Goal: Information Seeking & Learning: Learn about a topic

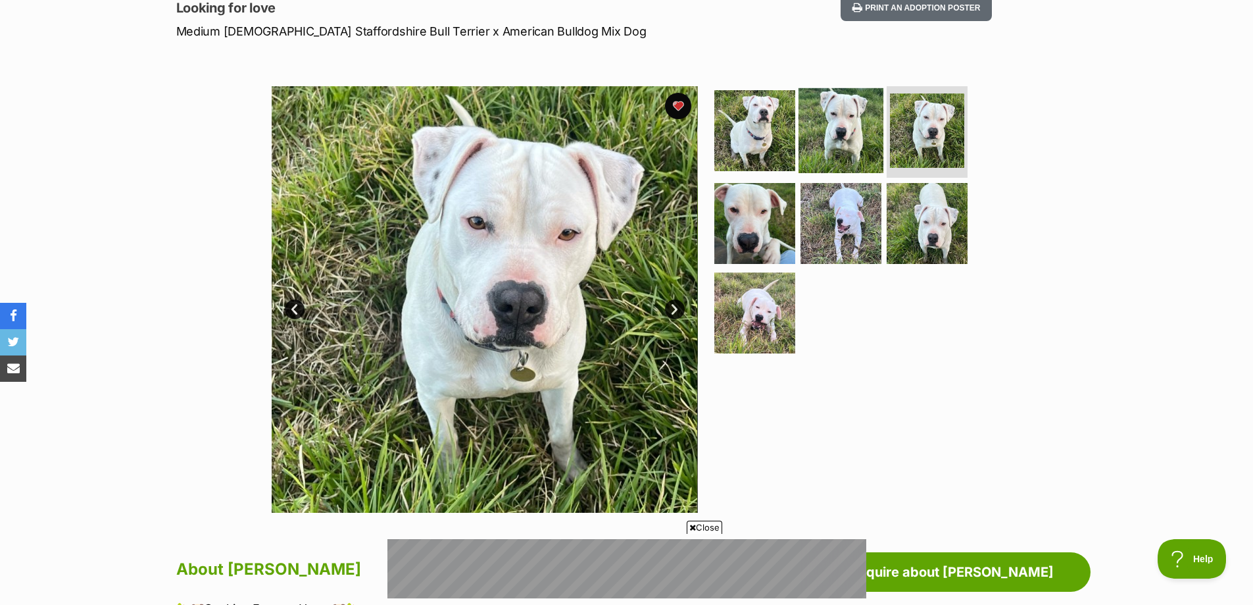
click at [844, 126] on img at bounding box center [841, 130] width 85 height 85
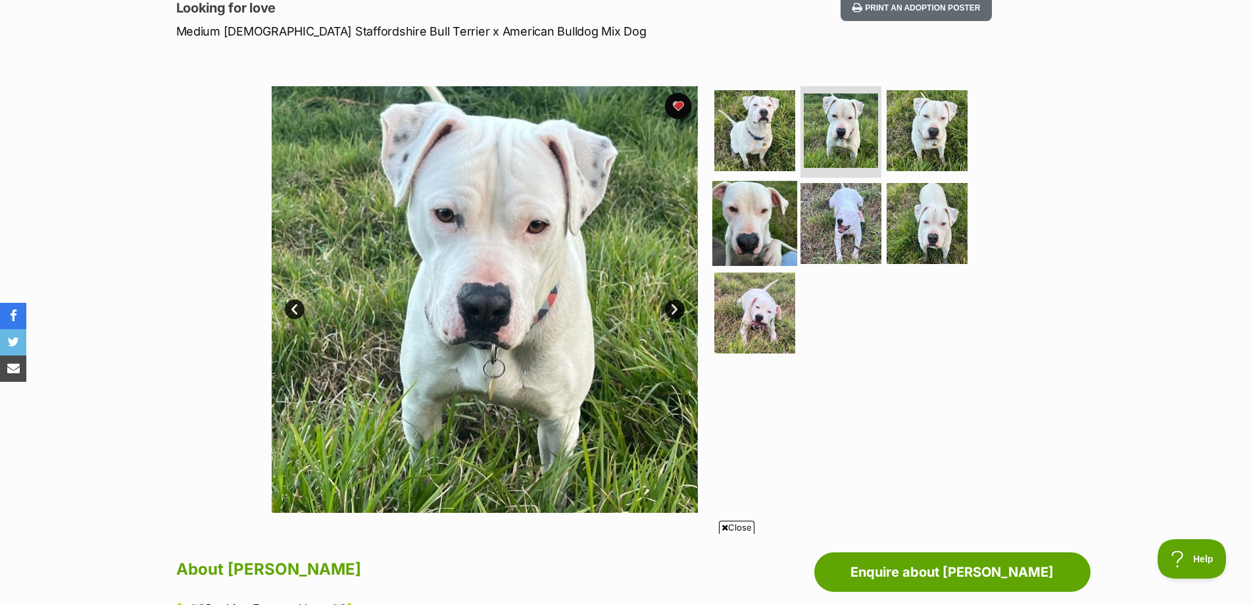
click at [774, 226] on img at bounding box center [755, 223] width 85 height 85
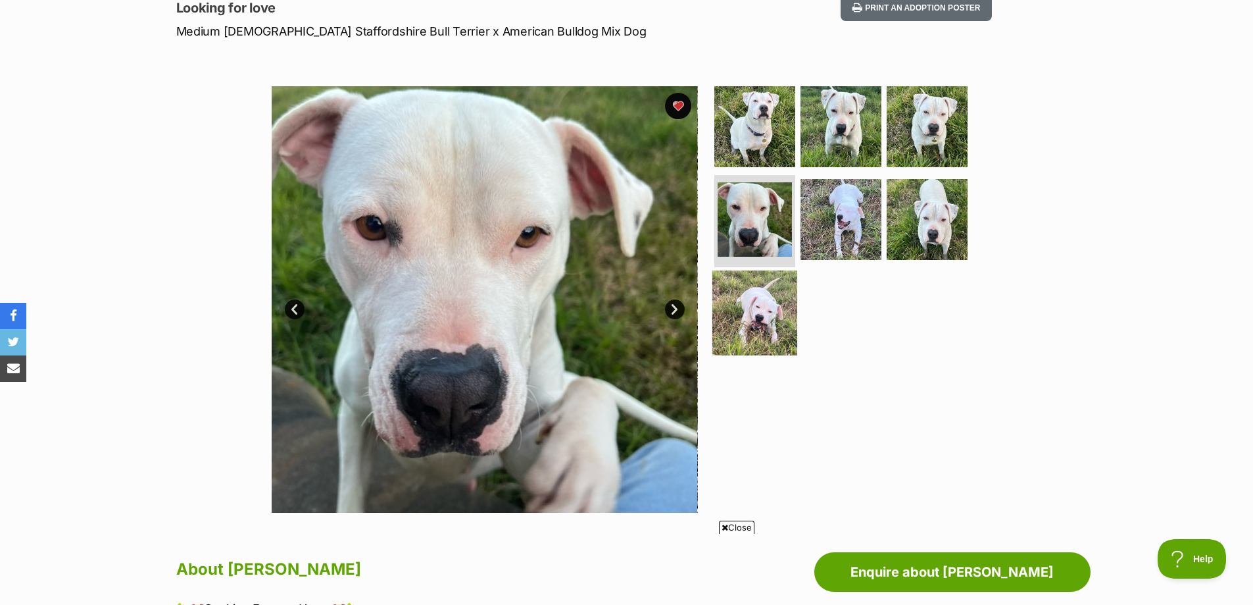
click at [767, 292] on img at bounding box center [755, 312] width 85 height 85
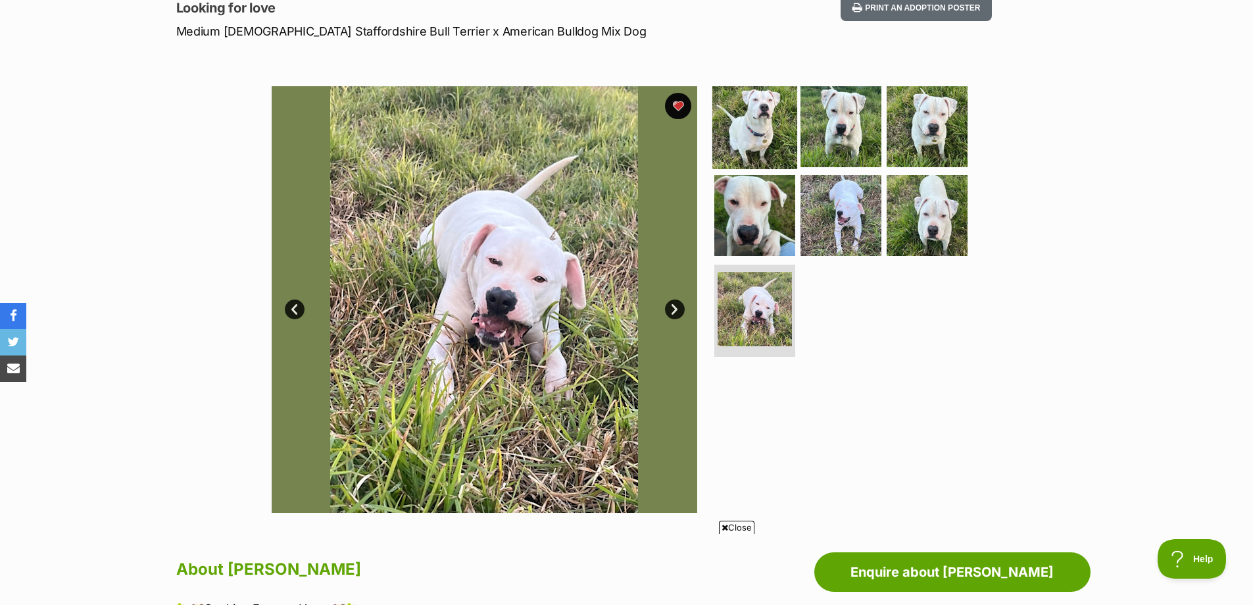
click at [760, 121] on img at bounding box center [755, 126] width 85 height 85
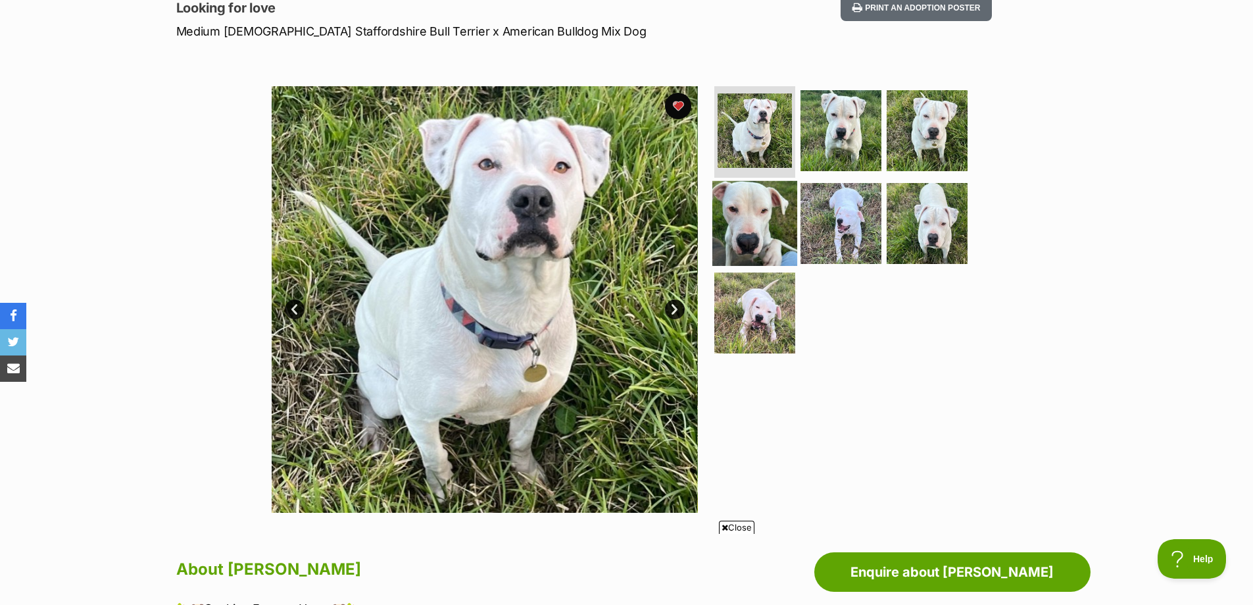
click at [745, 212] on img at bounding box center [755, 223] width 85 height 85
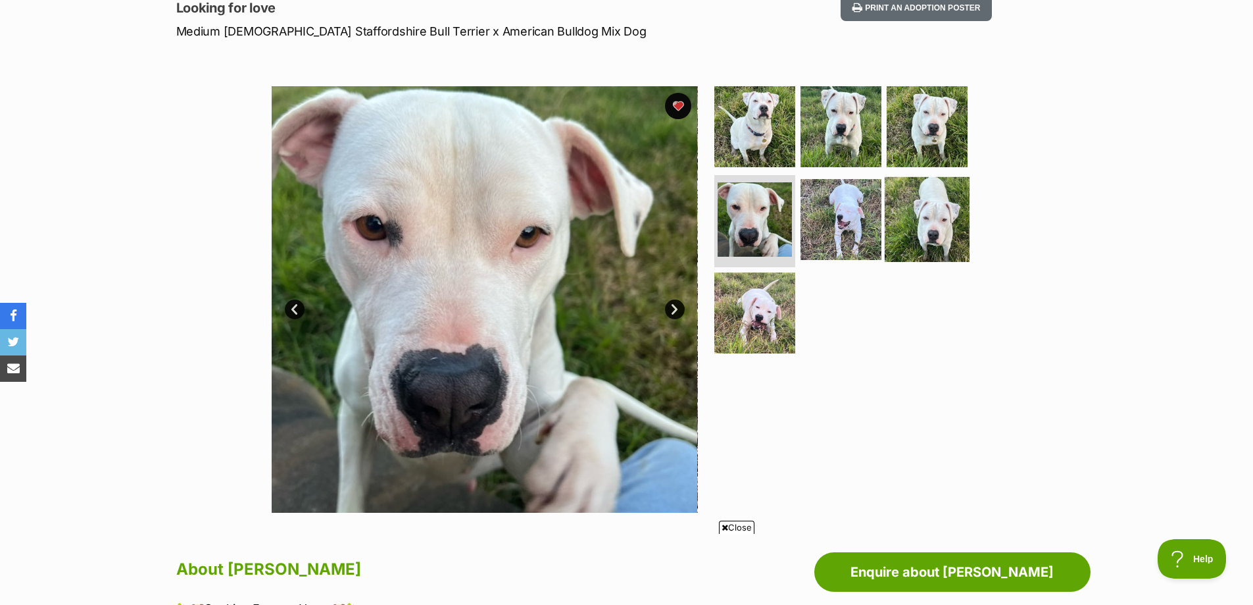
click at [909, 207] on img at bounding box center [927, 219] width 85 height 85
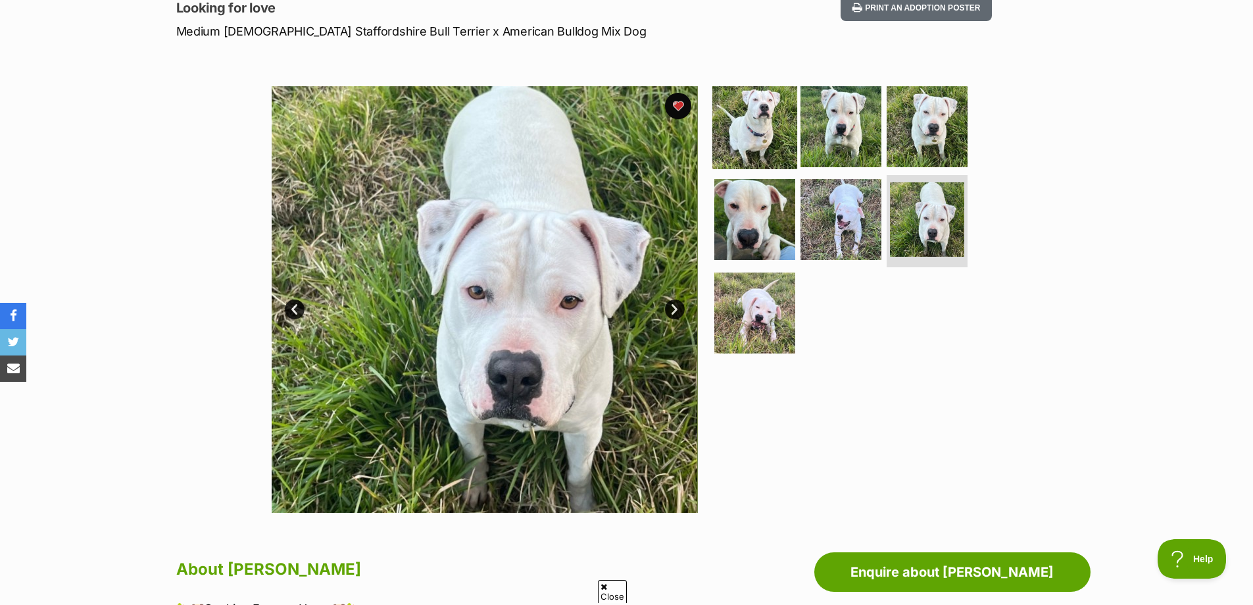
click at [763, 136] on img at bounding box center [755, 126] width 85 height 85
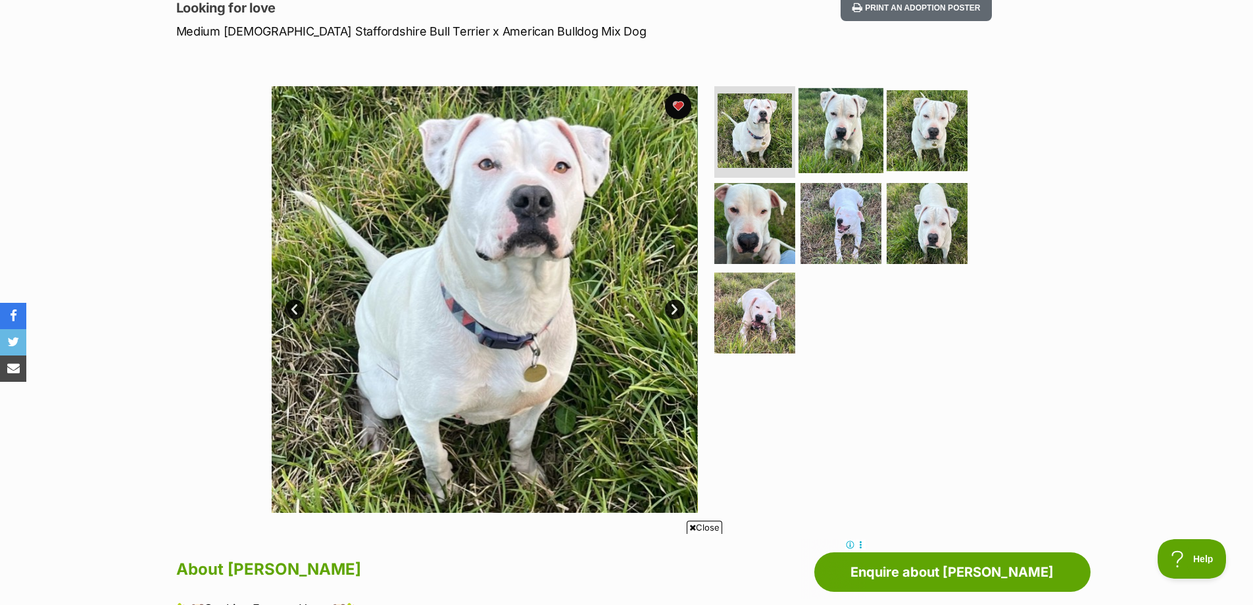
click at [821, 129] on img at bounding box center [841, 130] width 85 height 85
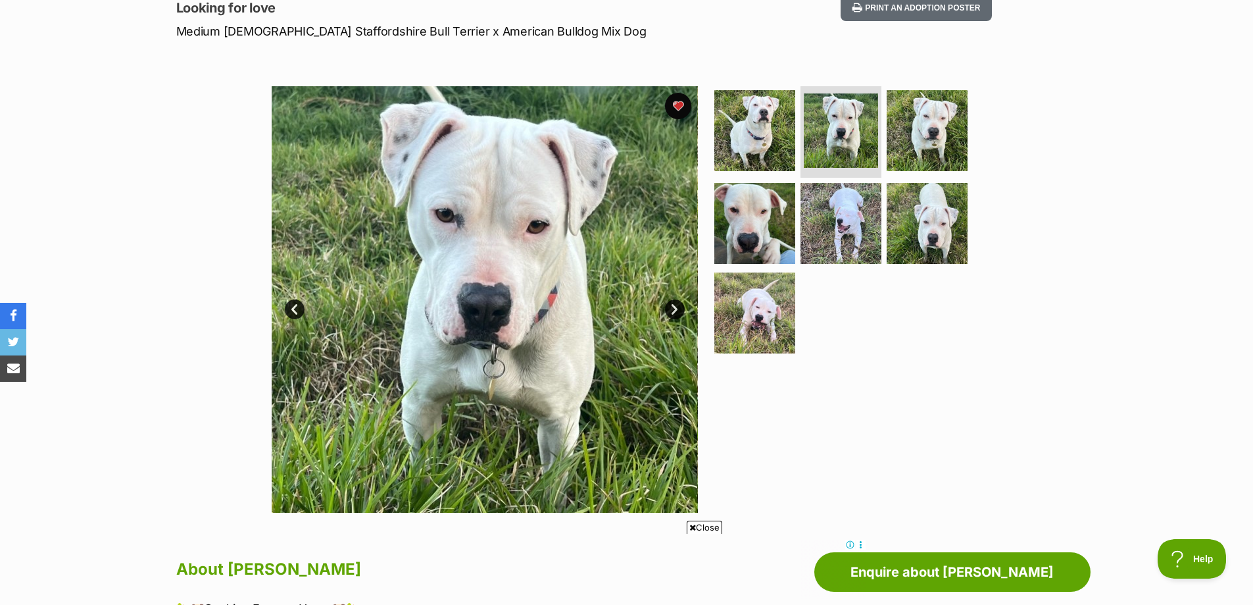
click at [586, 159] on img at bounding box center [484, 299] width 426 height 426
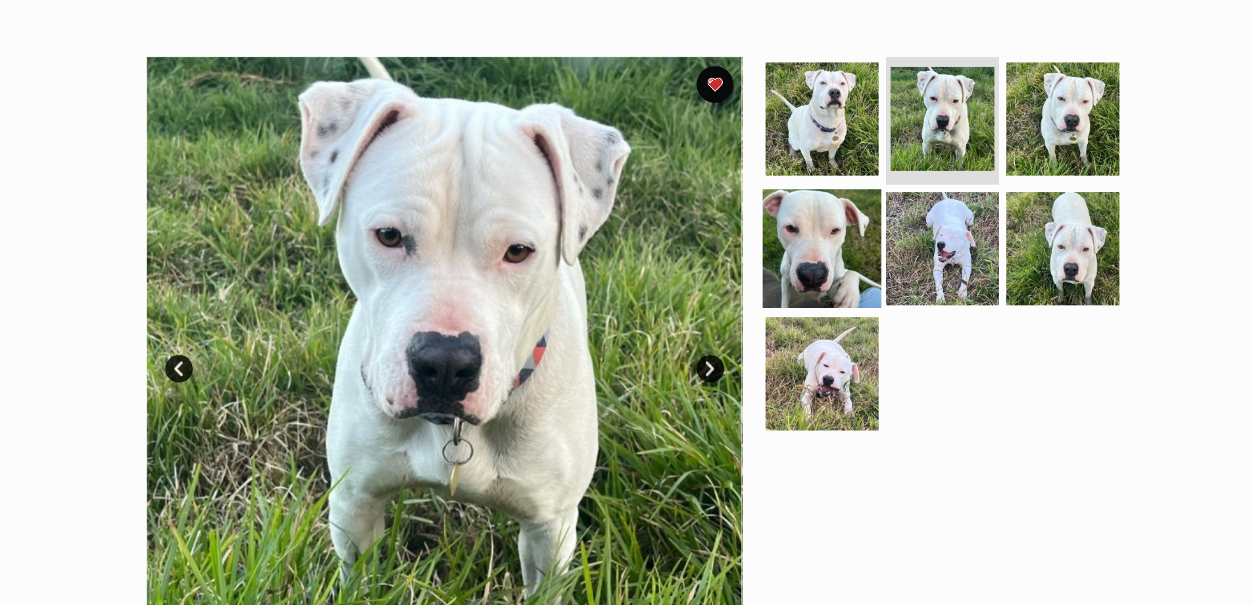
click at [742, 217] on img at bounding box center [755, 223] width 85 height 85
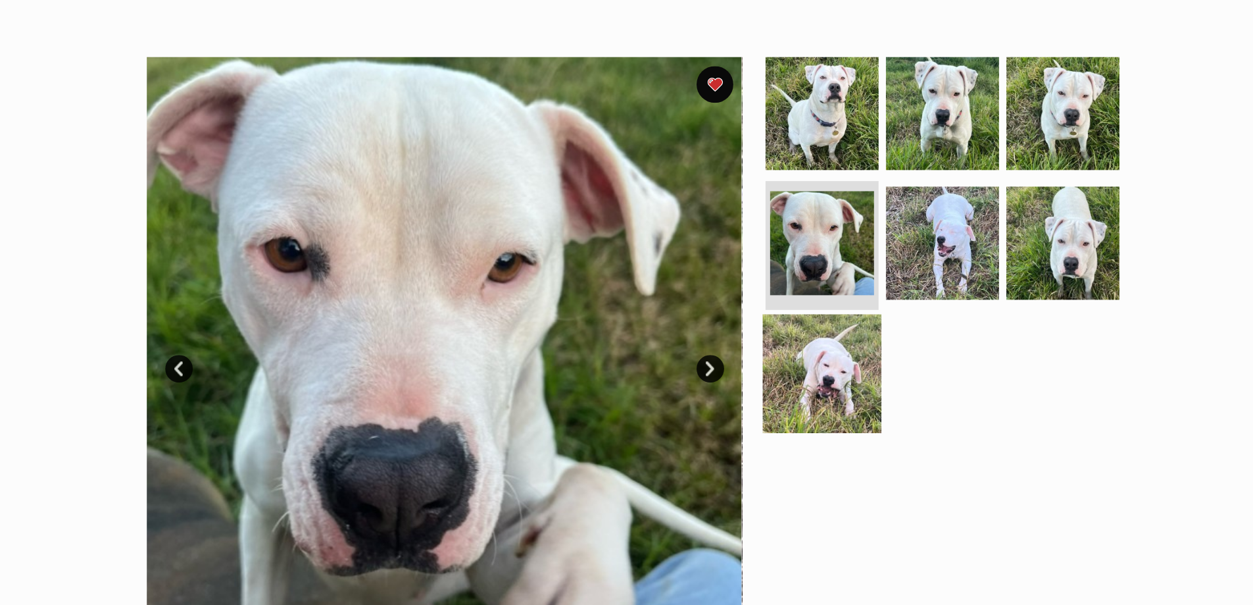
click at [763, 288] on img at bounding box center [755, 312] width 85 height 85
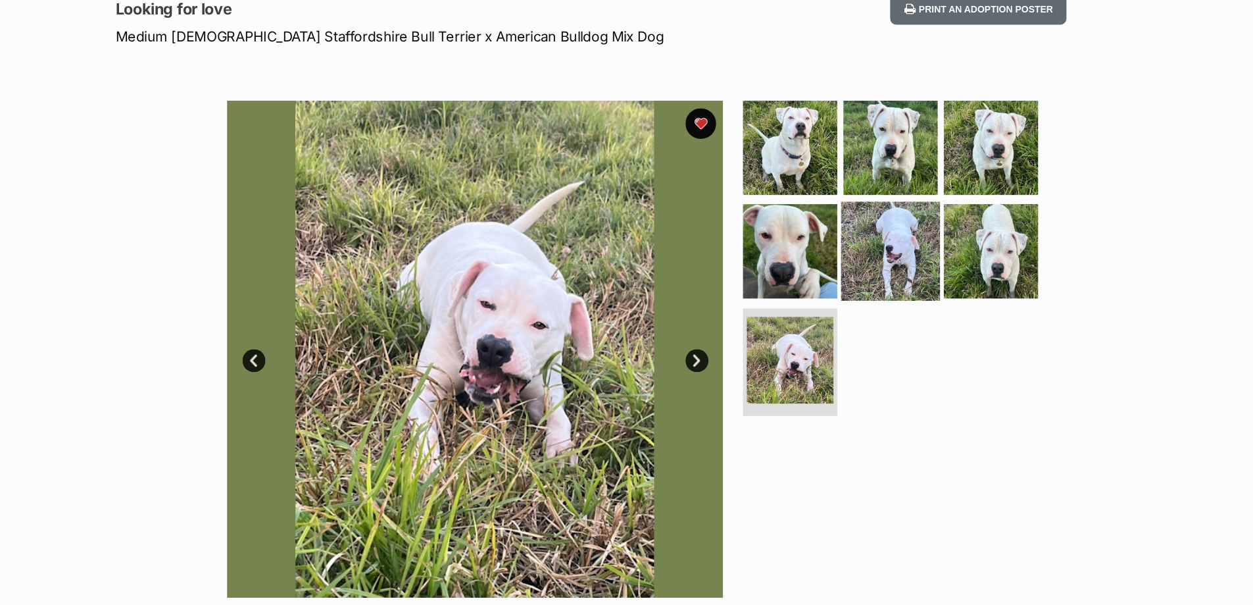
click at [853, 192] on img at bounding box center [841, 215] width 85 height 85
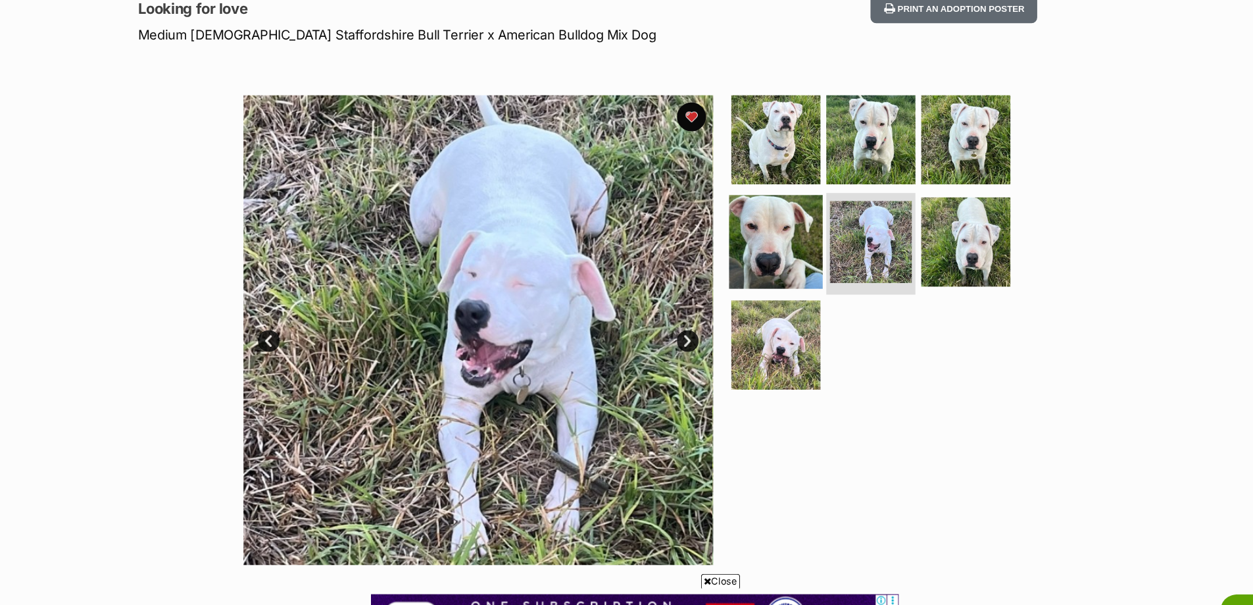
click at [782, 222] on img at bounding box center [755, 219] width 85 height 85
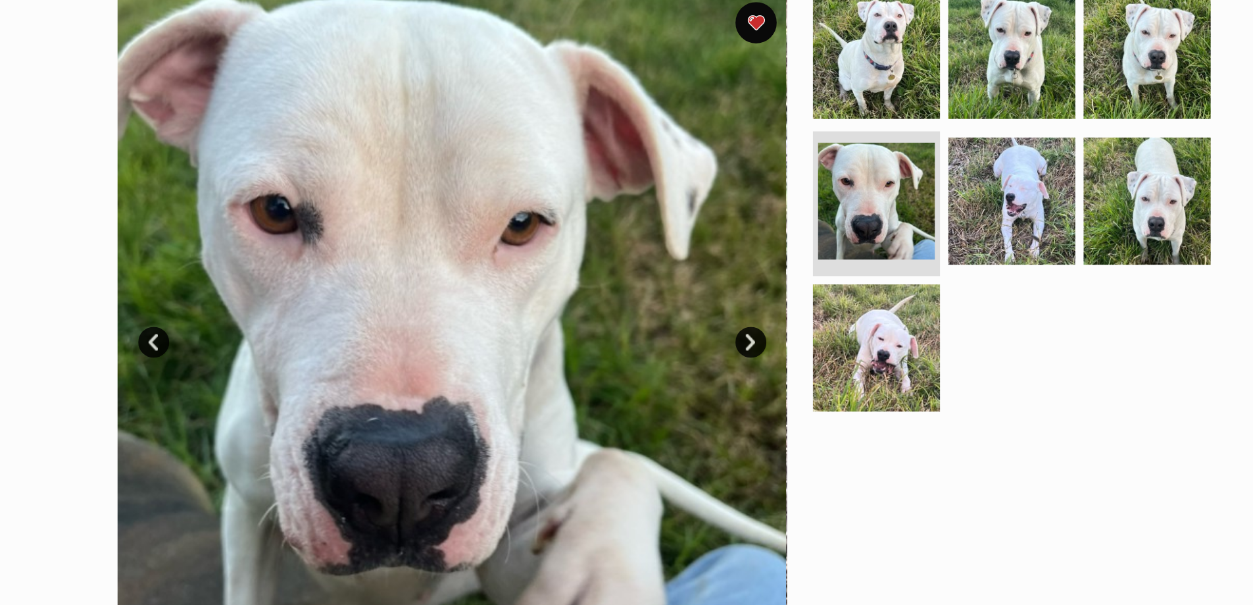
click at [683, 313] on link "Next" at bounding box center [675, 309] width 20 height 20
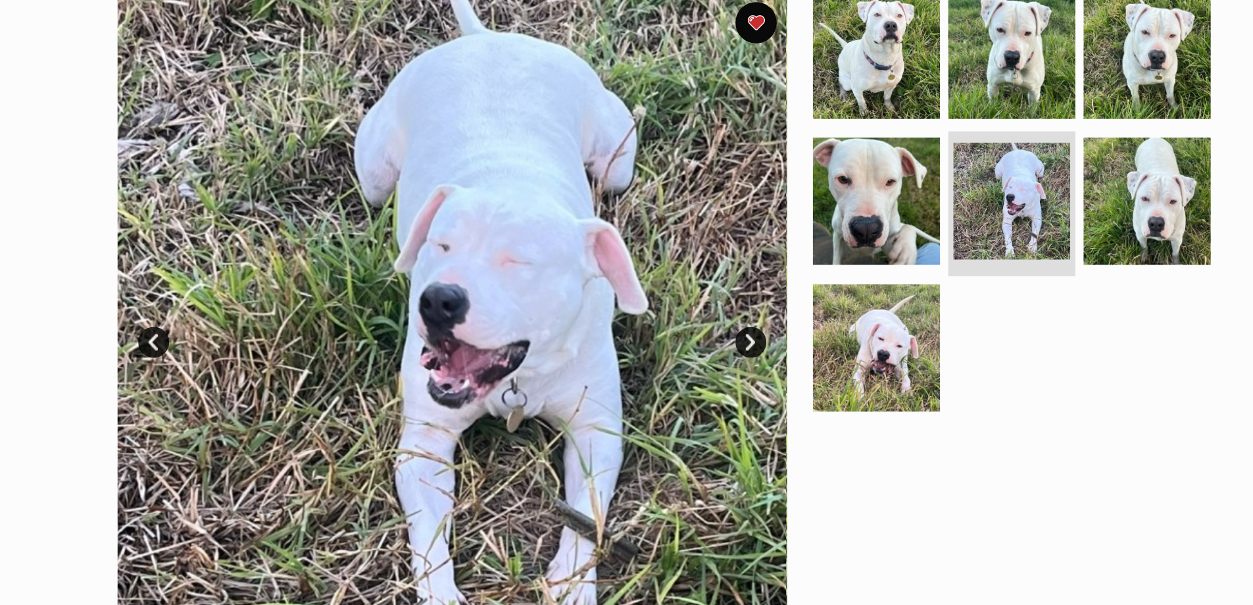
click at [676, 311] on link "Next" at bounding box center [675, 309] width 20 height 20
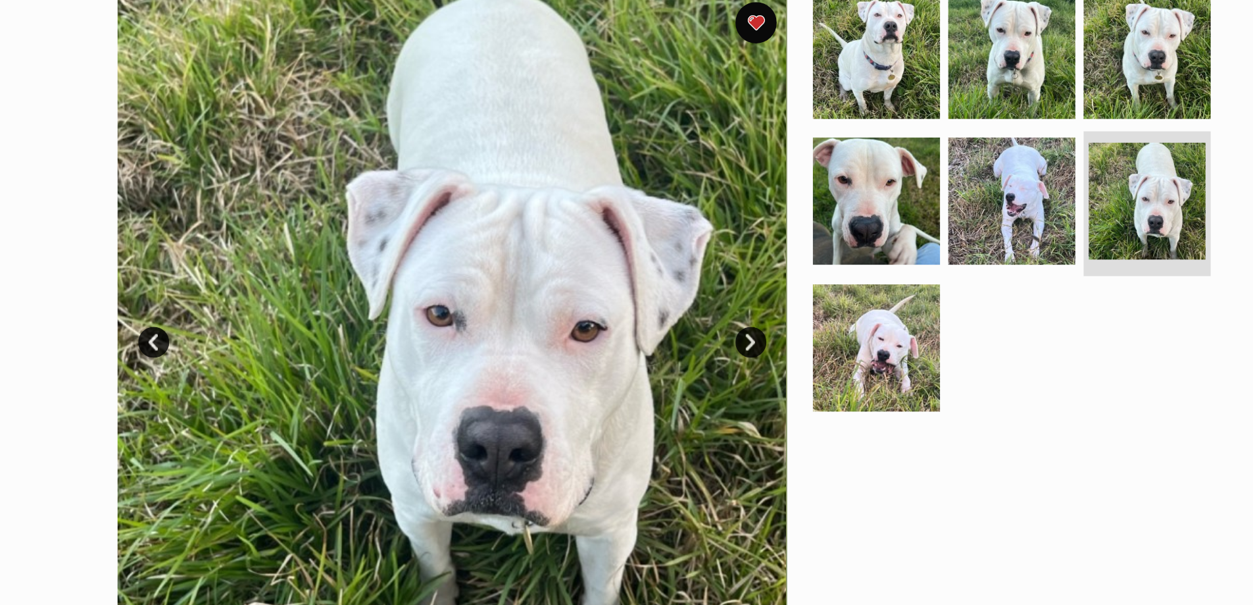
click at [676, 311] on link "Next" at bounding box center [675, 309] width 20 height 20
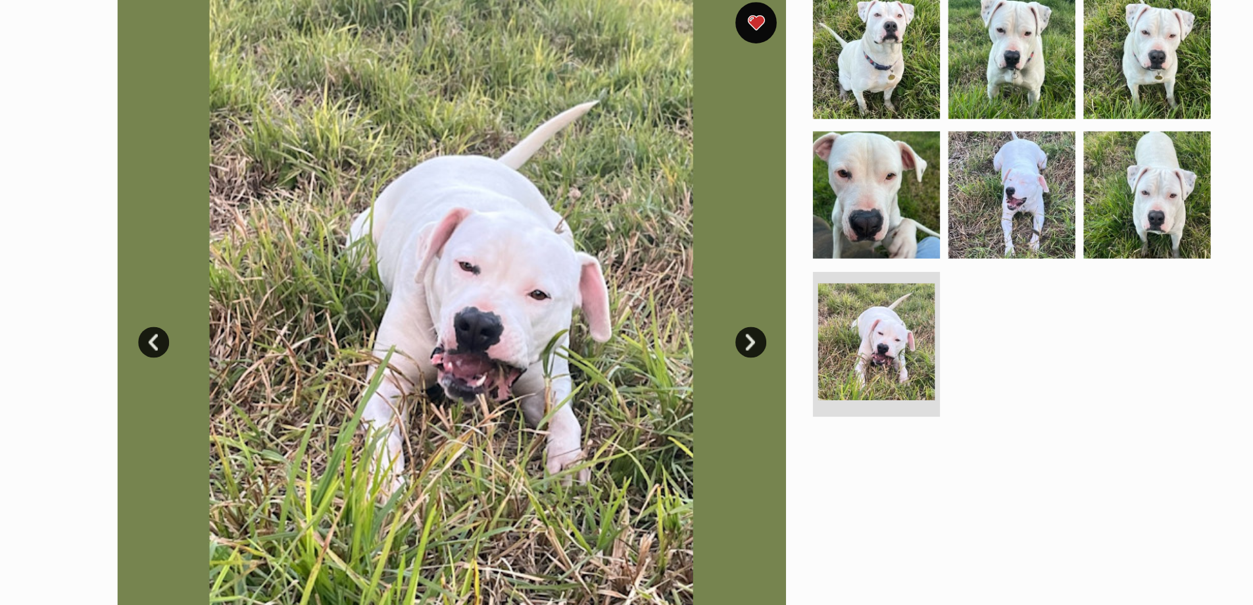
click at [676, 311] on link "Next" at bounding box center [675, 309] width 20 height 20
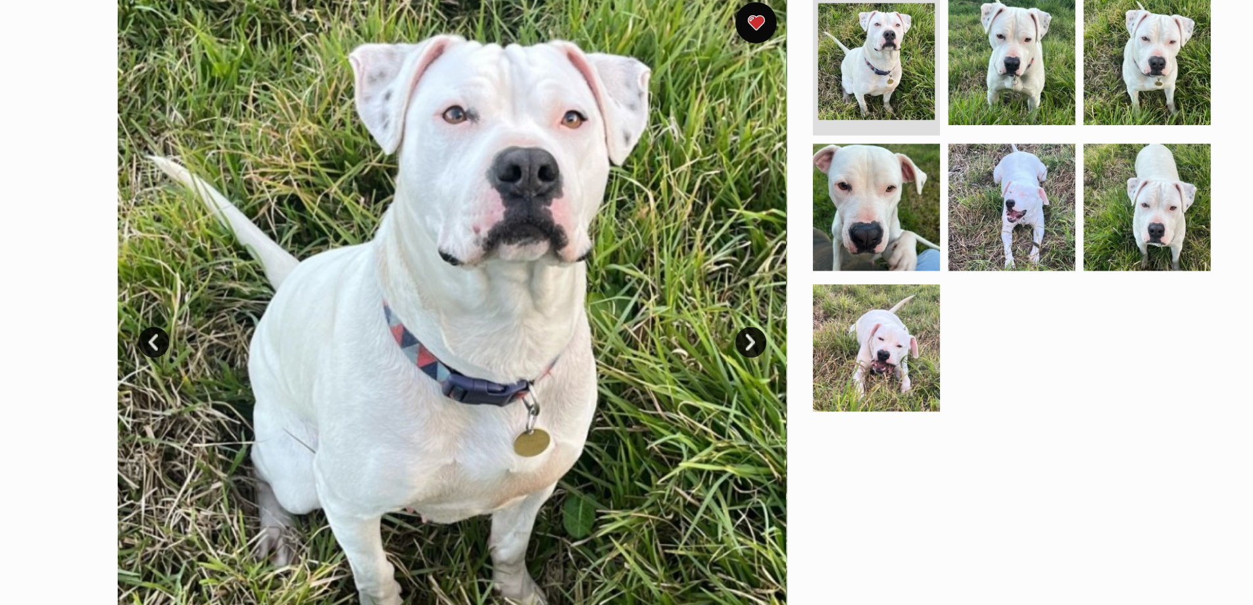
click at [676, 311] on link "Next" at bounding box center [675, 309] width 20 height 20
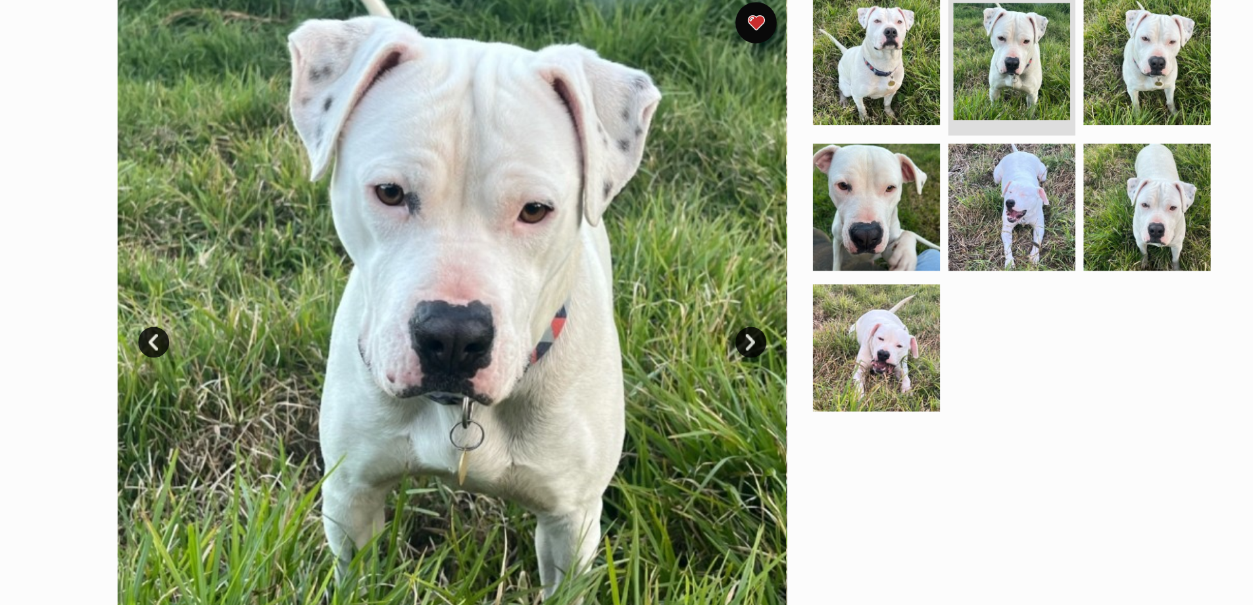
click at [676, 311] on link "Next" at bounding box center [675, 309] width 20 height 20
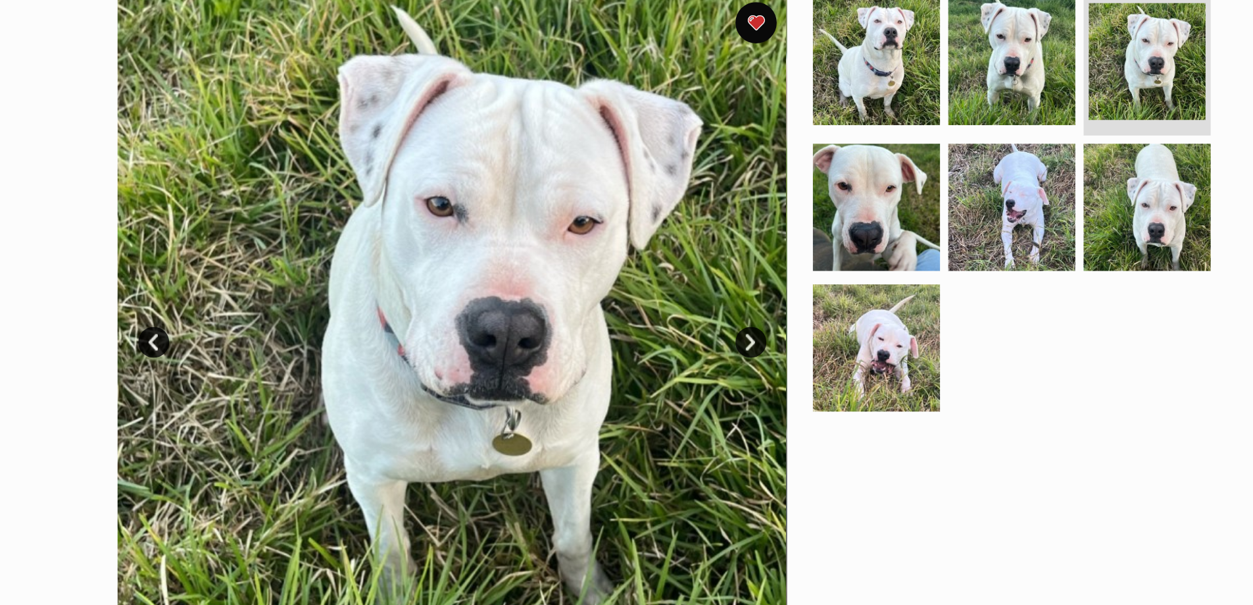
click at [676, 311] on link "Next" at bounding box center [675, 309] width 20 height 20
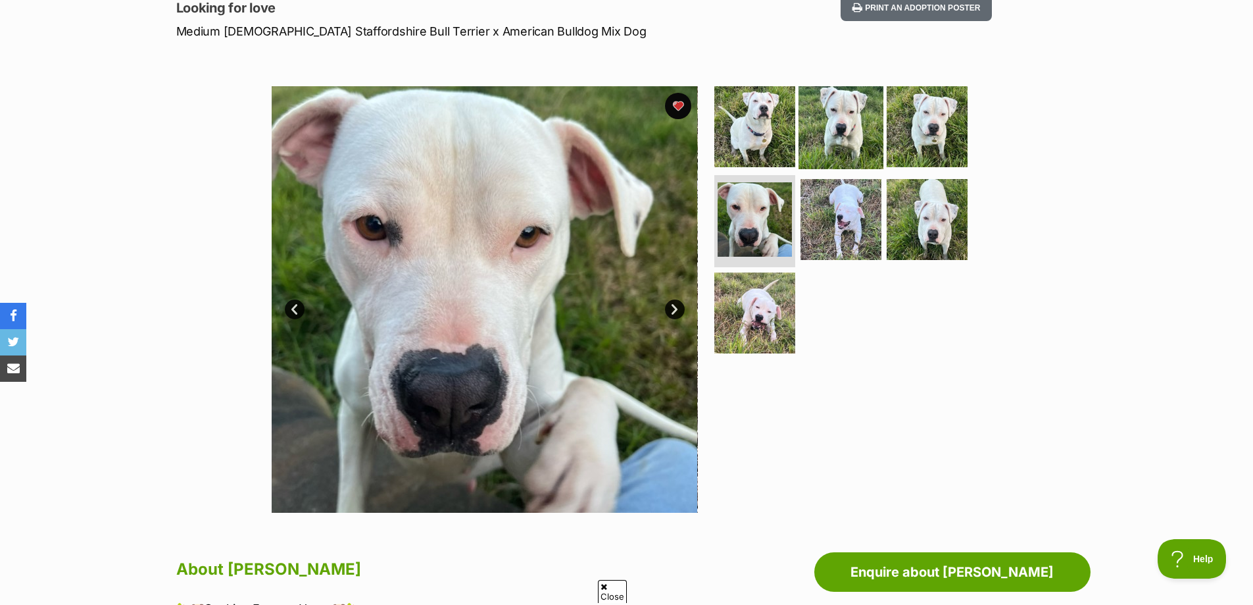
click at [827, 159] on img at bounding box center [841, 126] width 85 height 85
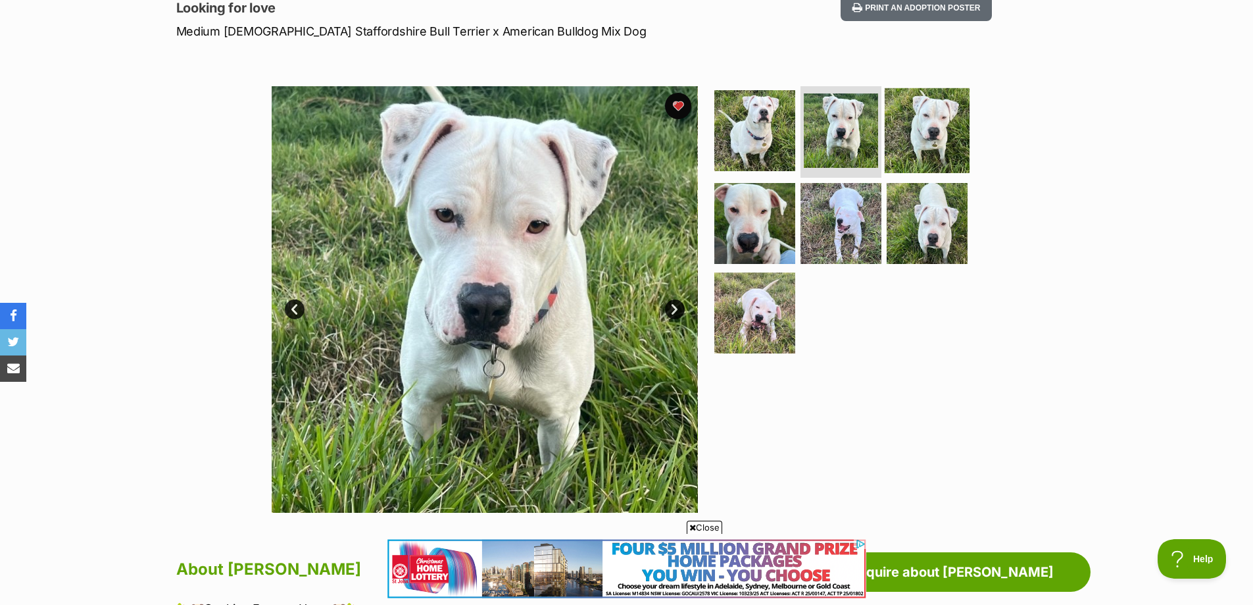
click at [897, 152] on img at bounding box center [927, 130] width 85 height 85
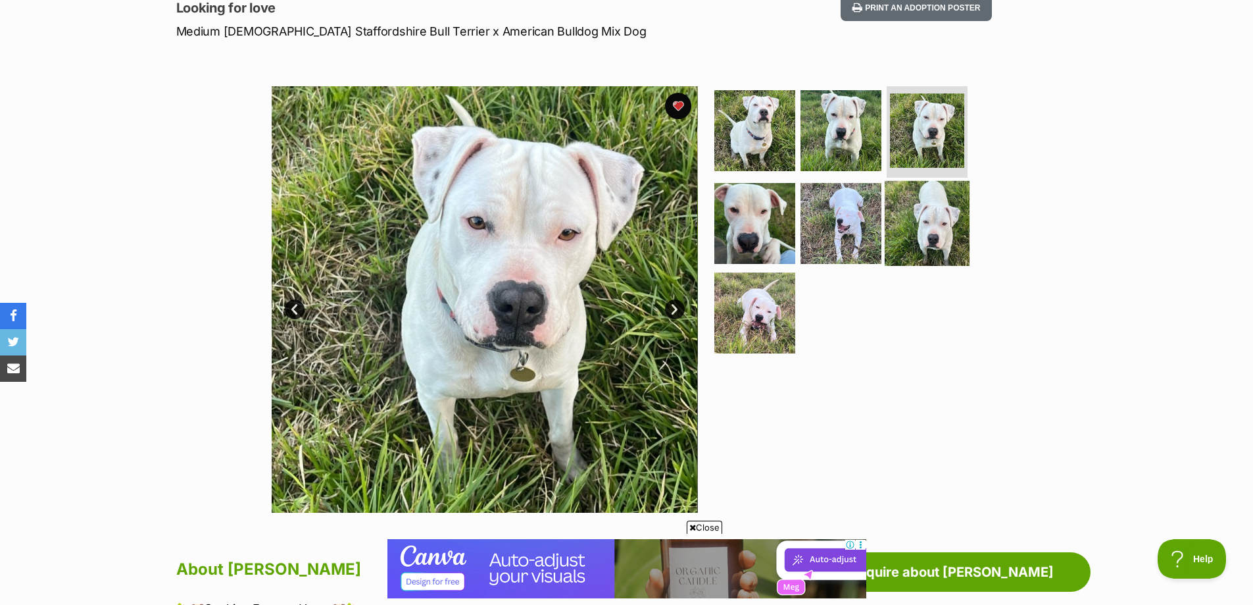
click at [936, 236] on img at bounding box center [927, 223] width 85 height 85
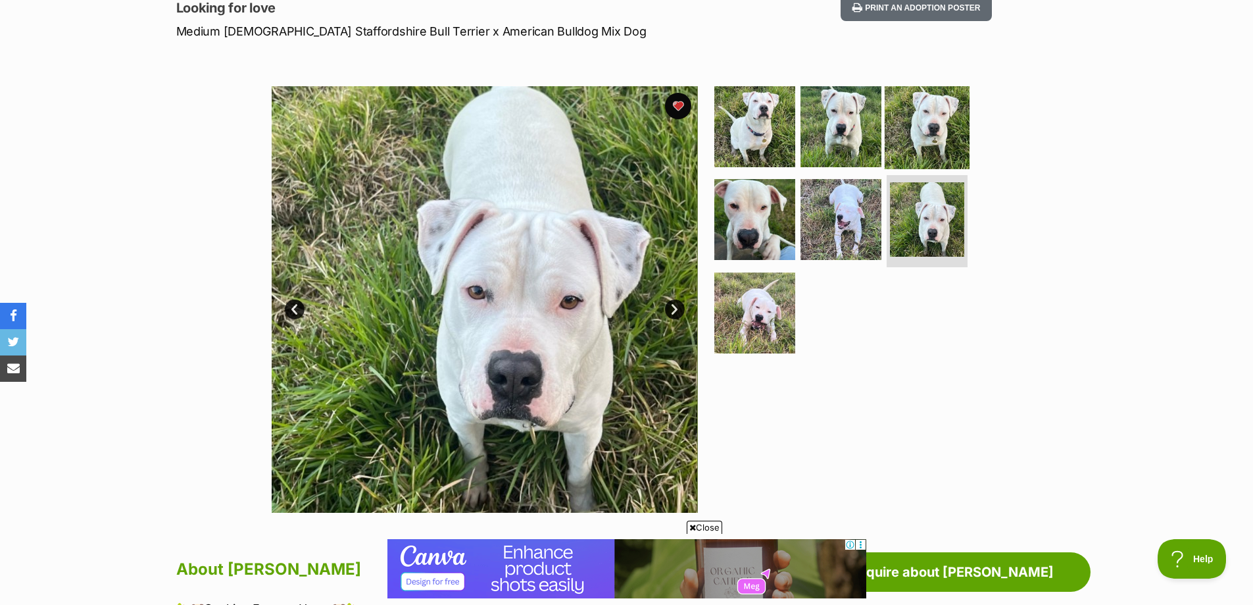
click at [938, 145] on img at bounding box center [927, 126] width 85 height 85
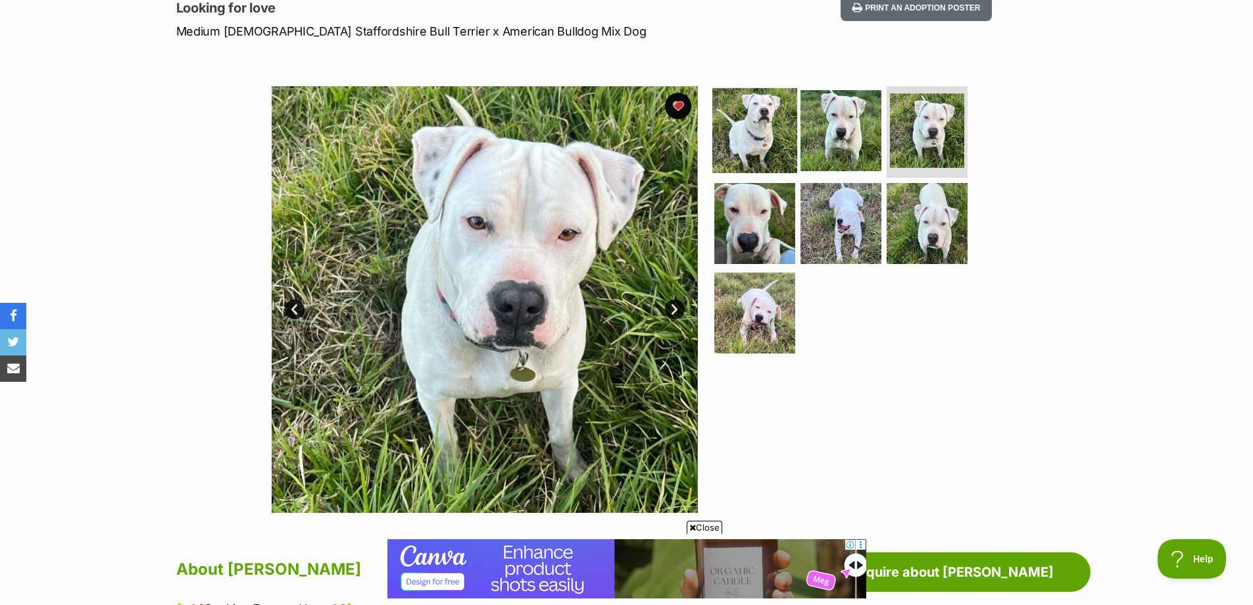
click at [765, 145] on img at bounding box center [755, 130] width 85 height 85
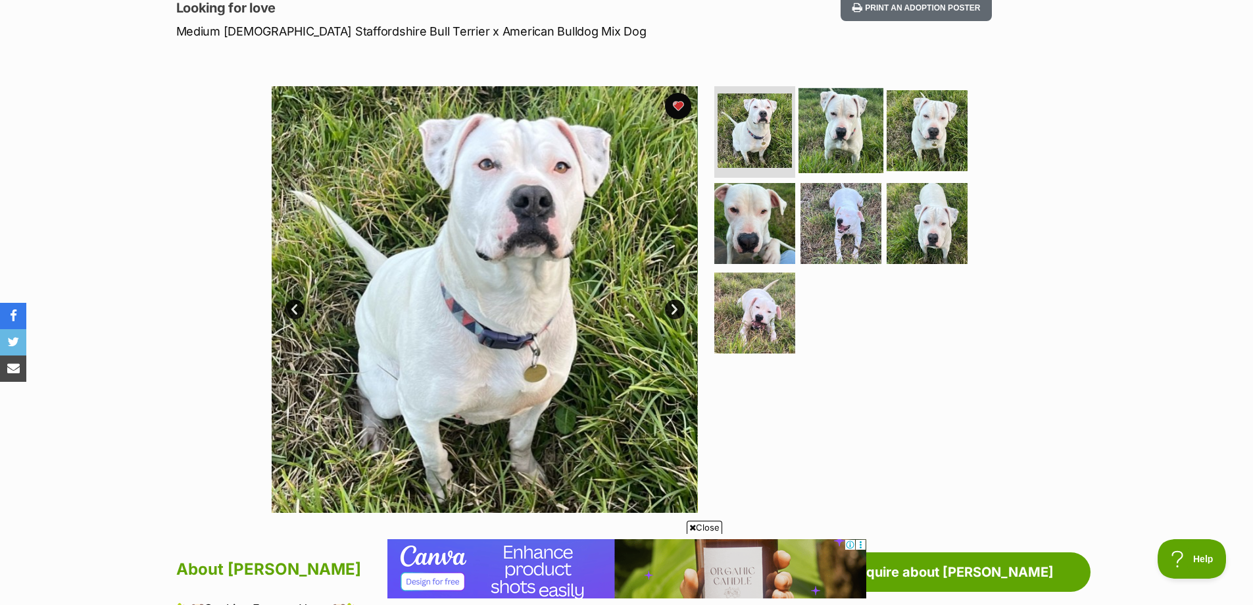
click at [830, 140] on img at bounding box center [841, 130] width 85 height 85
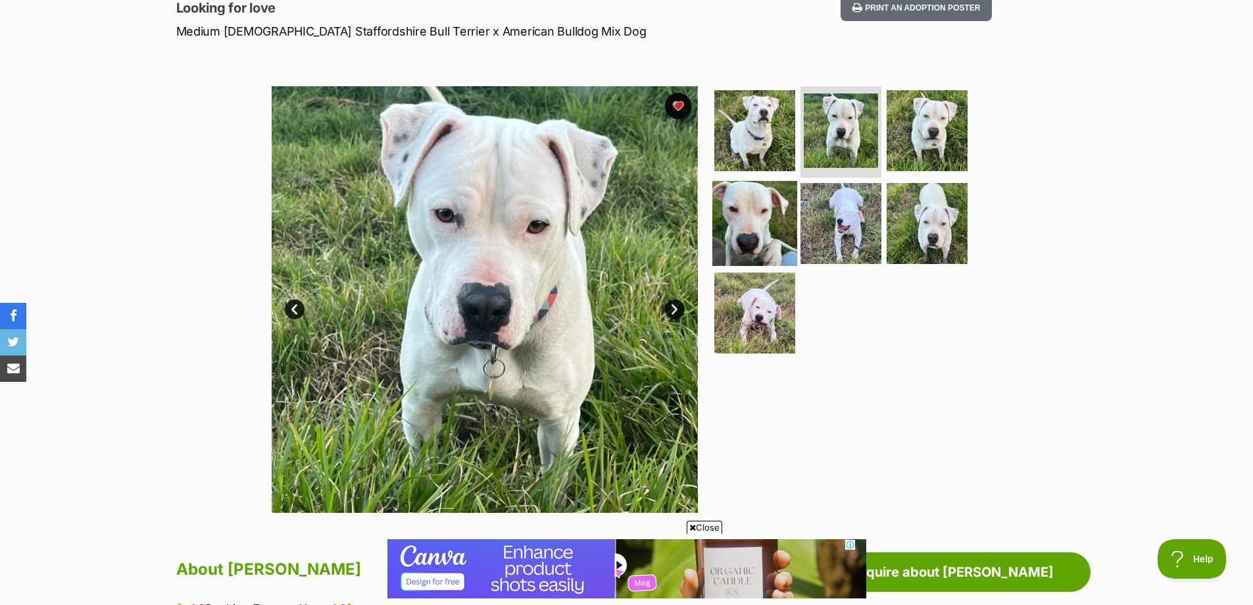
click at [755, 213] on img at bounding box center [755, 223] width 85 height 85
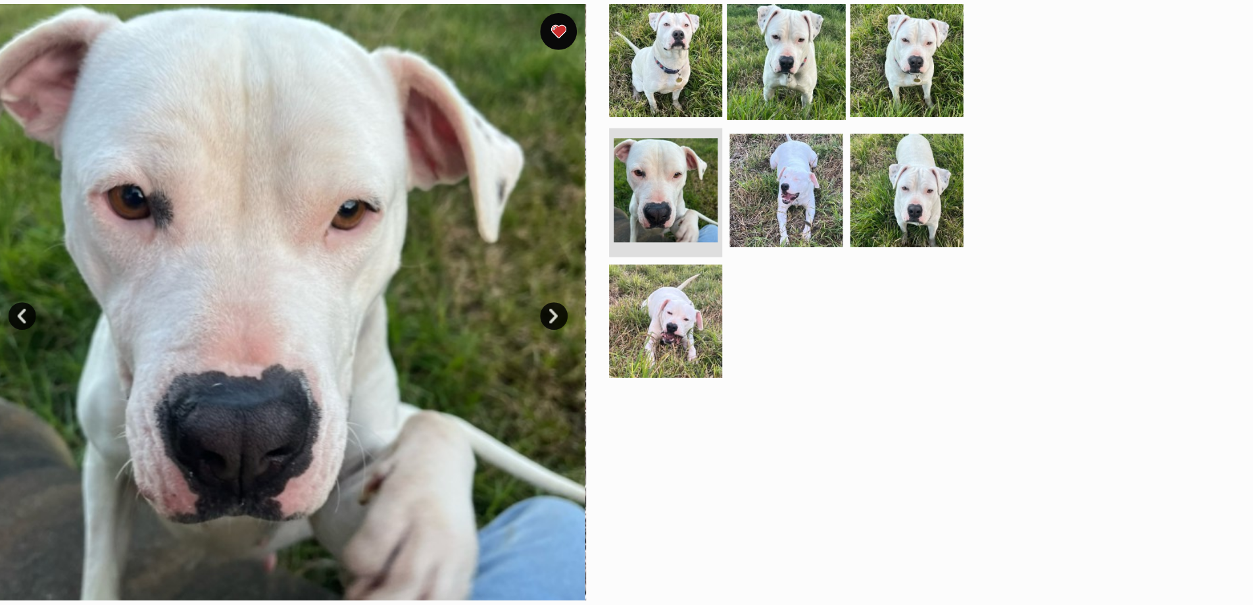
click at [838, 140] on img at bounding box center [841, 126] width 85 height 85
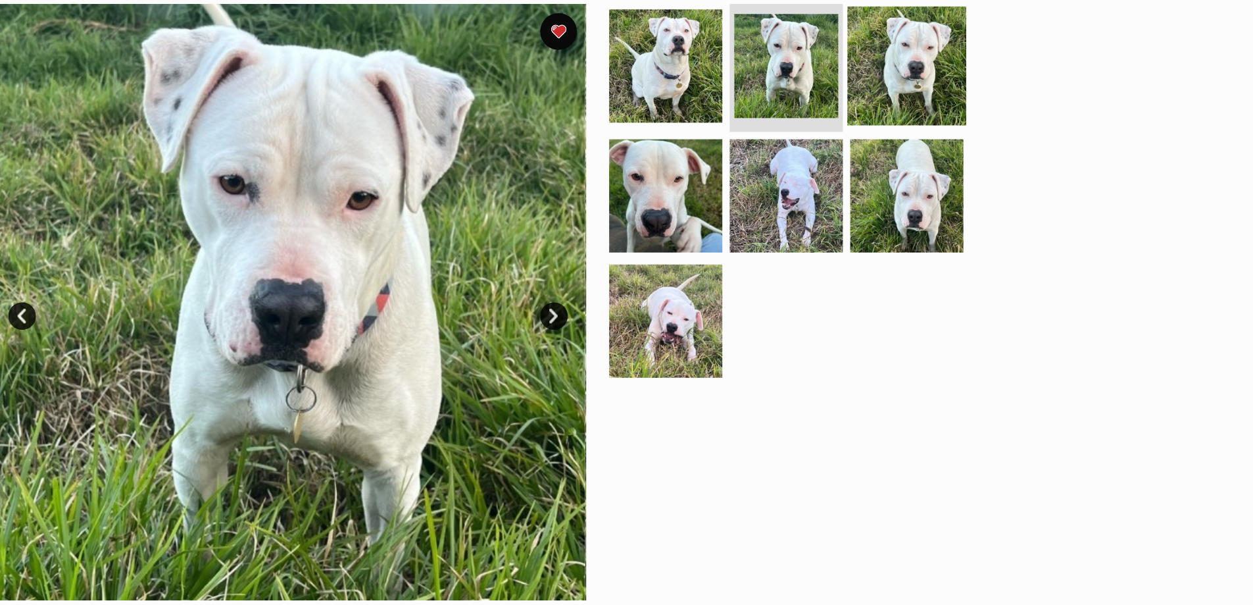
click at [909, 136] on img at bounding box center [927, 130] width 85 height 85
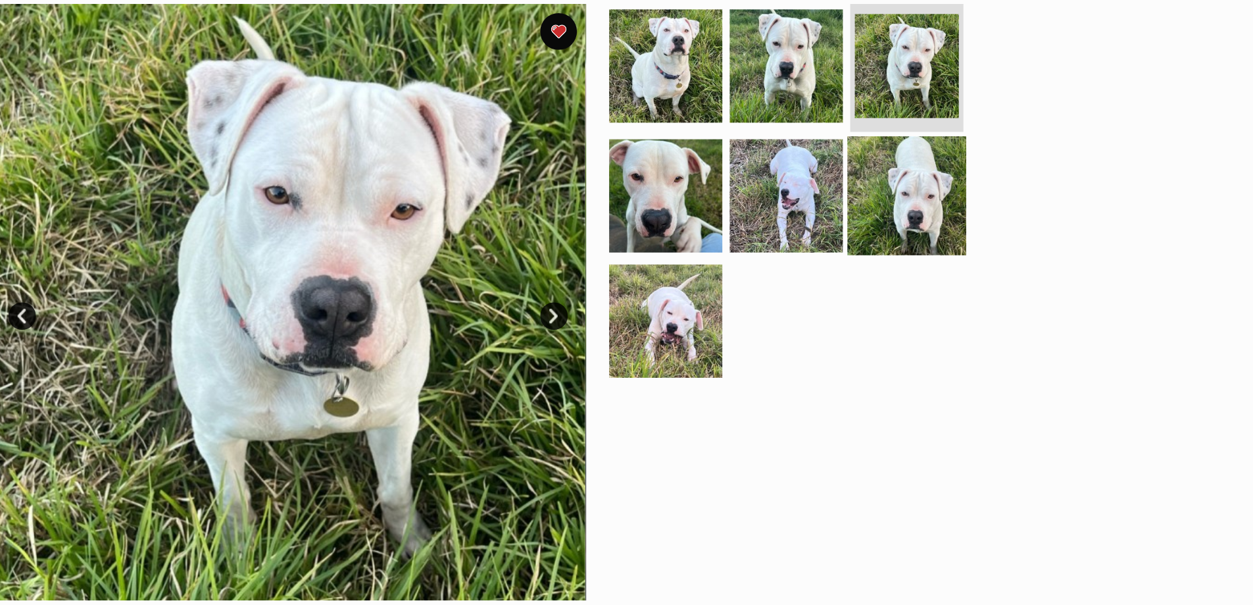
click at [928, 219] on img at bounding box center [927, 223] width 85 height 85
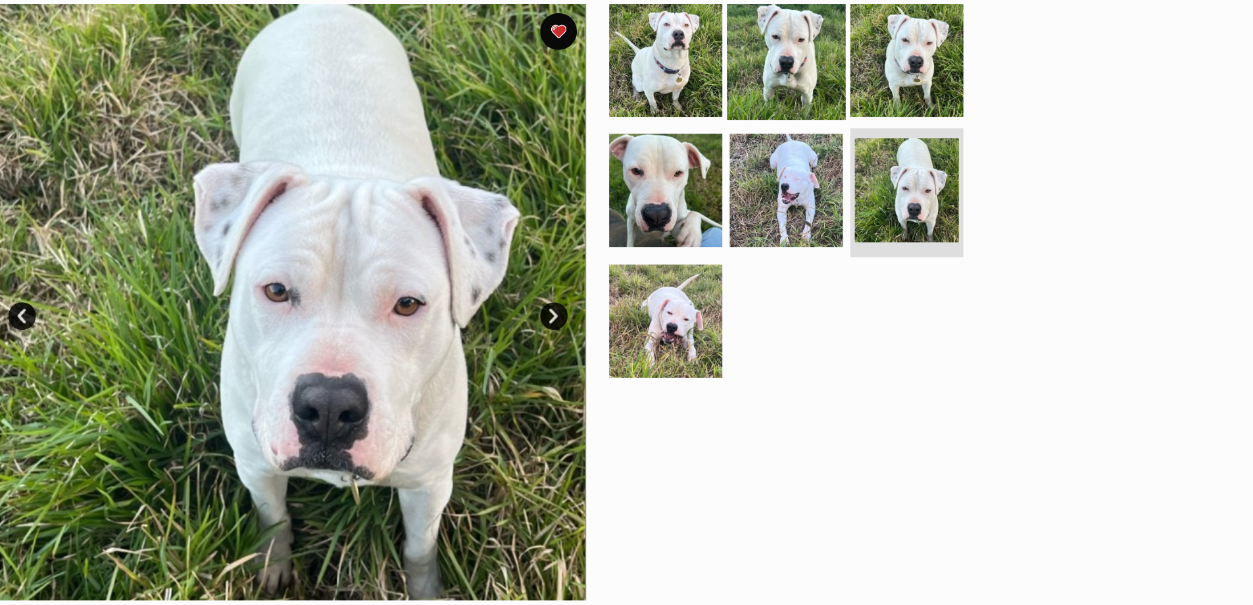
click at [868, 113] on img at bounding box center [841, 126] width 85 height 85
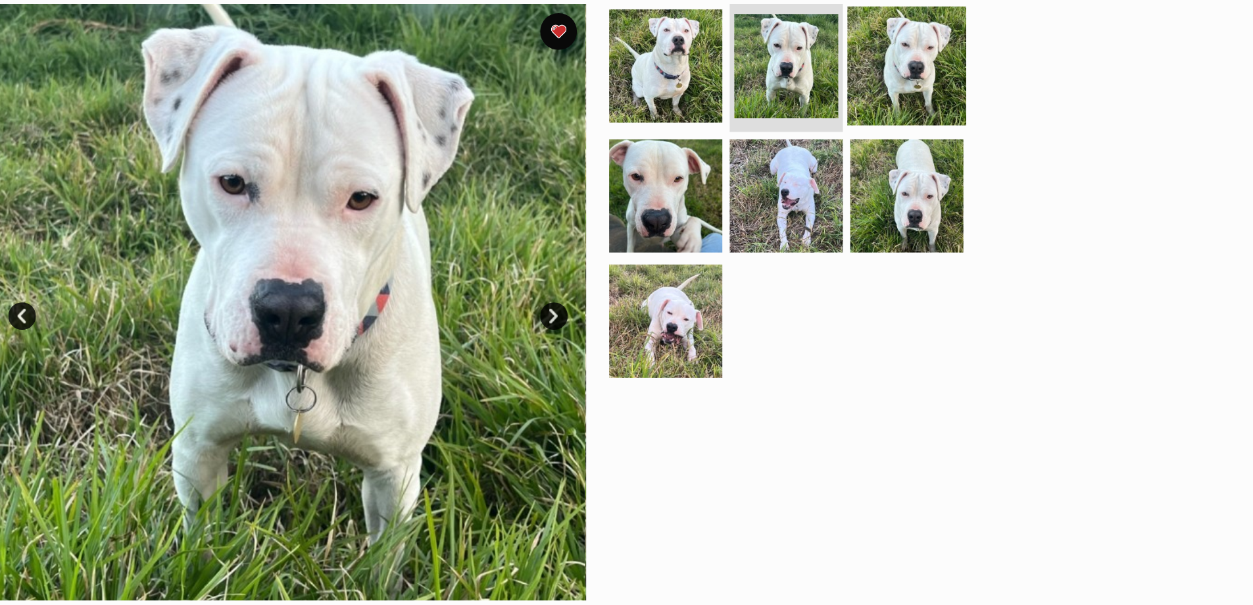
click at [935, 113] on img at bounding box center [927, 130] width 85 height 85
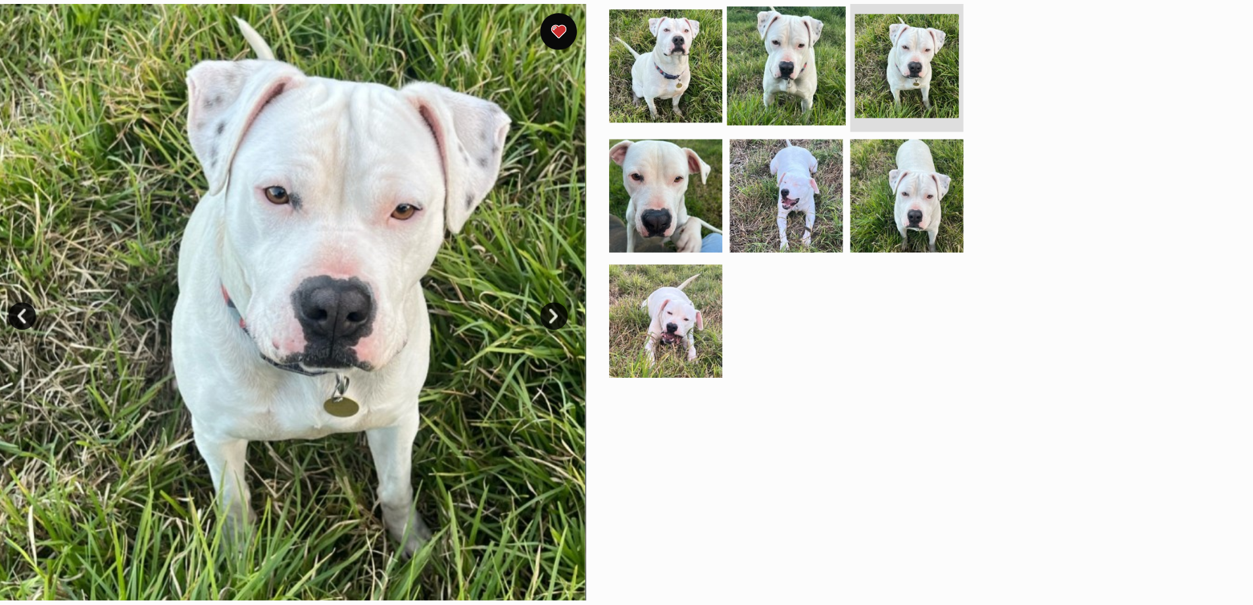
click at [859, 123] on img at bounding box center [841, 130] width 85 height 85
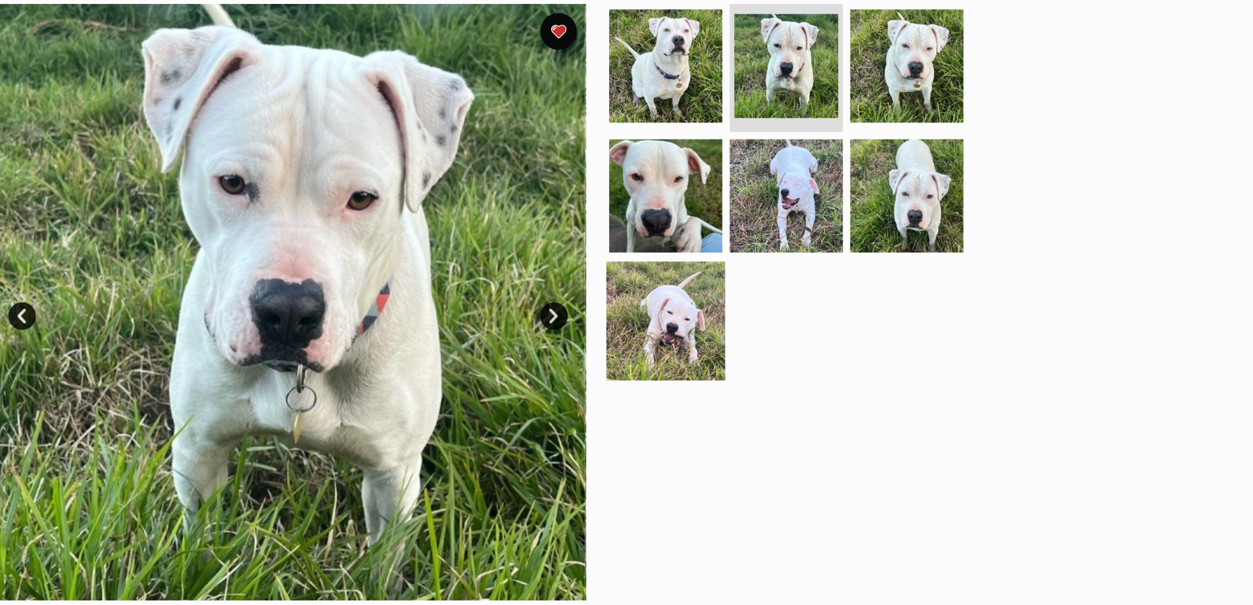
click at [735, 306] on img at bounding box center [755, 312] width 85 height 85
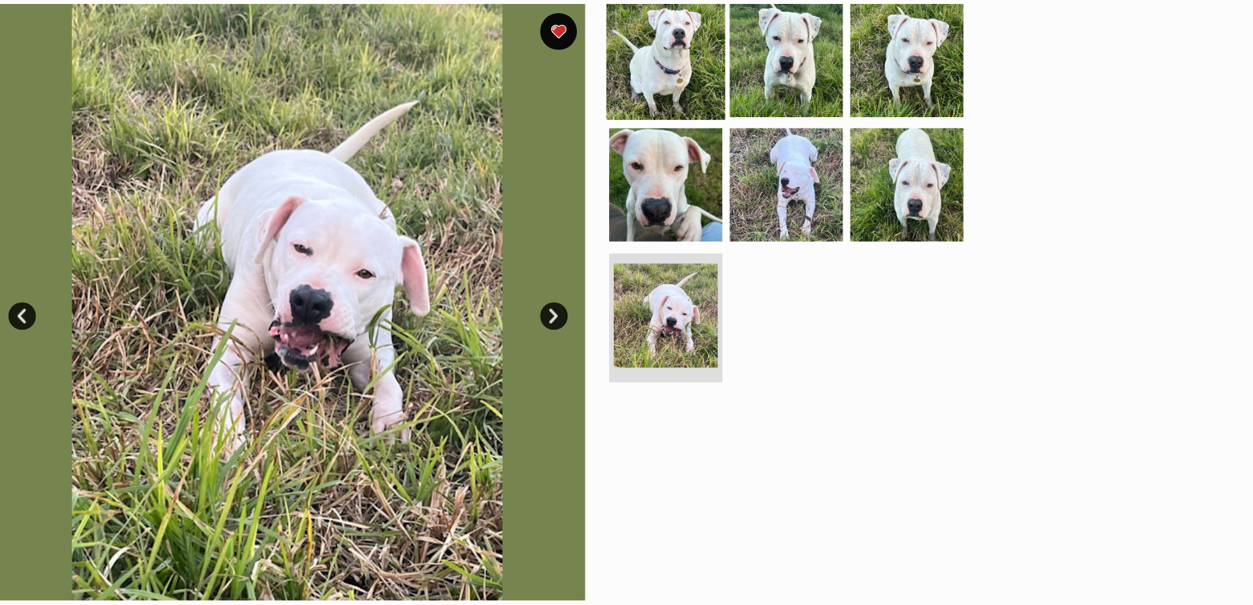
click at [754, 141] on img at bounding box center [755, 126] width 85 height 85
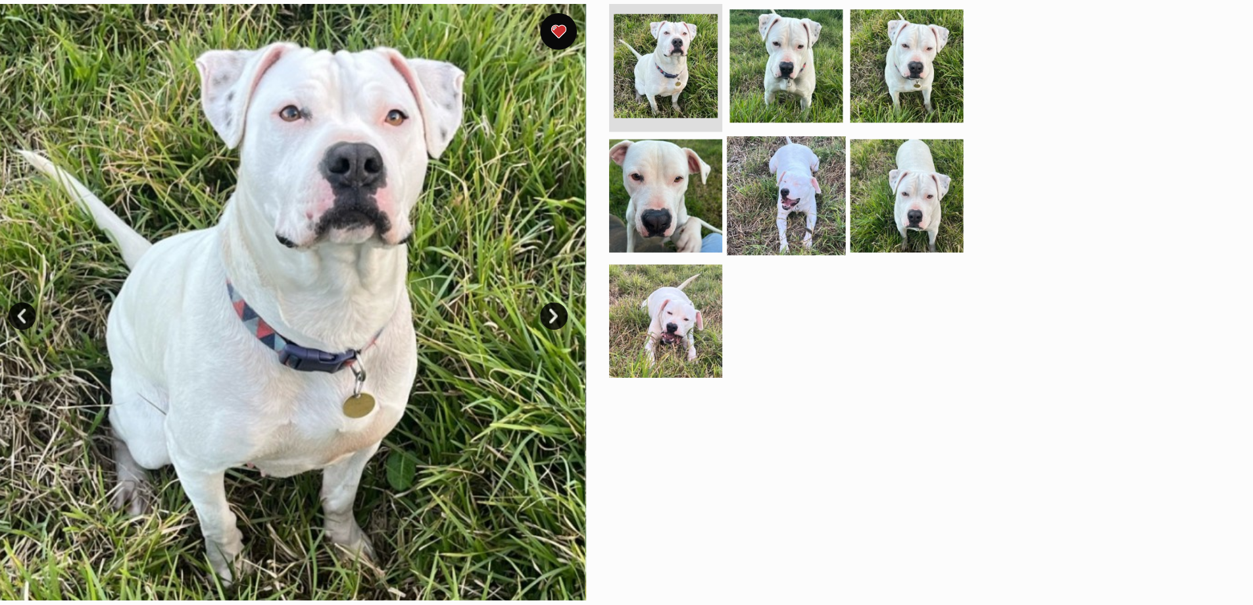
click at [843, 218] on img at bounding box center [841, 223] width 85 height 85
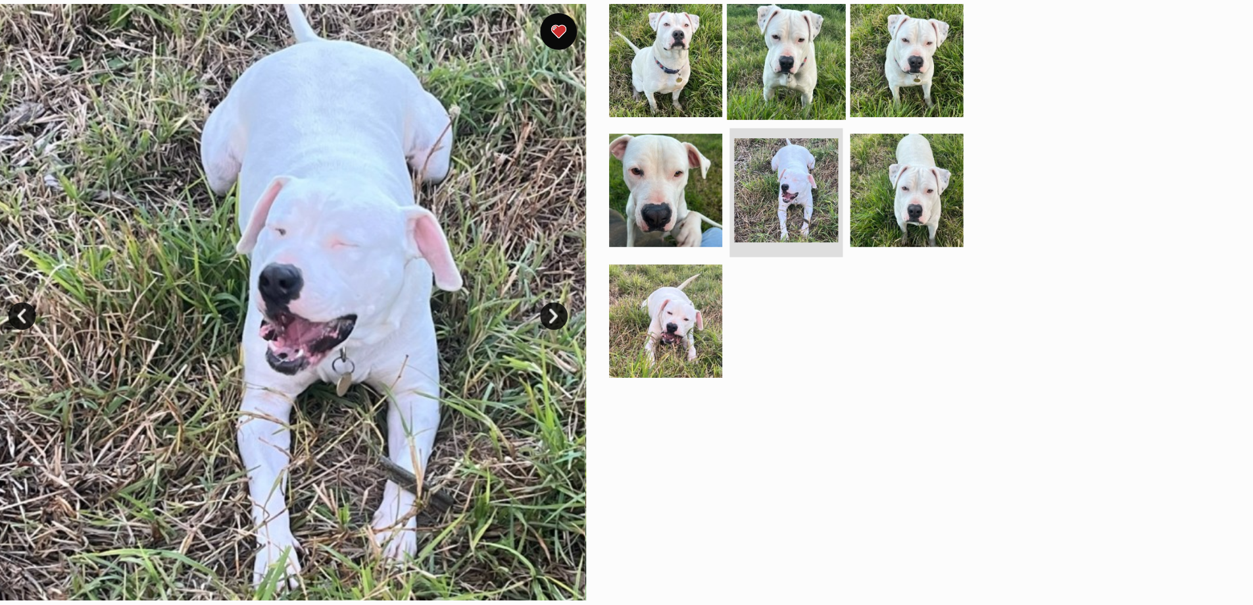
click at [854, 126] on img at bounding box center [841, 126] width 85 height 85
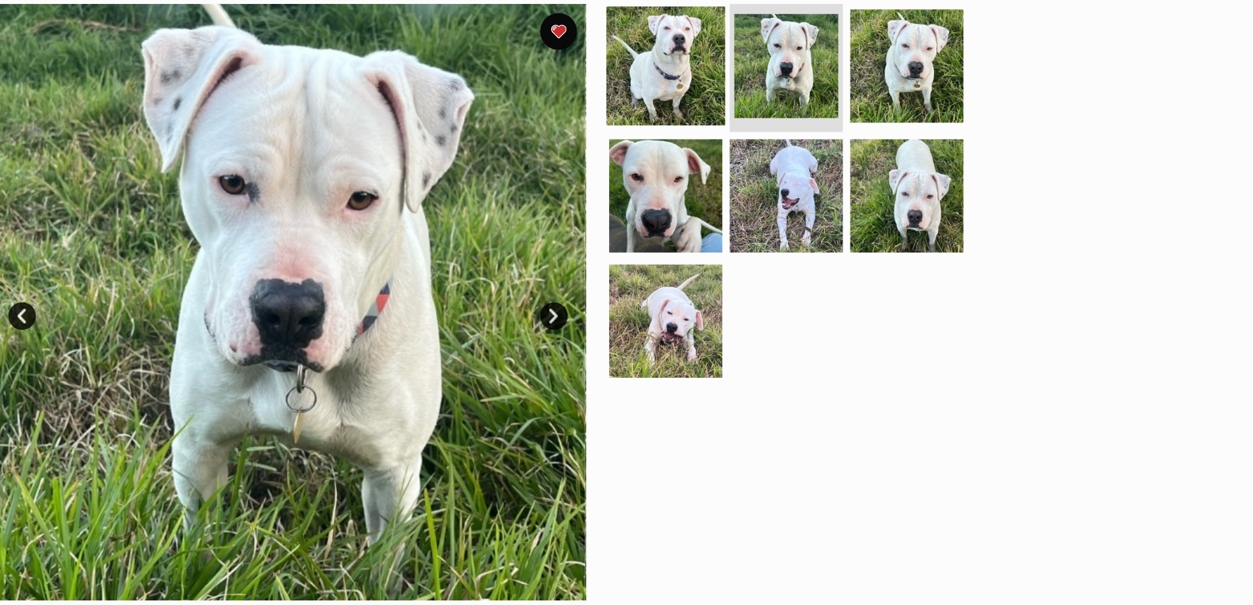
click at [787, 116] on img at bounding box center [755, 130] width 85 height 85
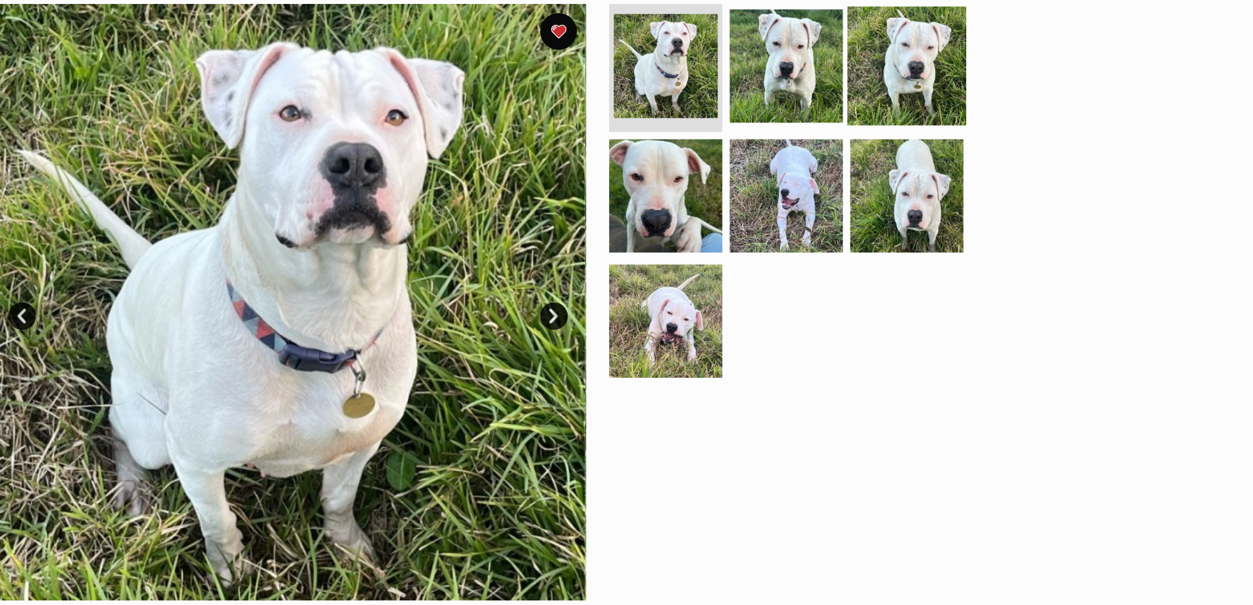
click at [919, 116] on img at bounding box center [927, 130] width 85 height 85
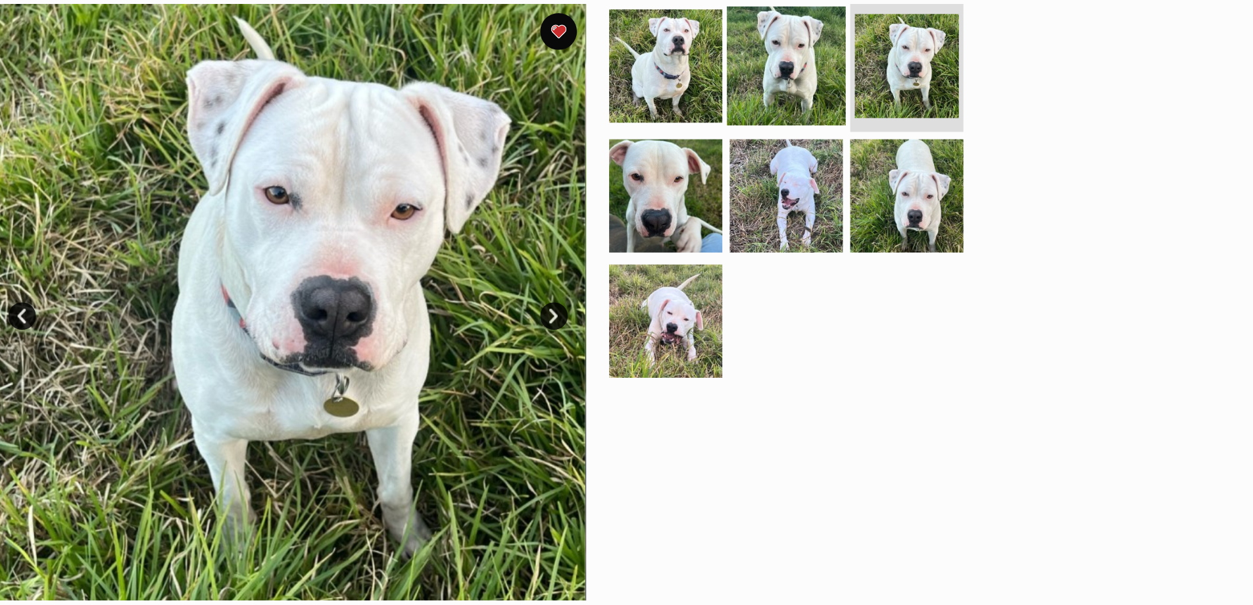
click at [872, 121] on img at bounding box center [841, 130] width 85 height 85
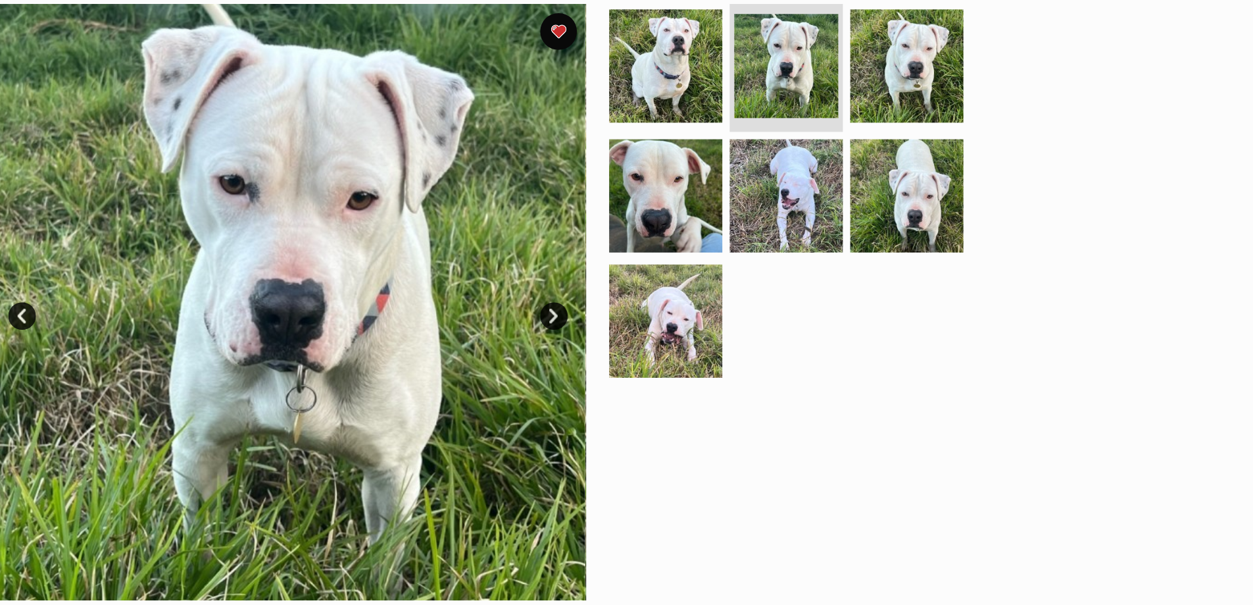
click at [1100, 213] on div "Available 2 of 7 images 2 of 7 images 2 of 7 images 2 of 7 images 2 of 7 images…" at bounding box center [626, 289] width 1253 height 446
click at [751, 243] on img at bounding box center [755, 223] width 85 height 85
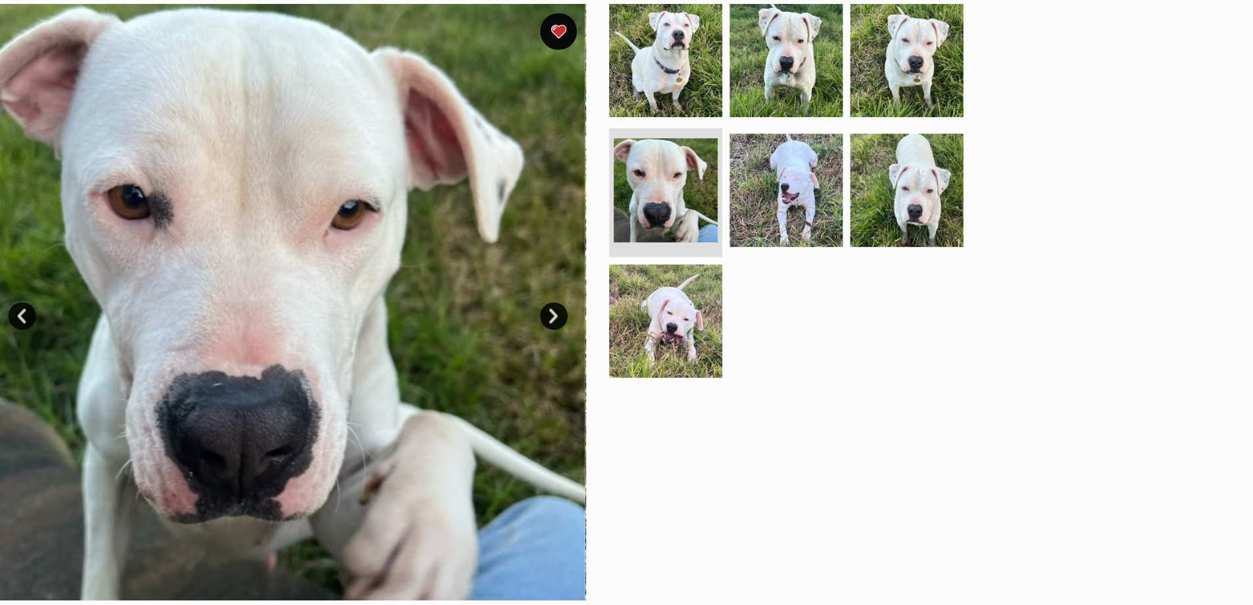
drag, startPoint x: 771, startPoint y: 378, endPoint x: 824, endPoint y: 370, distance: 53.2
click at [824, 370] on div at bounding box center [847, 299] width 270 height 426
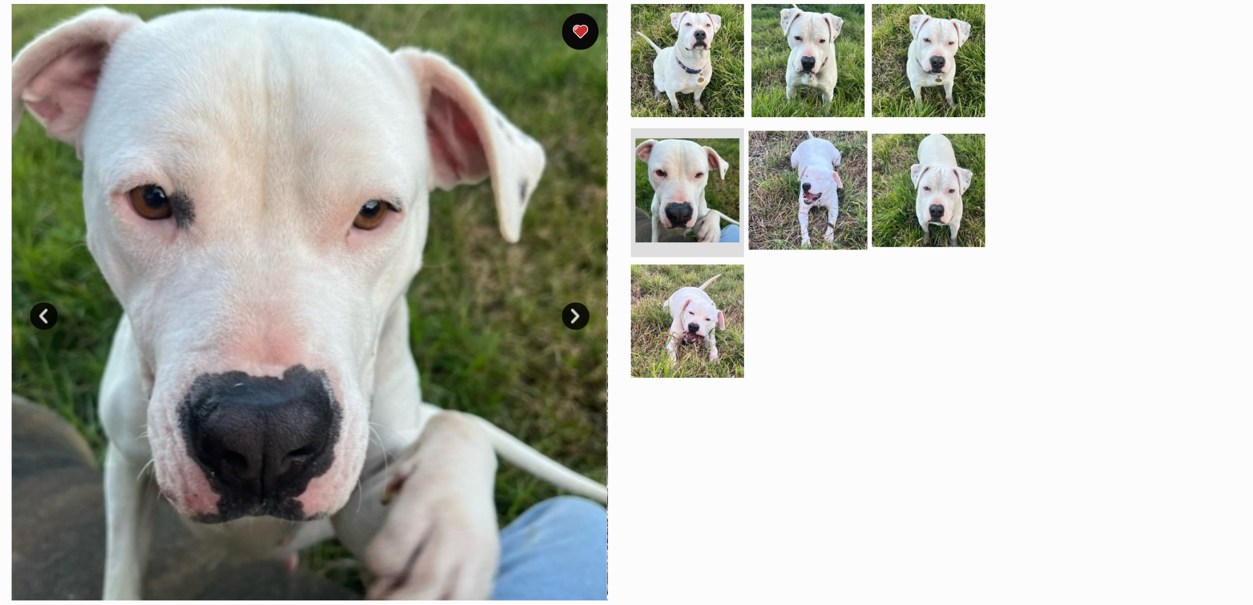
click at [848, 228] on img at bounding box center [841, 219] width 85 height 85
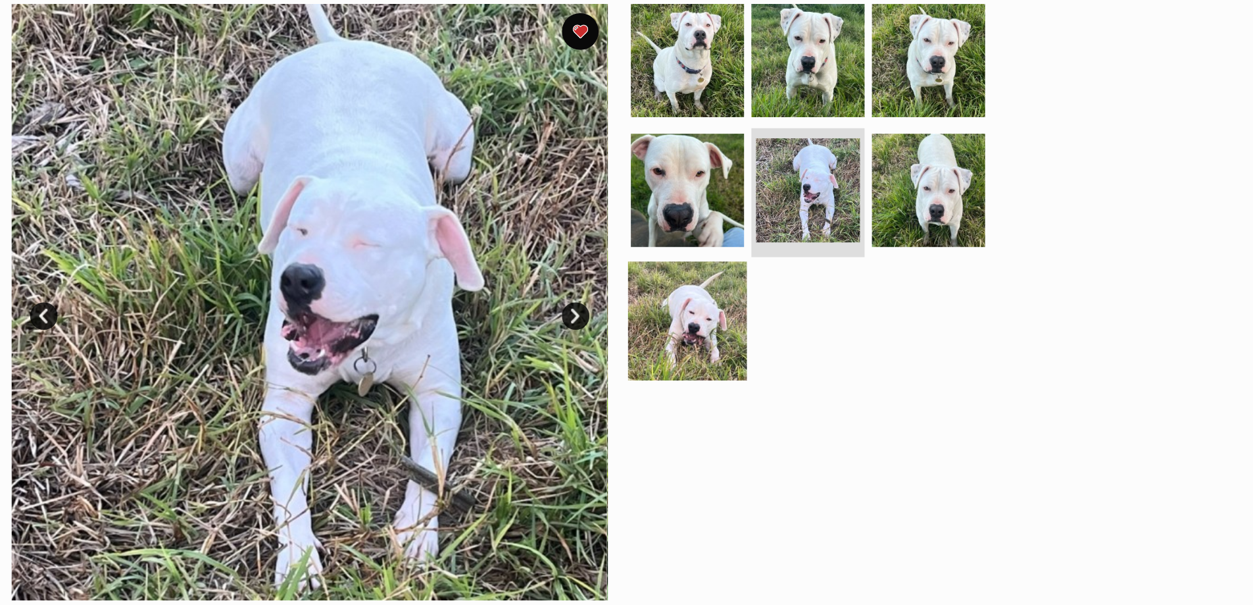
click at [752, 291] on img at bounding box center [755, 312] width 85 height 85
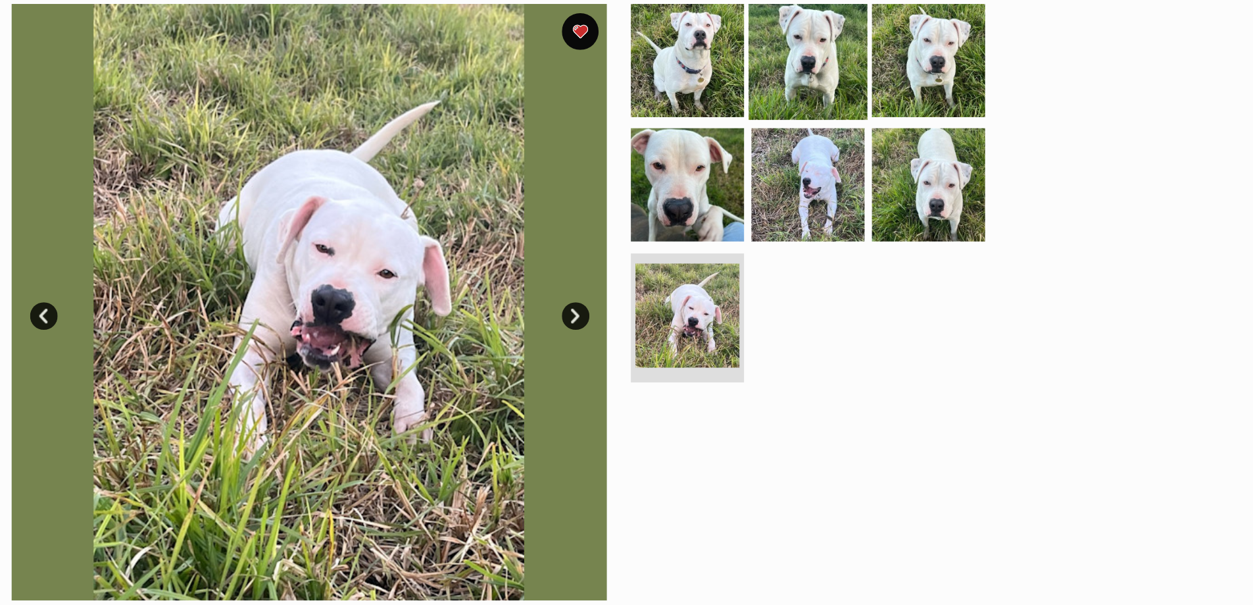
click at [822, 116] on img at bounding box center [841, 126] width 85 height 85
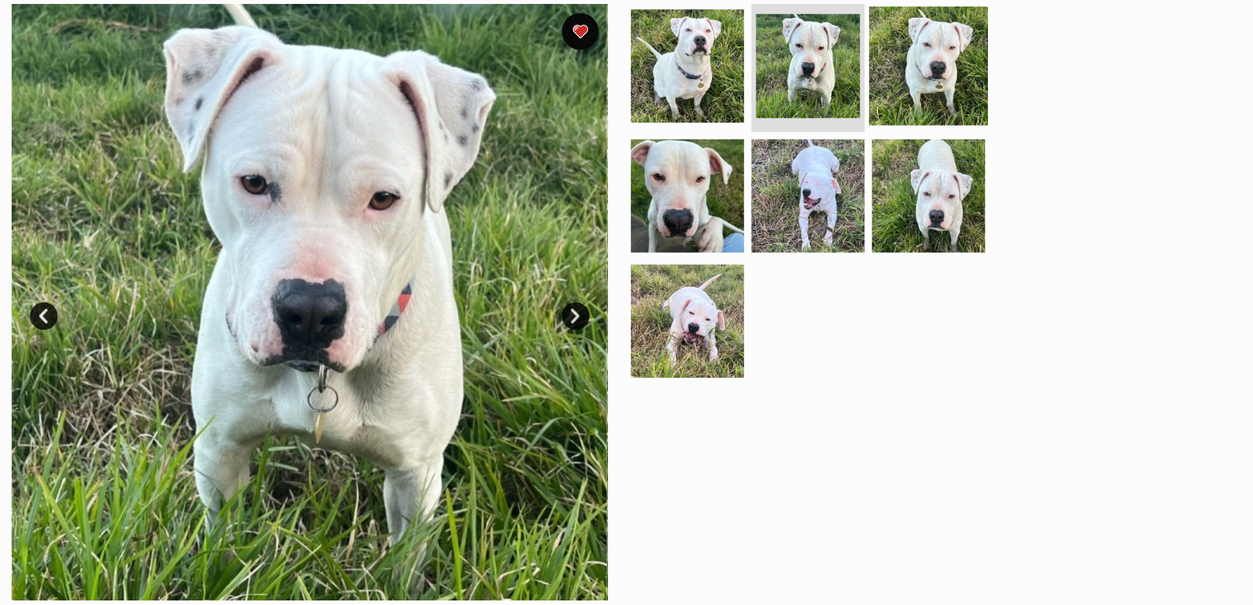
click at [931, 108] on img at bounding box center [927, 130] width 85 height 85
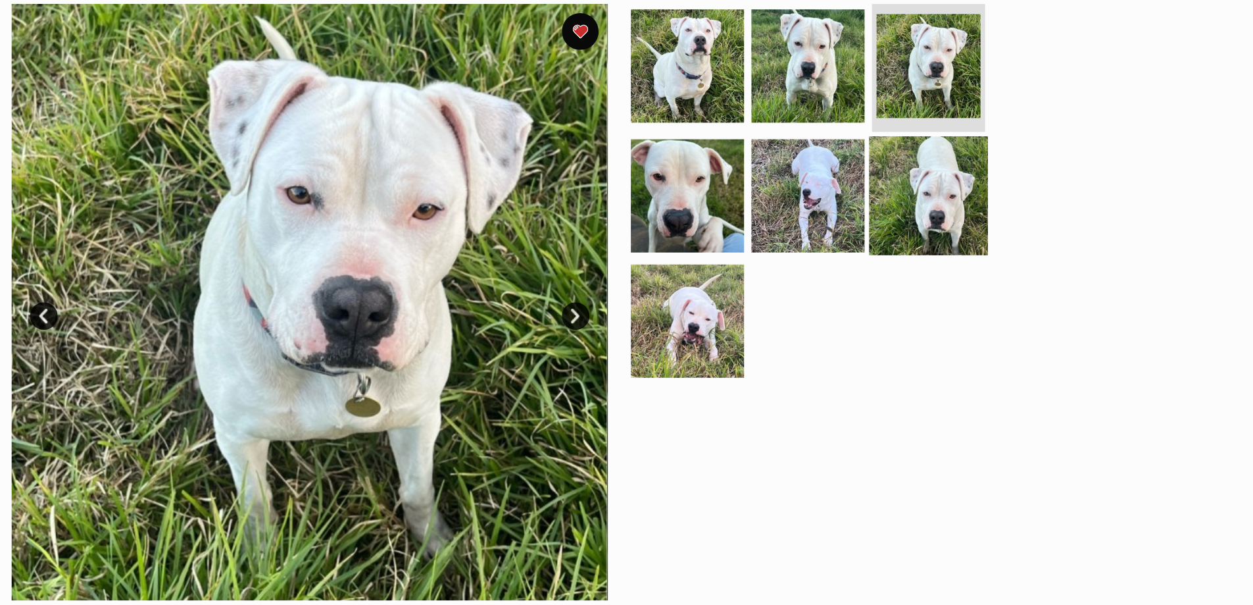
click at [929, 209] on img at bounding box center [927, 223] width 85 height 85
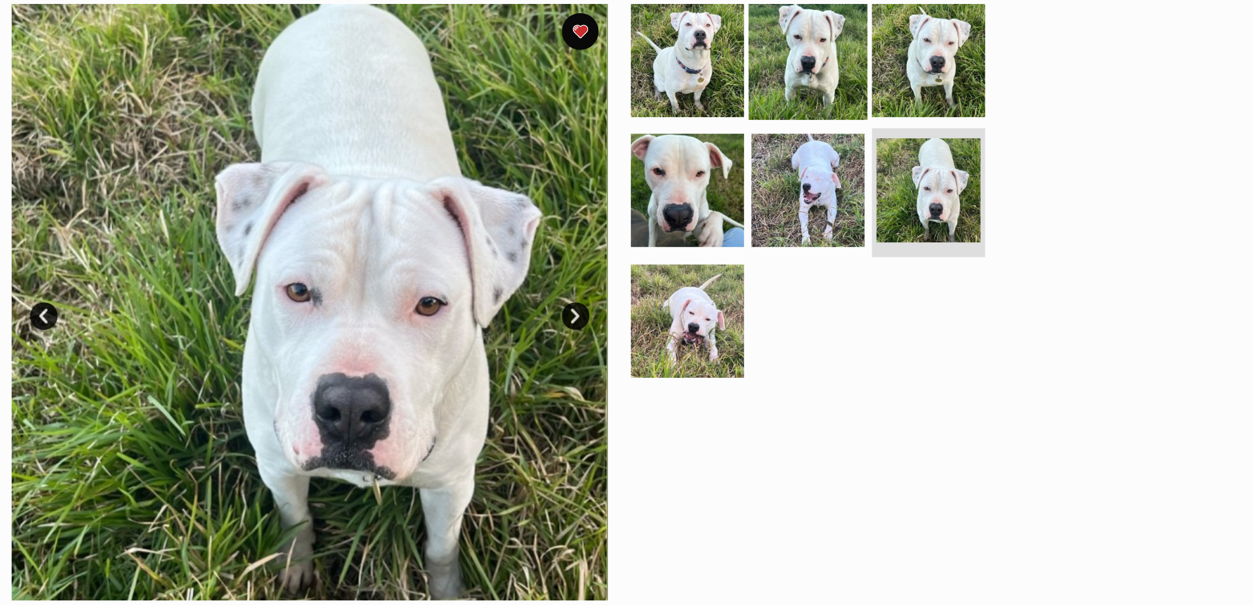
click at [844, 126] on img at bounding box center [841, 126] width 85 height 85
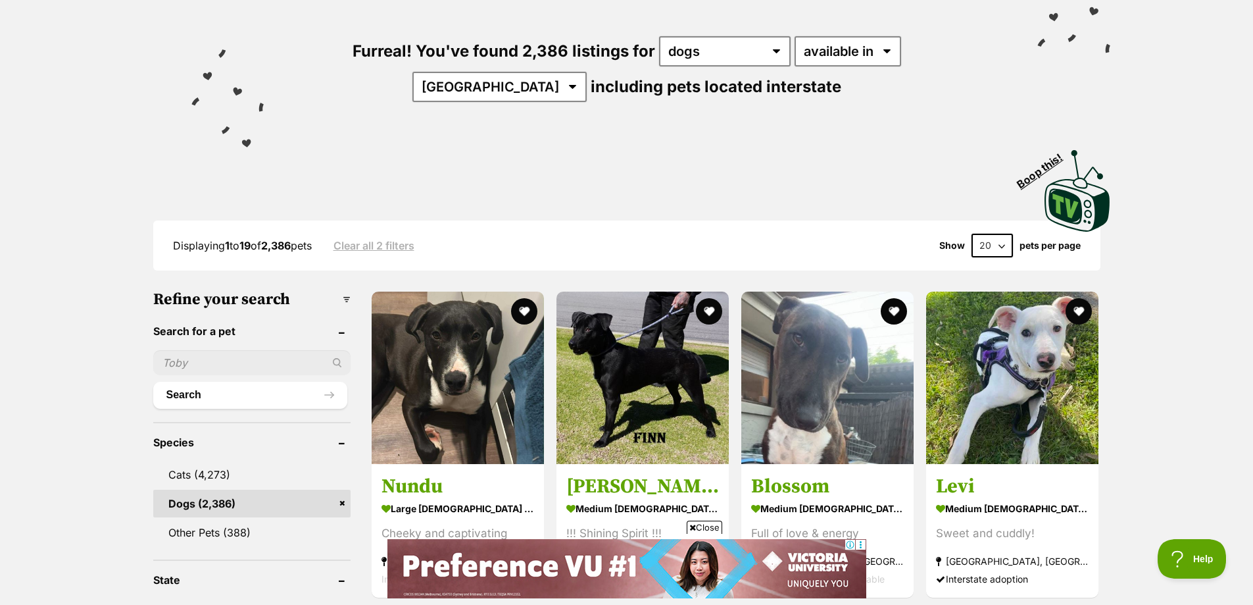
click at [708, 522] on span "Close" at bounding box center [705, 526] width 36 height 13
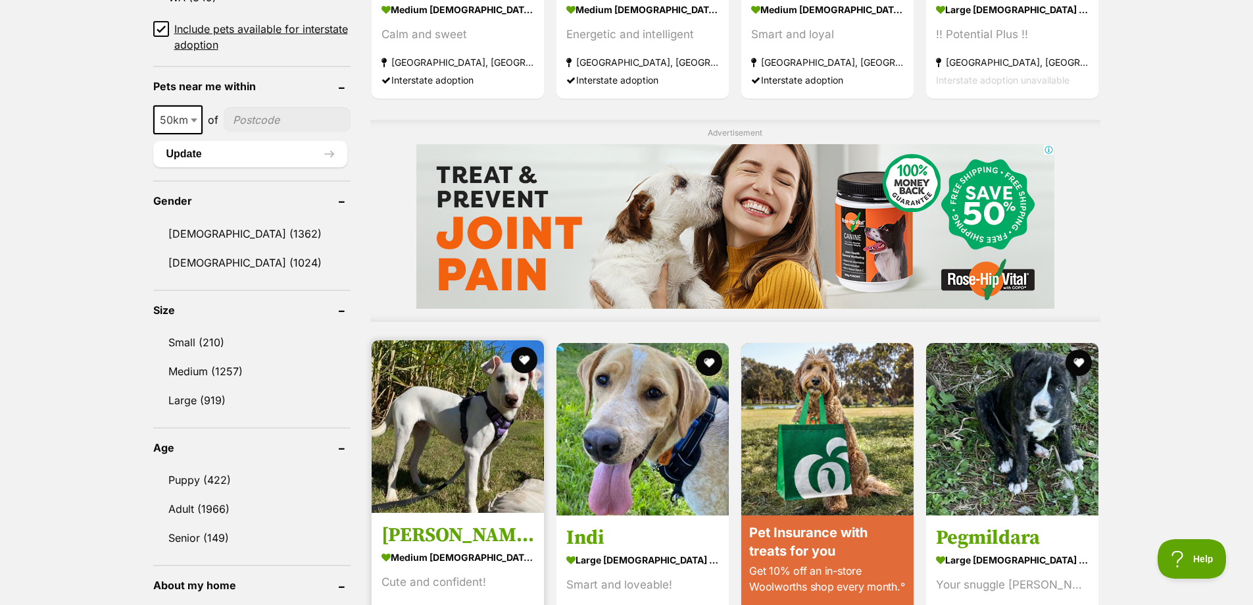
scroll to position [949, 0]
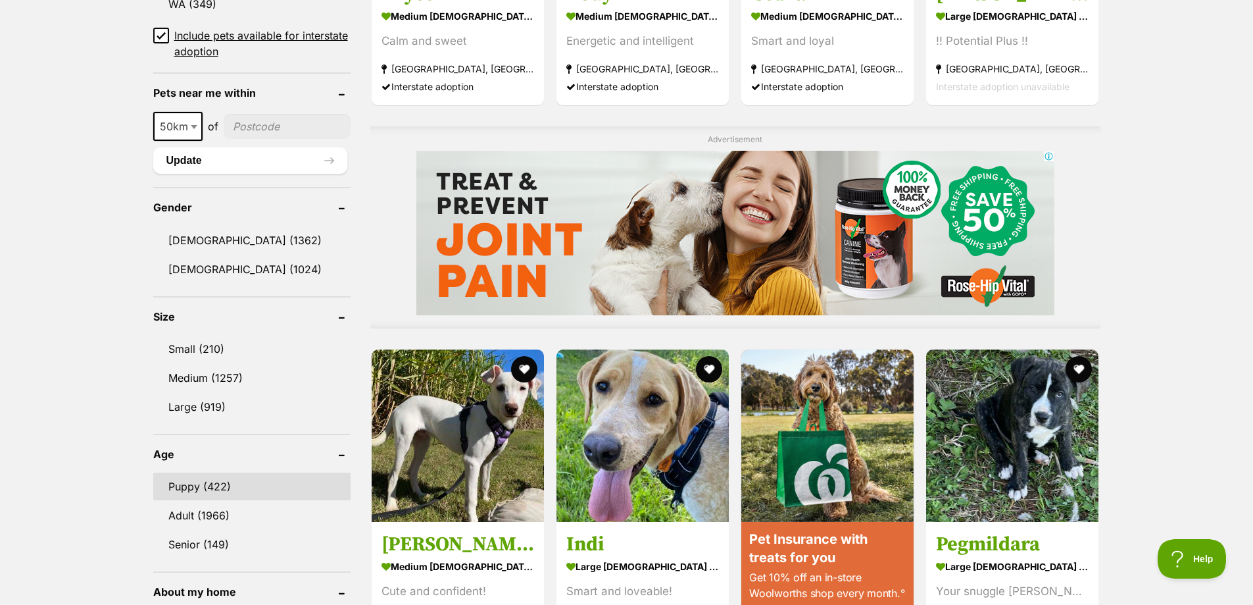
click at [212, 475] on link "Puppy (422)" at bounding box center [251, 486] width 197 height 28
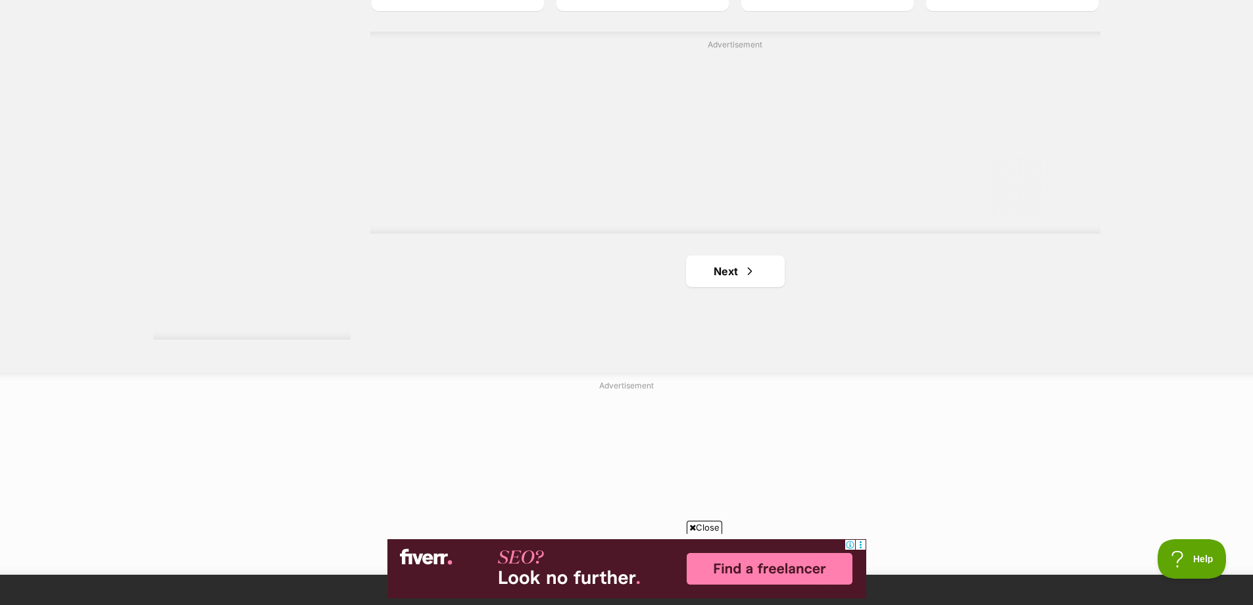
scroll to position [2473, 0]
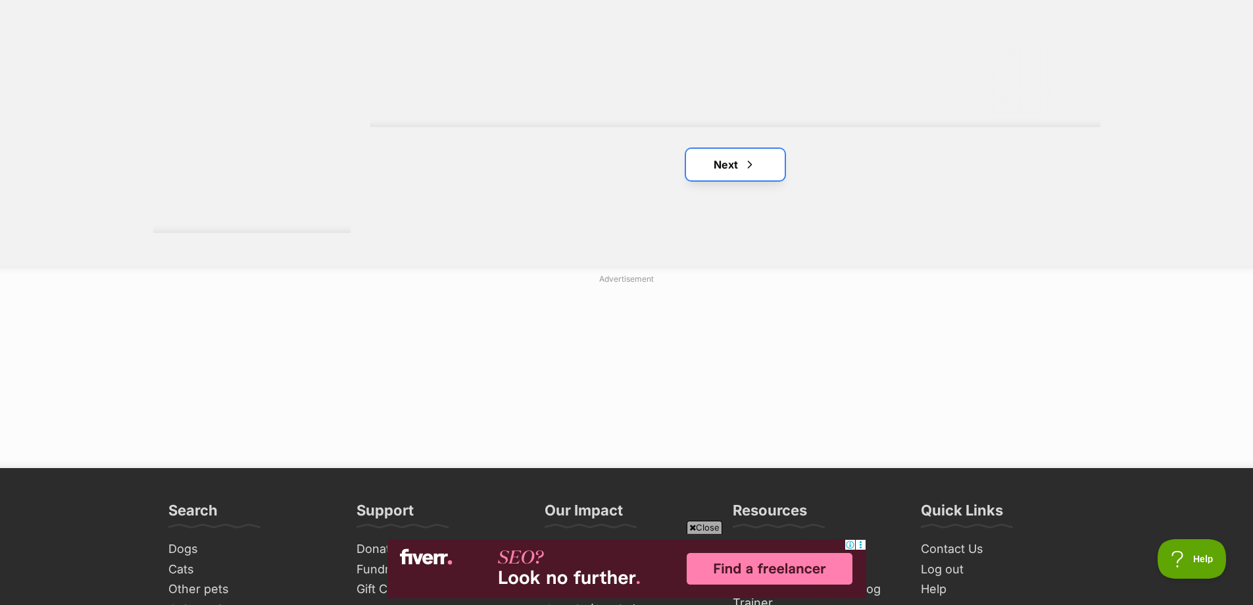
click at [728, 175] on link "Next" at bounding box center [735, 165] width 99 height 32
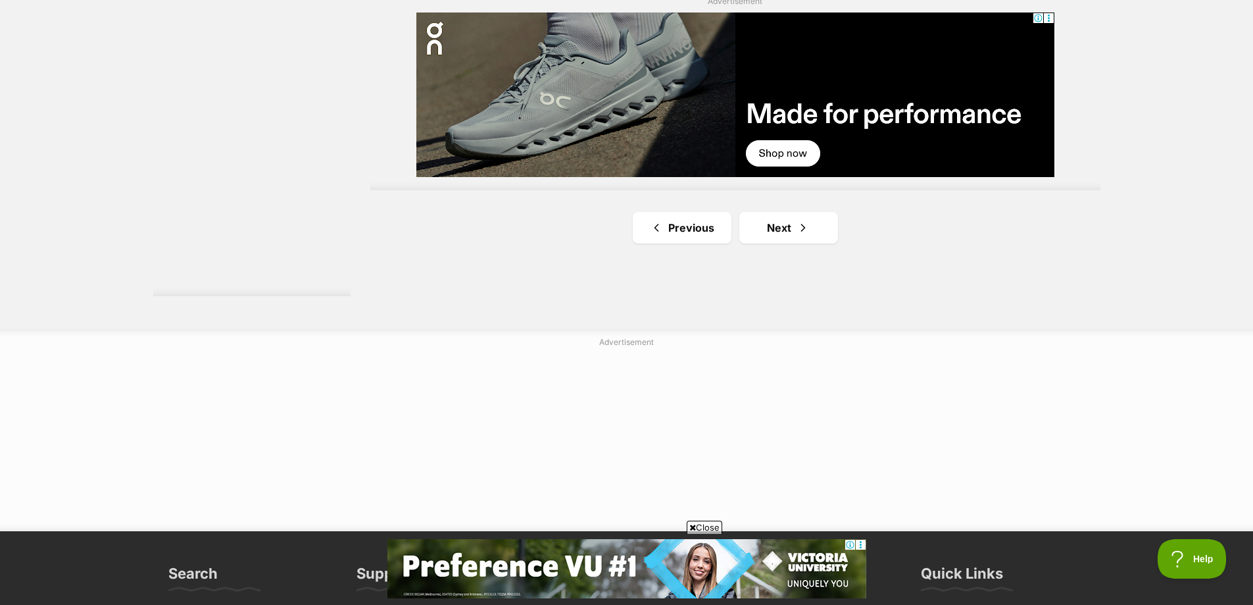
scroll to position [2413, 0]
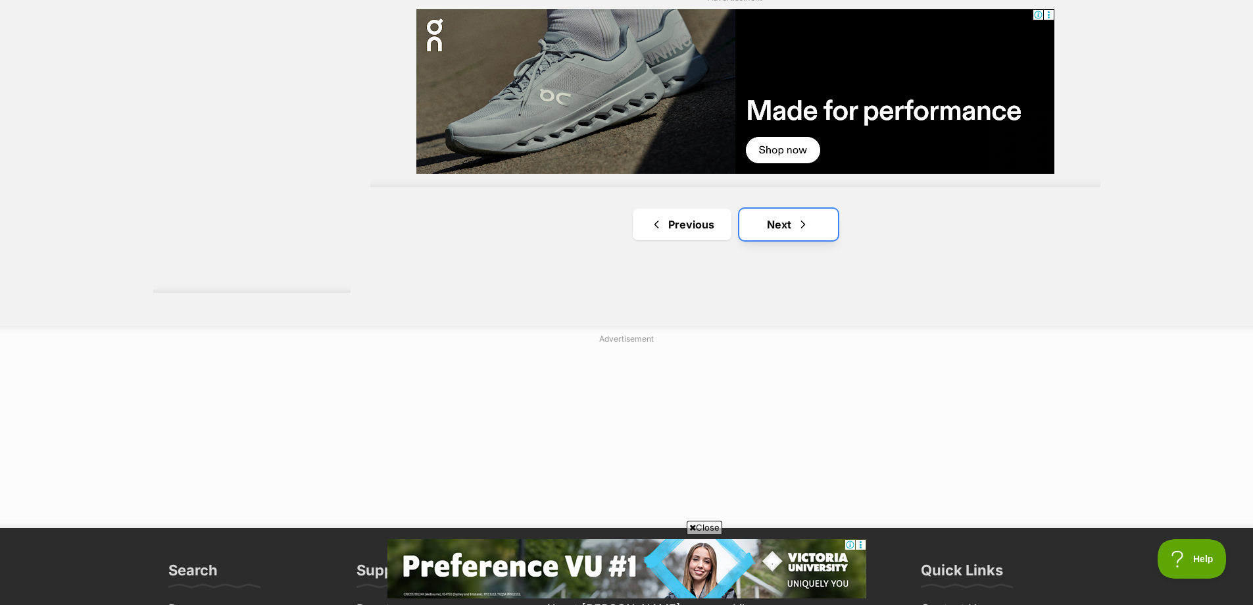
click at [762, 238] on link "Next" at bounding box center [789, 225] width 99 height 32
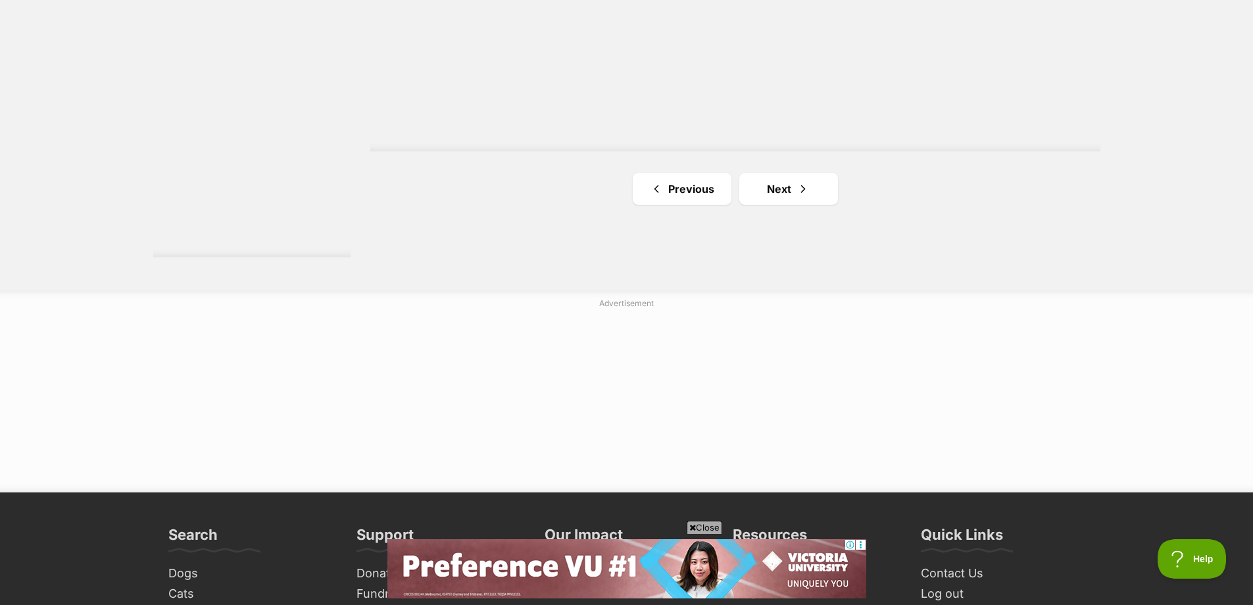
scroll to position [2450, 0]
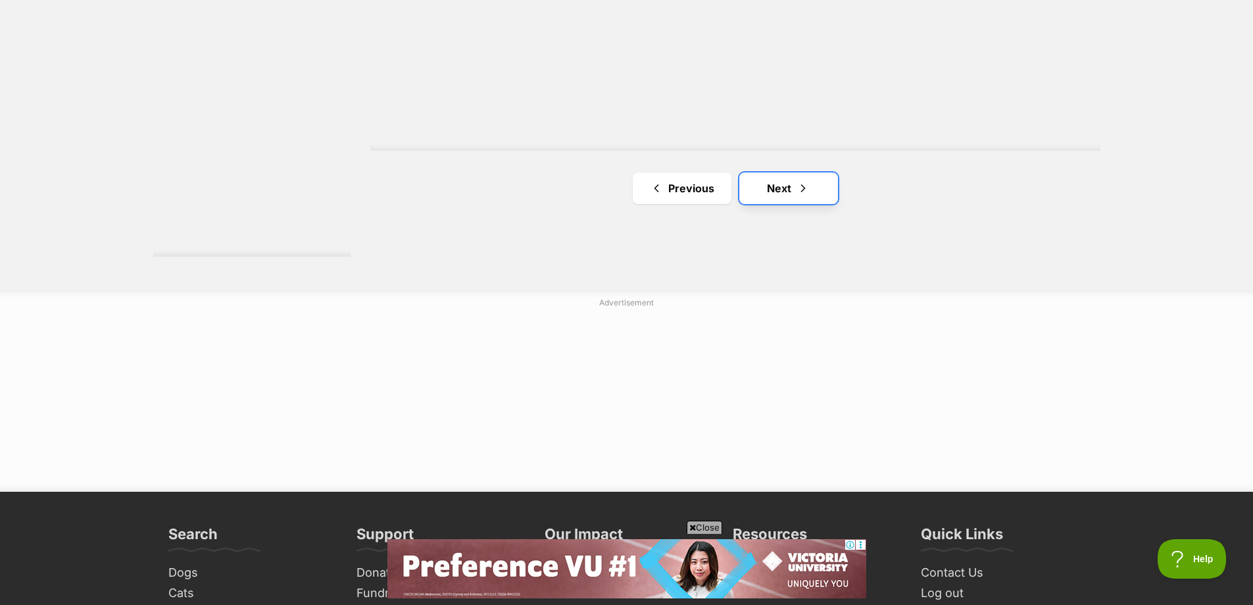
click at [780, 179] on link "Next" at bounding box center [789, 188] width 99 height 32
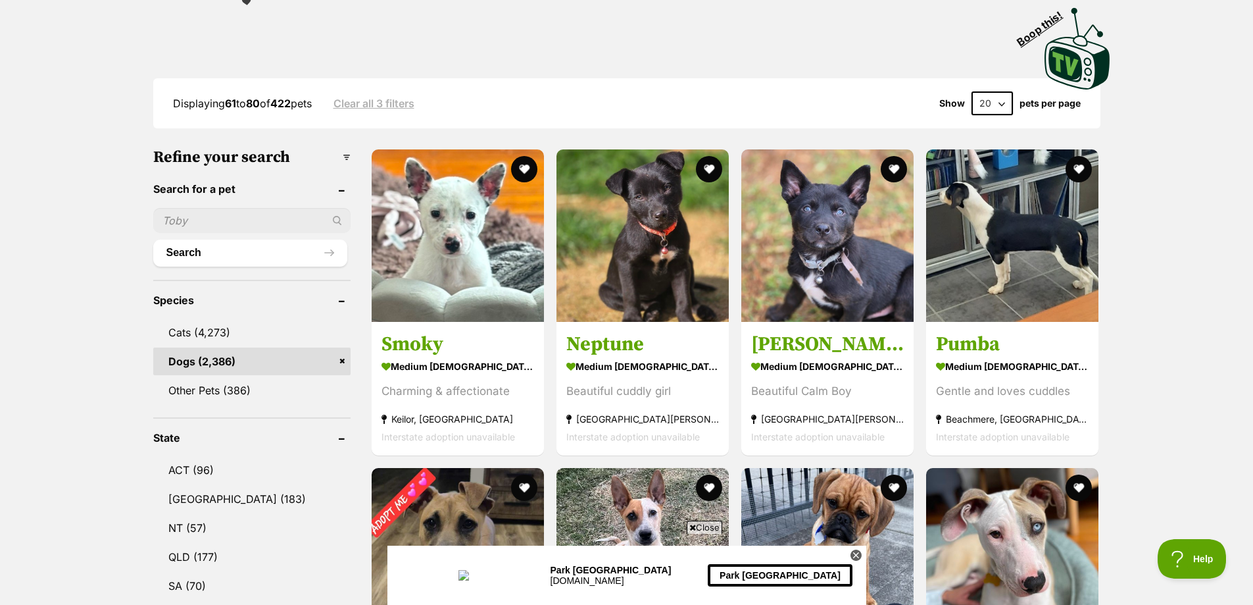
scroll to position [281, 0]
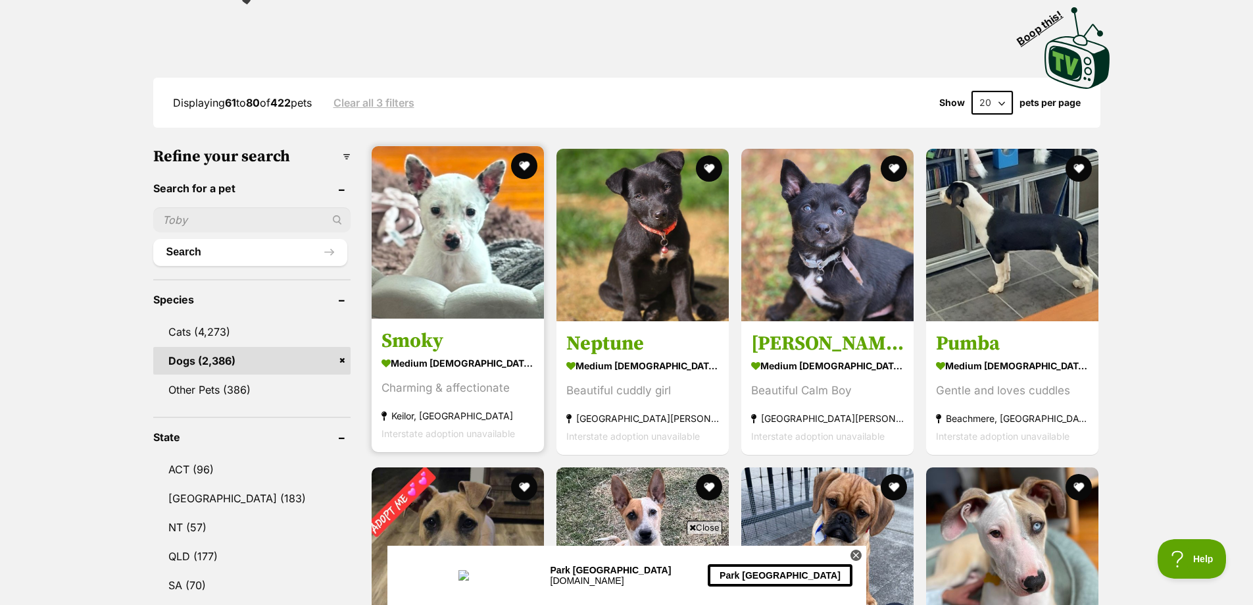
click at [404, 348] on h3 "Smoky" at bounding box center [458, 340] width 153 height 25
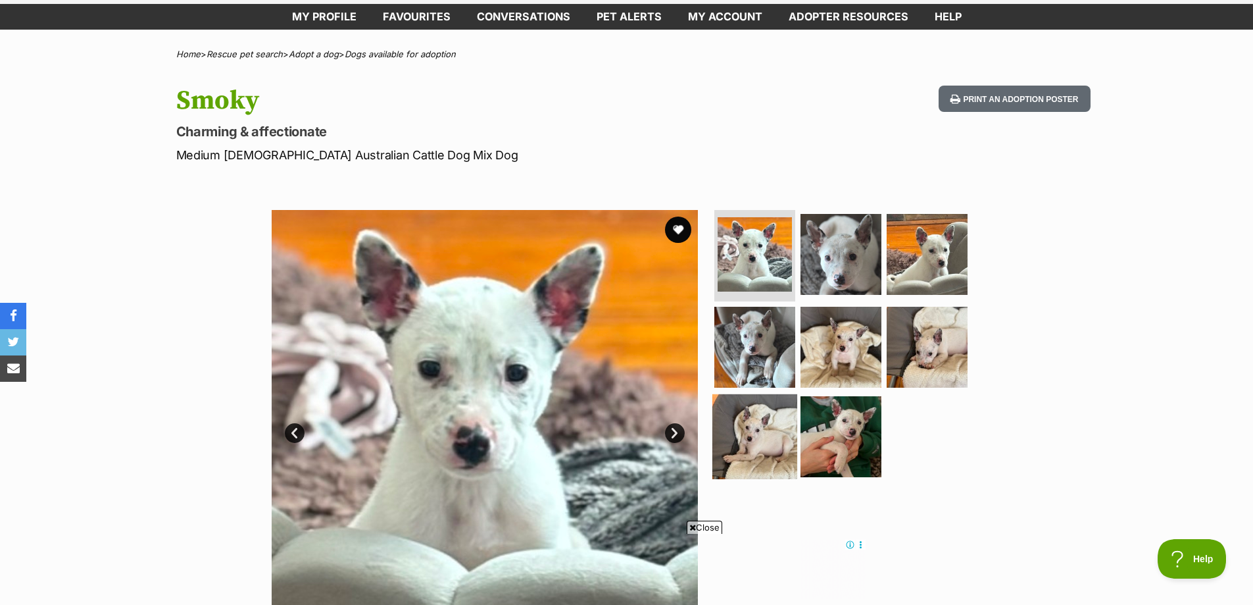
click at [753, 411] on img at bounding box center [755, 436] width 85 height 85
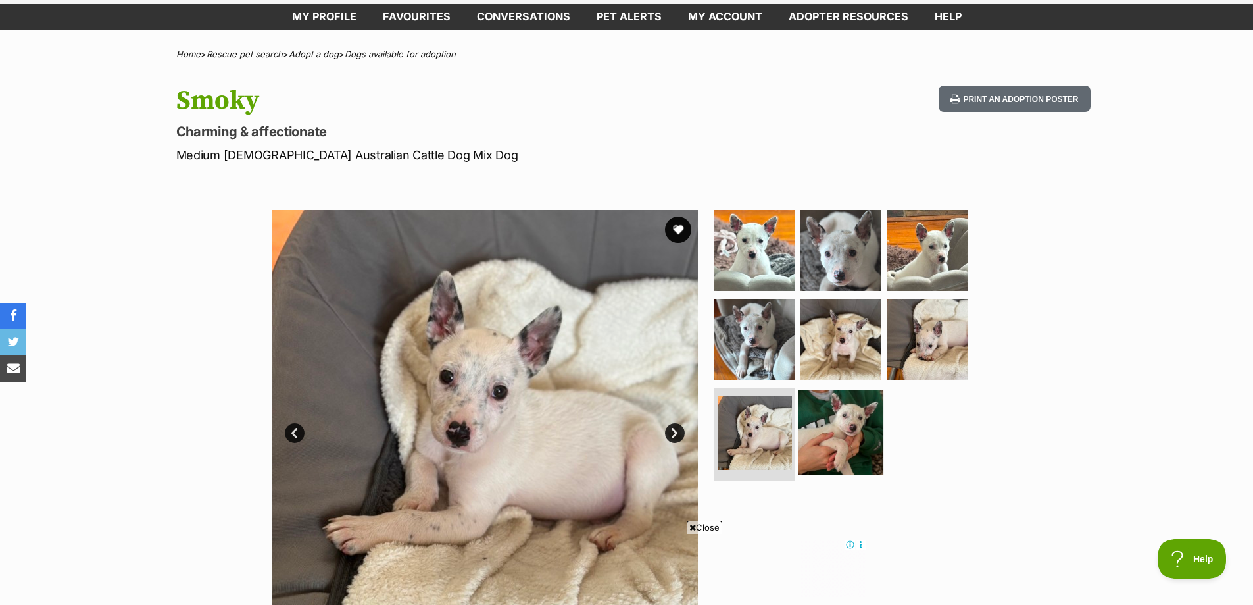
click at [849, 428] on img at bounding box center [841, 432] width 85 height 85
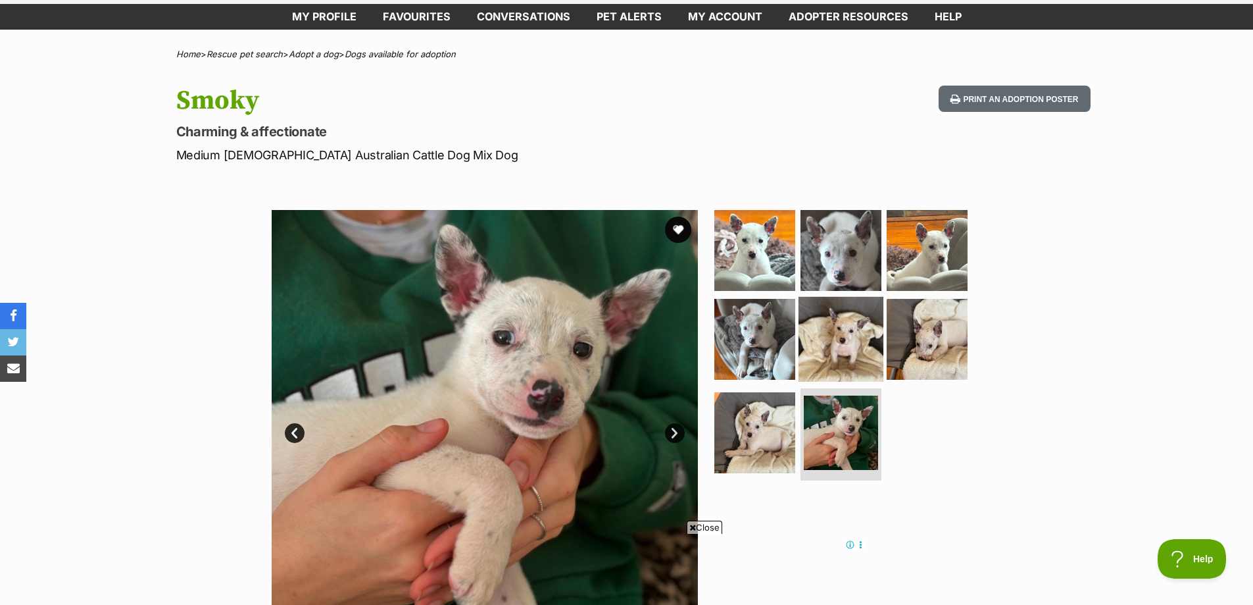
click at [853, 371] on img at bounding box center [841, 339] width 85 height 85
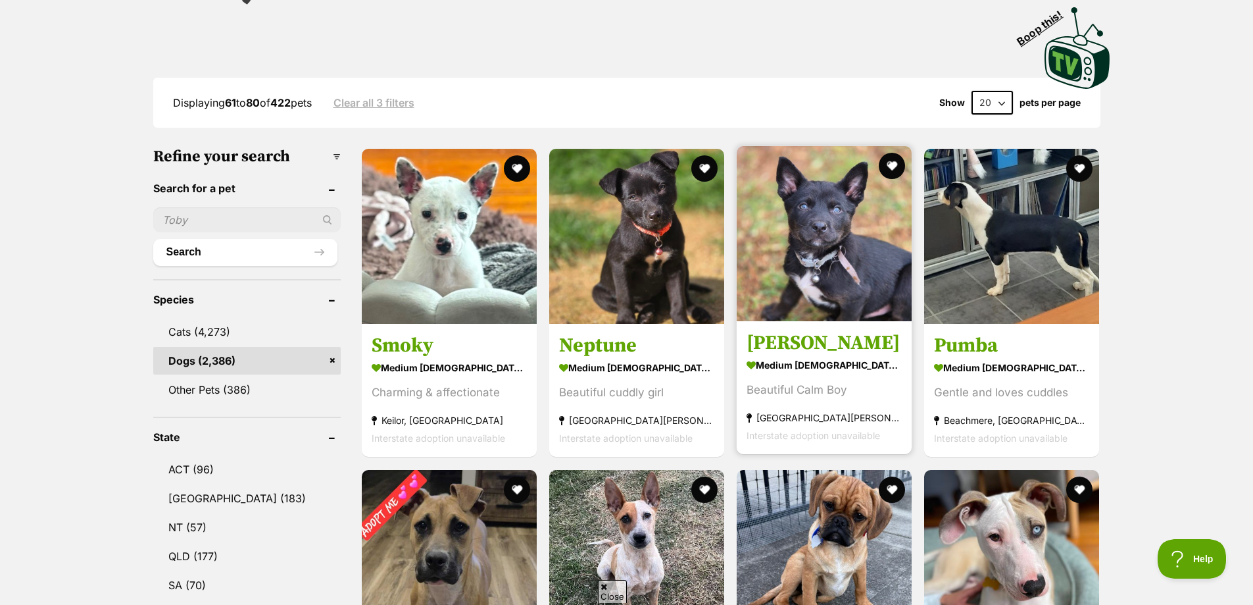
click at [777, 336] on h3 "[PERSON_NAME]" at bounding box center [824, 343] width 155 height 25
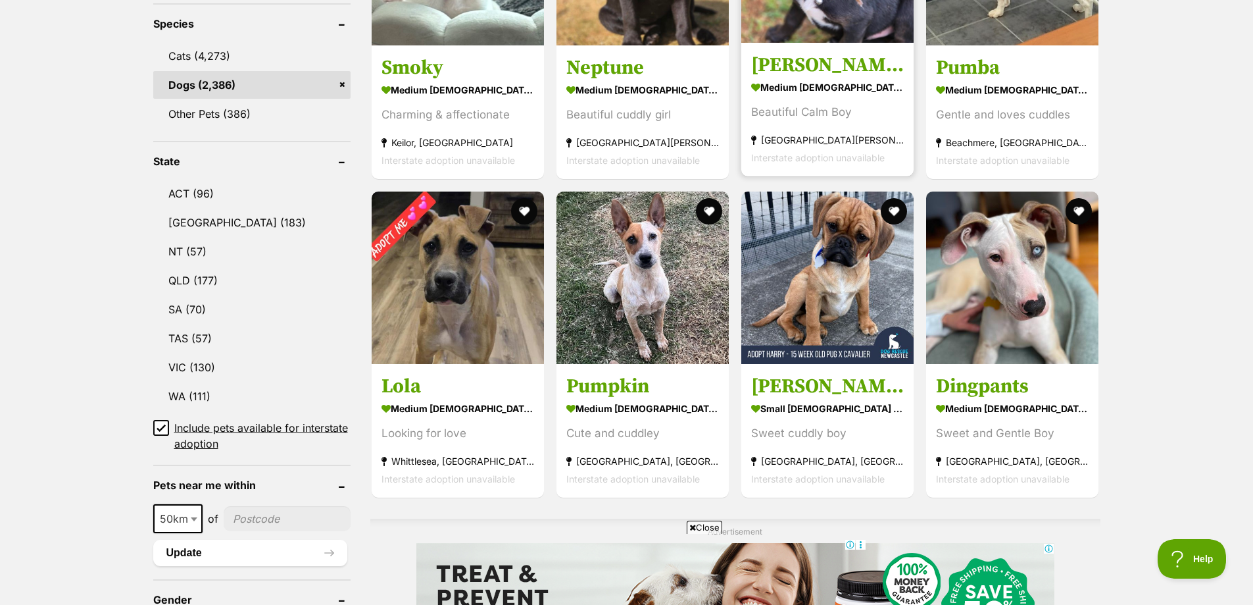
scroll to position [557, 0]
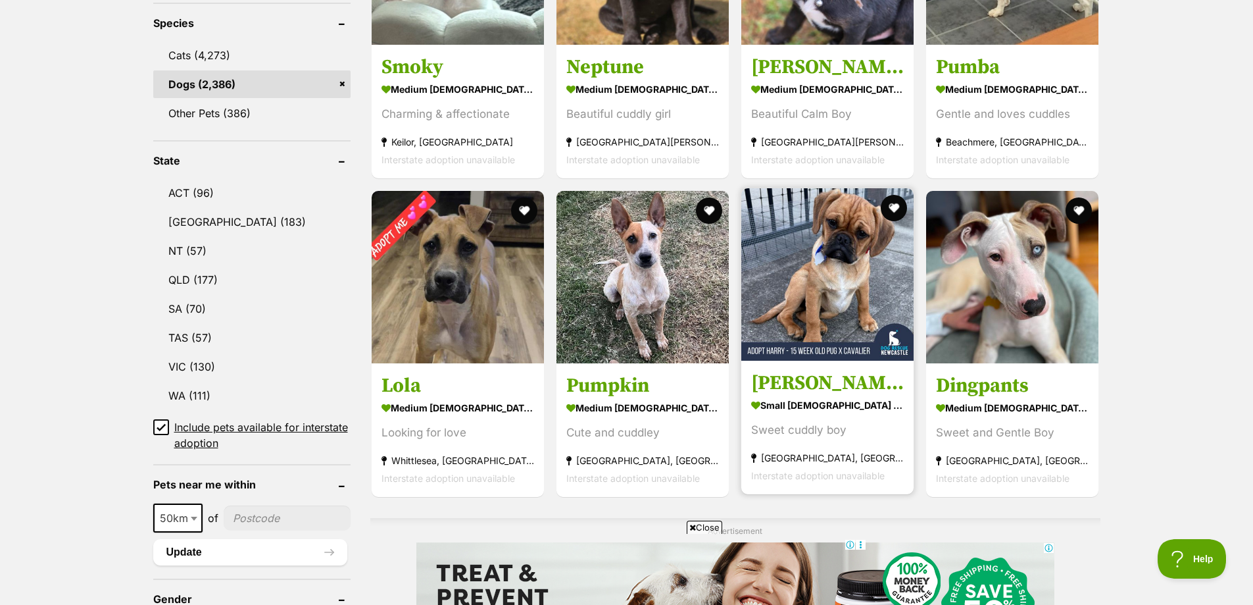
click at [806, 380] on h3 "[PERSON_NAME] - 15 Week Old Pug X Cavalier" at bounding box center [827, 382] width 153 height 25
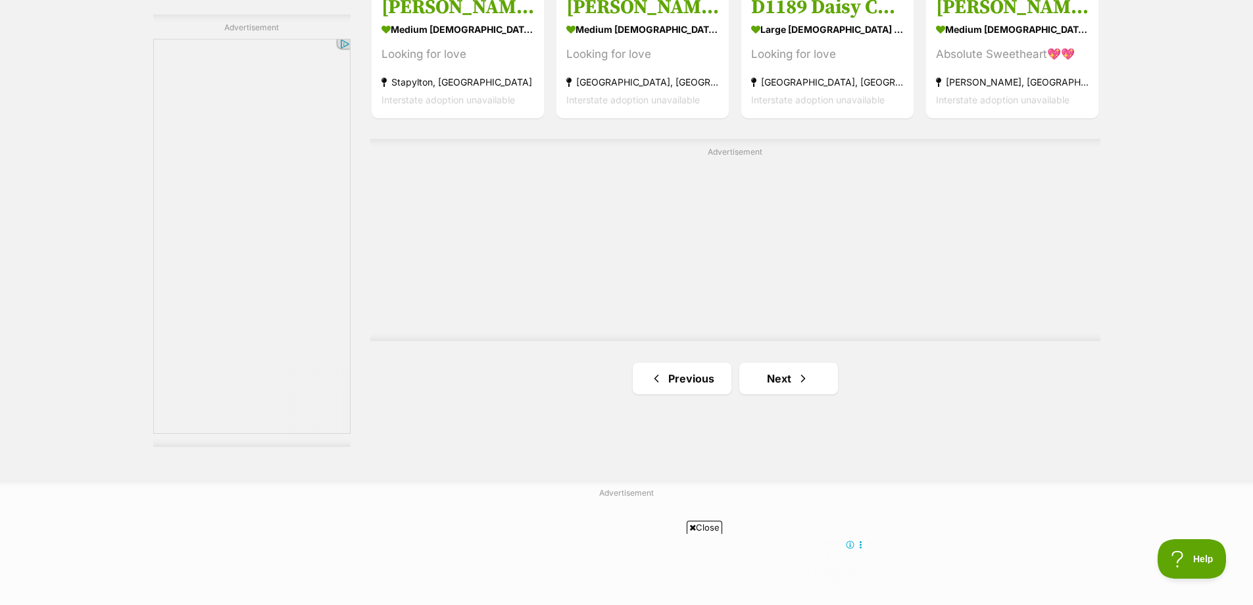
scroll to position [2436, 0]
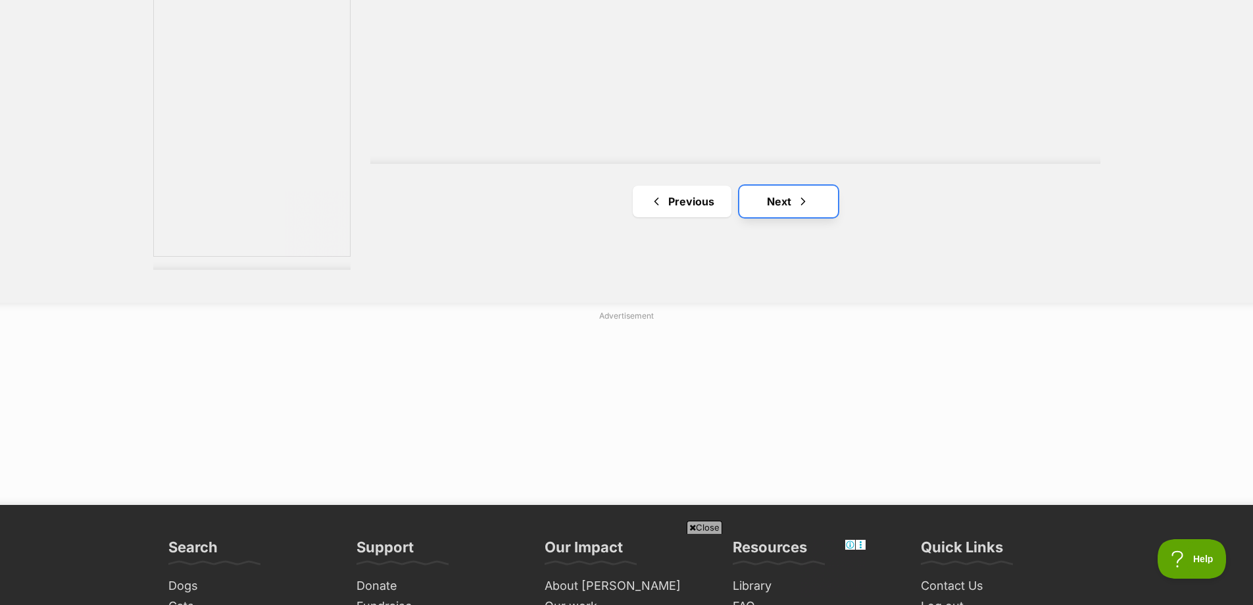
click at [796, 214] on link "Next" at bounding box center [789, 202] width 99 height 32
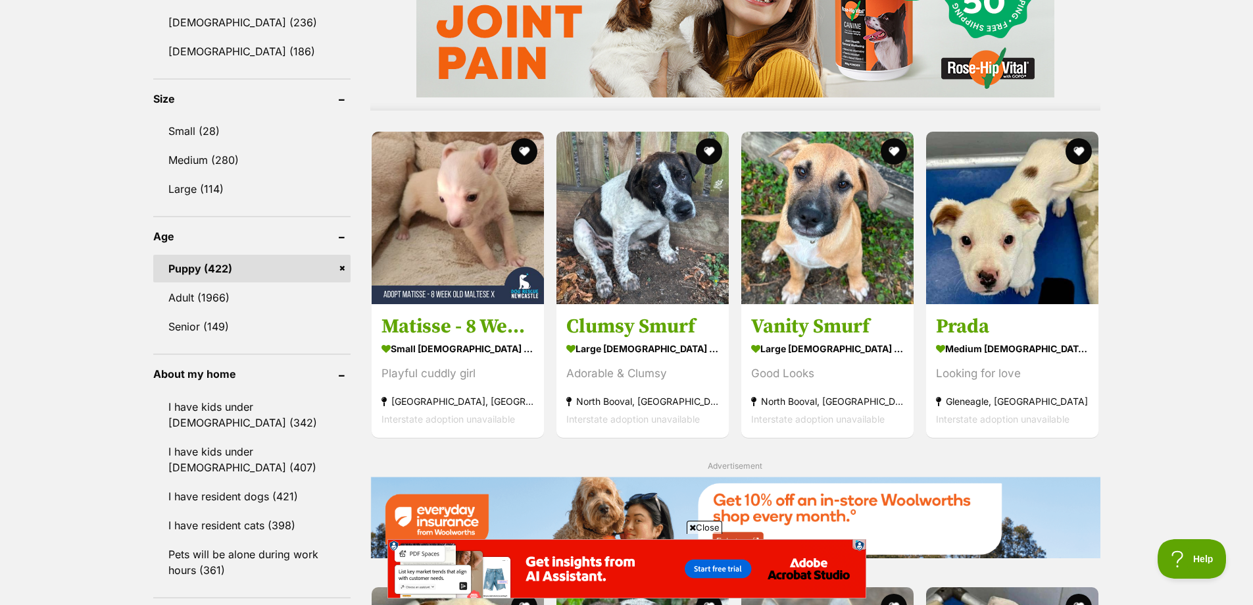
scroll to position [1167, 0]
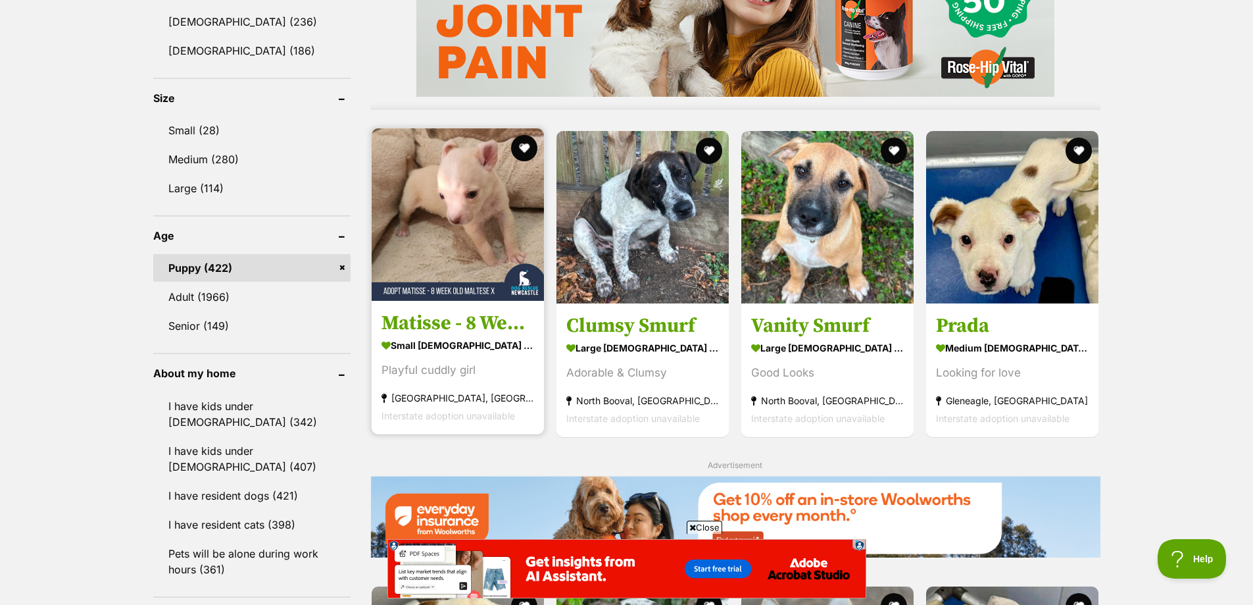
click at [469, 323] on h3 "Matisse - 8 Week Old Maltese X" at bounding box center [458, 322] width 153 height 25
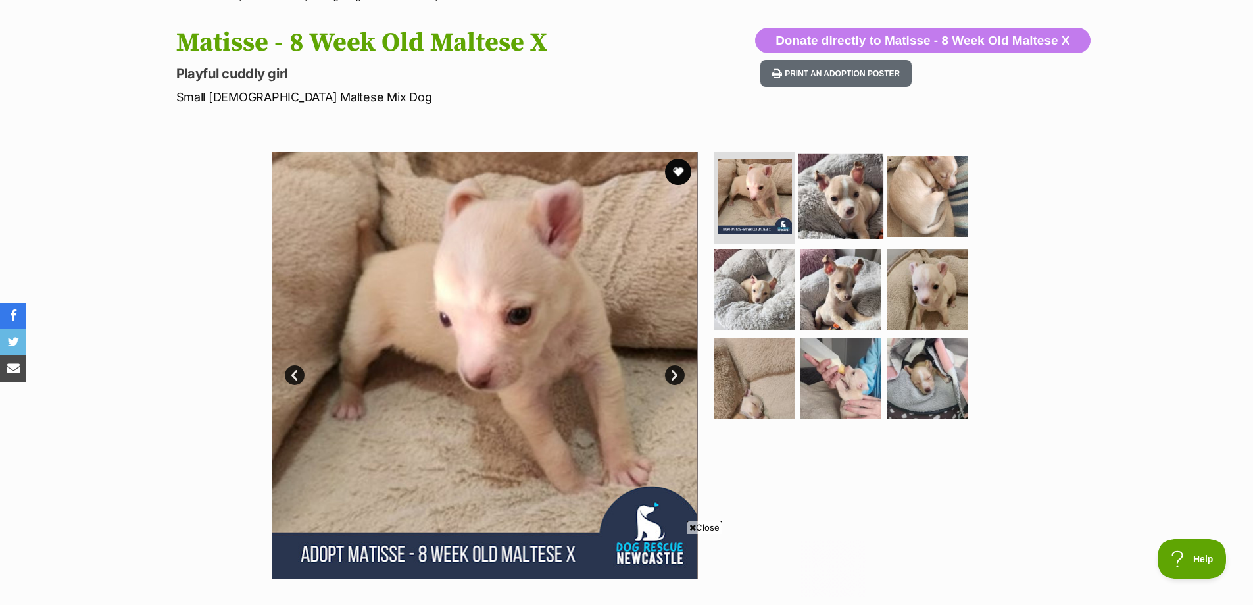
click at [830, 205] on img at bounding box center [841, 195] width 85 height 85
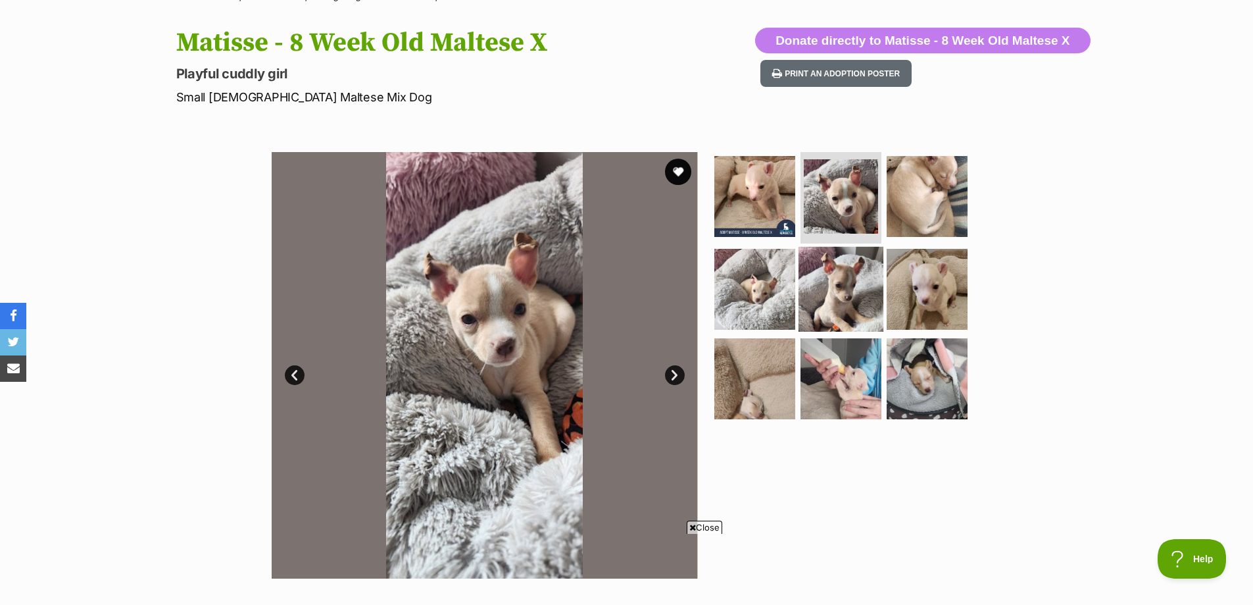
click at [838, 266] on img at bounding box center [841, 289] width 85 height 85
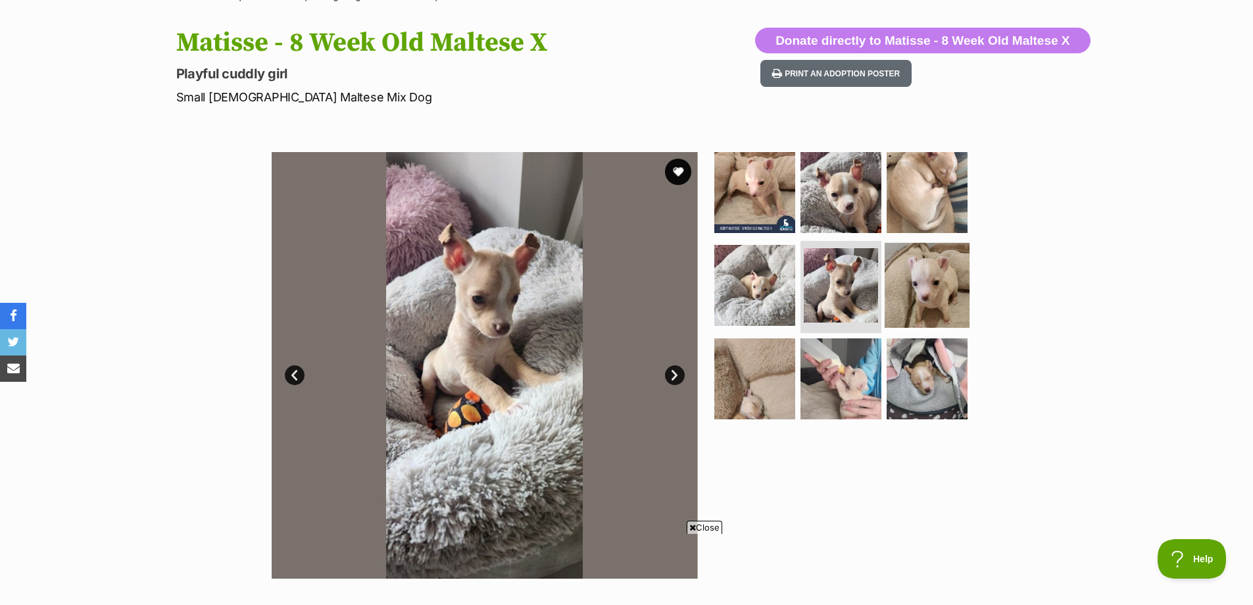
click at [931, 278] on img at bounding box center [927, 285] width 85 height 85
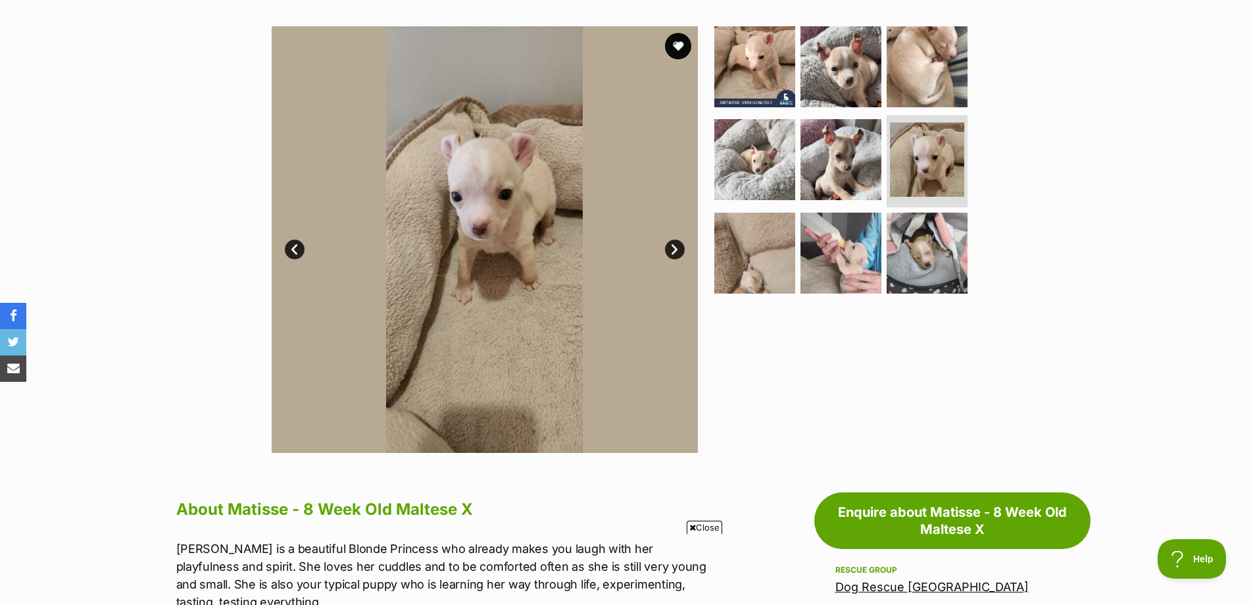
scroll to position [247, 0]
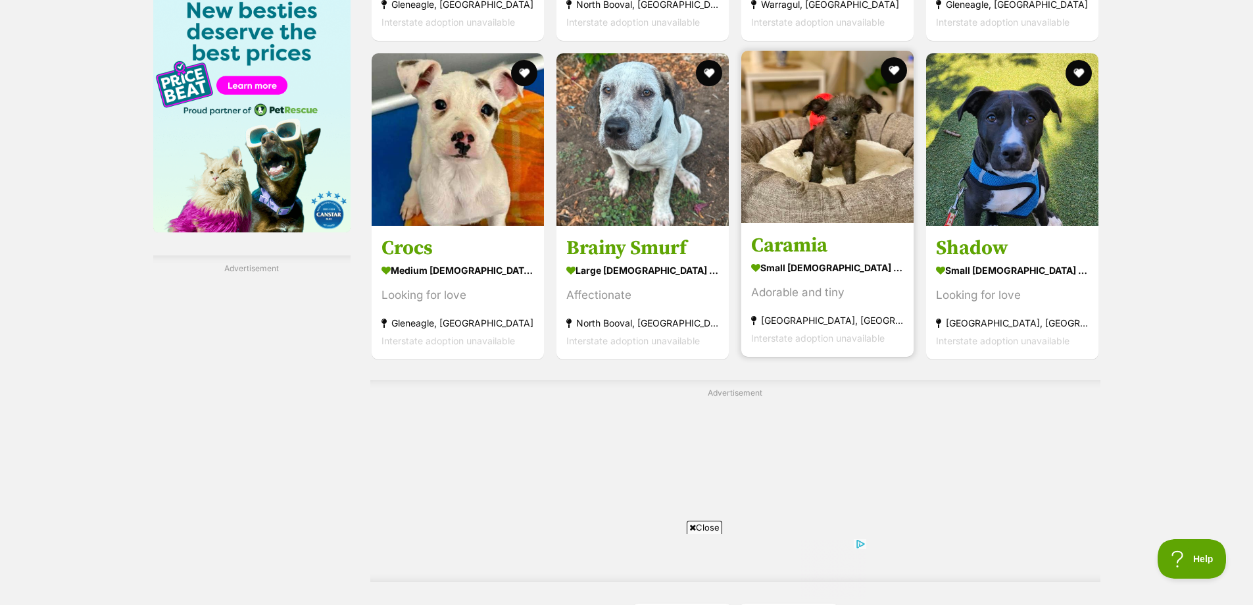
click at [791, 251] on h3 "Caramia" at bounding box center [827, 244] width 153 height 25
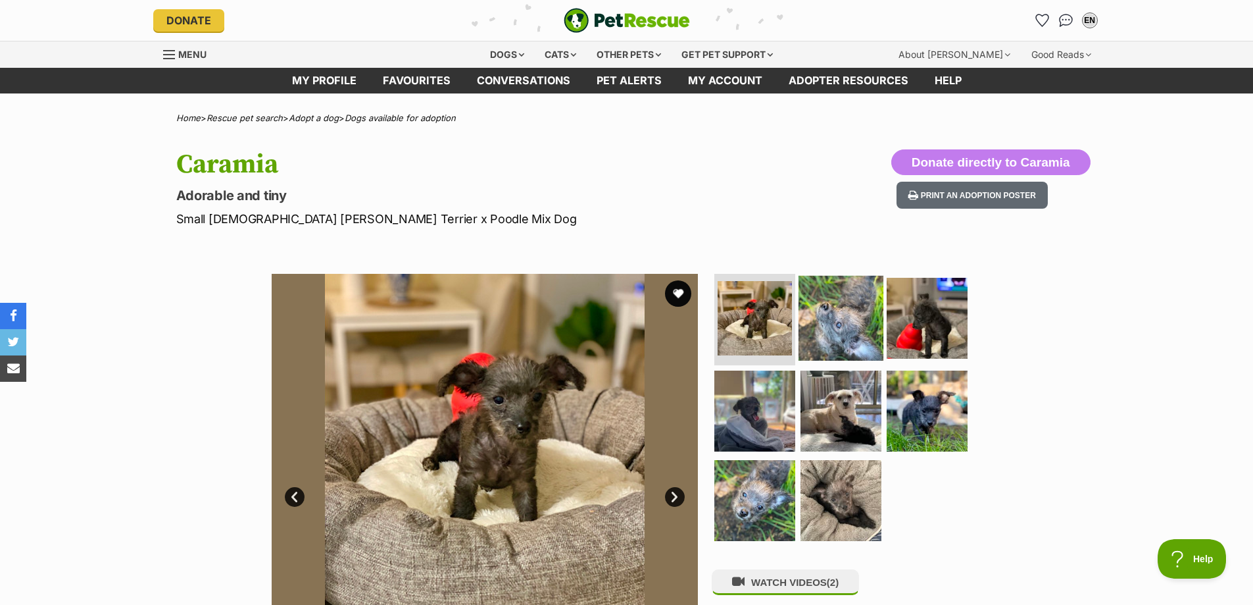
click at [838, 341] on img at bounding box center [841, 317] width 85 height 85
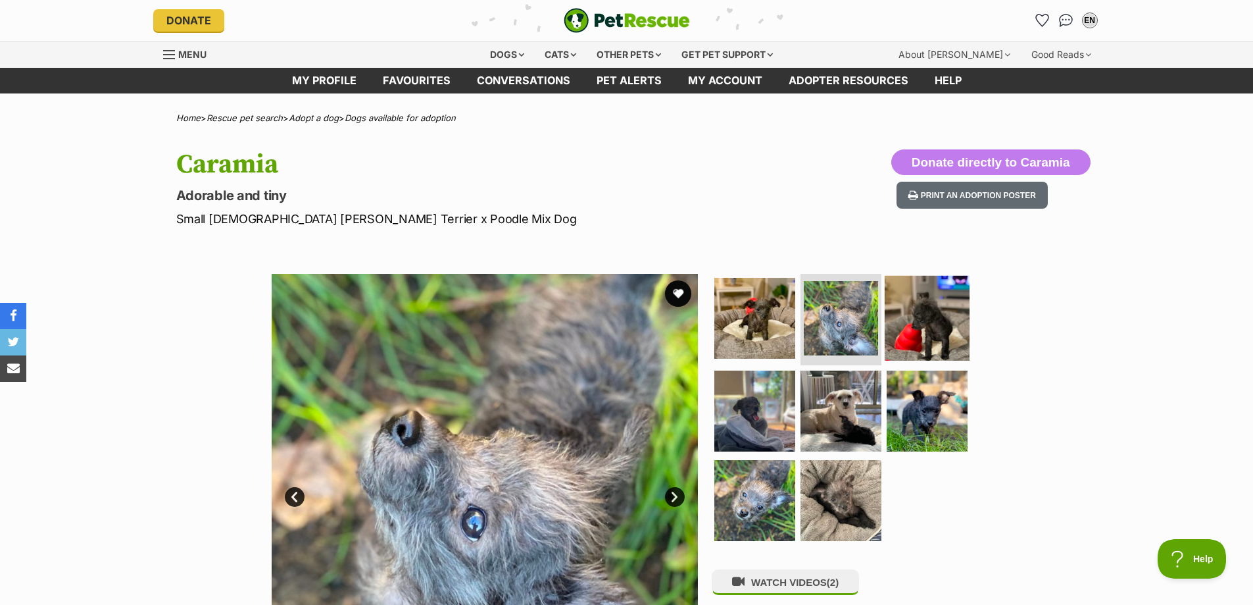
click at [930, 323] on img at bounding box center [927, 317] width 85 height 85
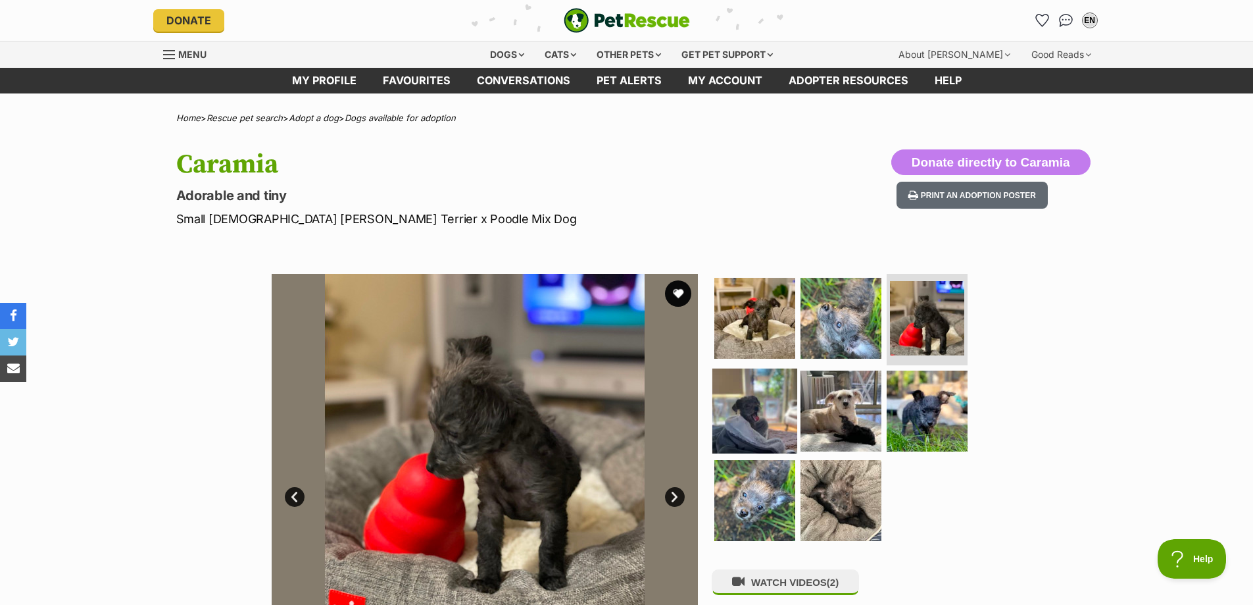
click at [783, 409] on img at bounding box center [755, 410] width 85 height 85
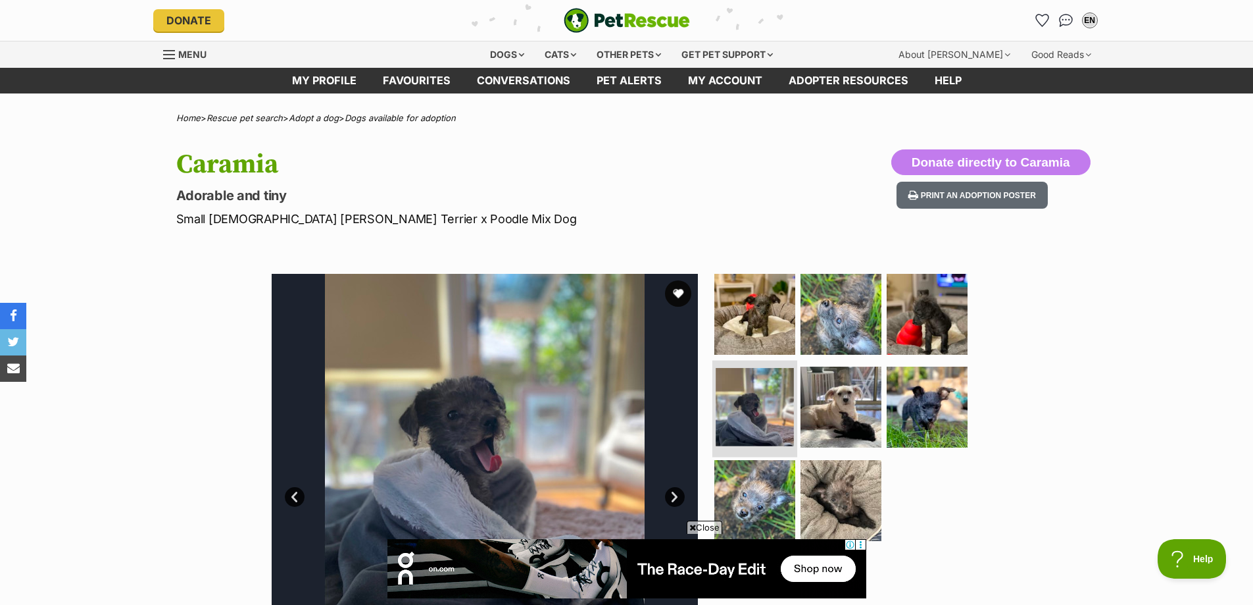
scroll to position [78, 0]
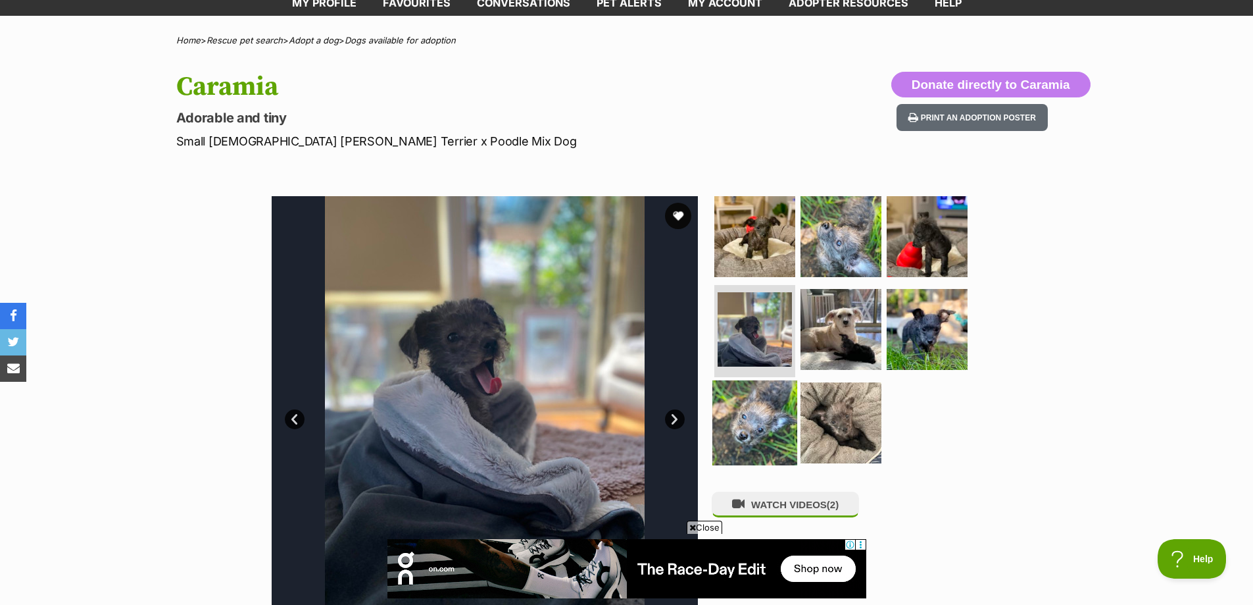
click at [745, 424] on img at bounding box center [755, 422] width 85 height 85
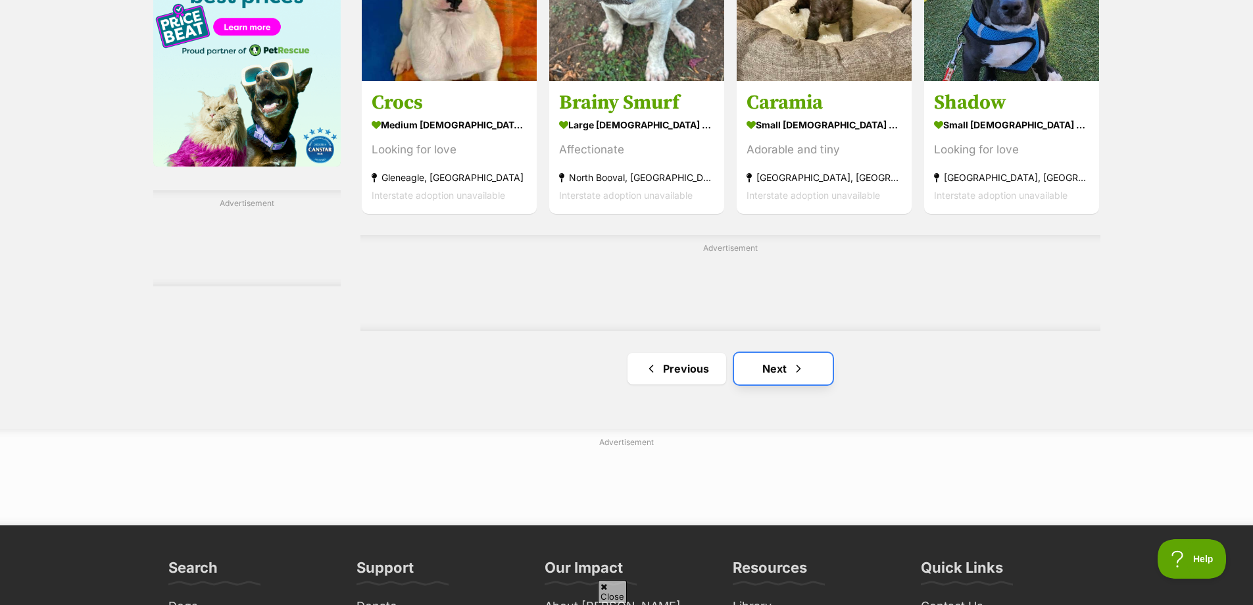
click at [767, 378] on link "Next" at bounding box center [783, 369] width 99 height 32
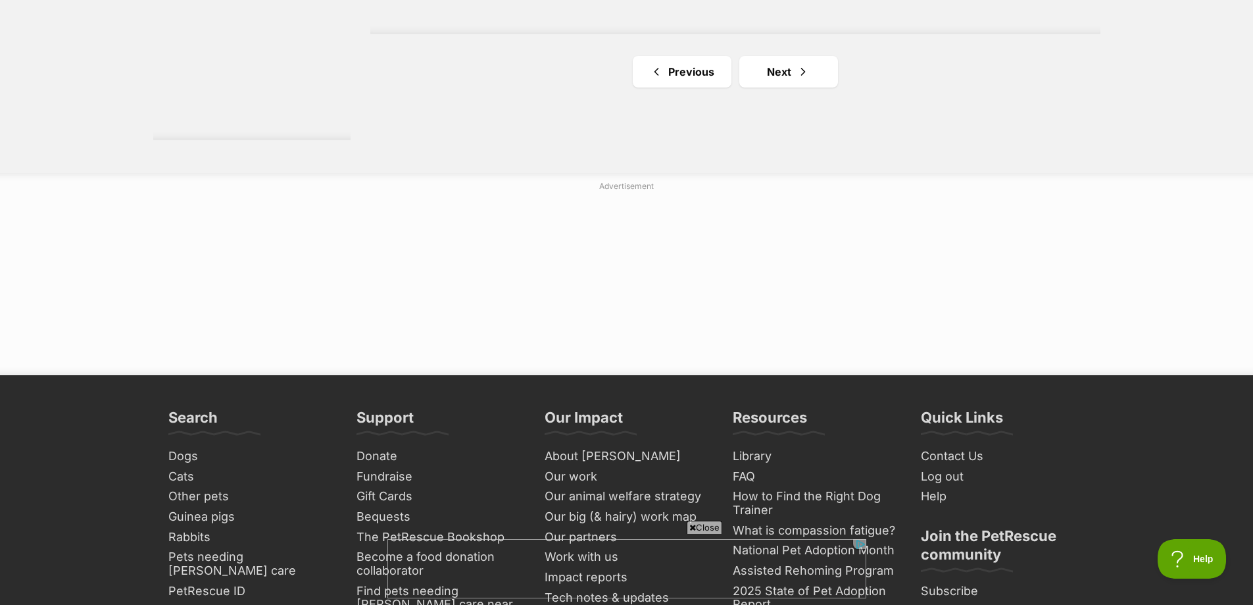
scroll to position [2579, 0]
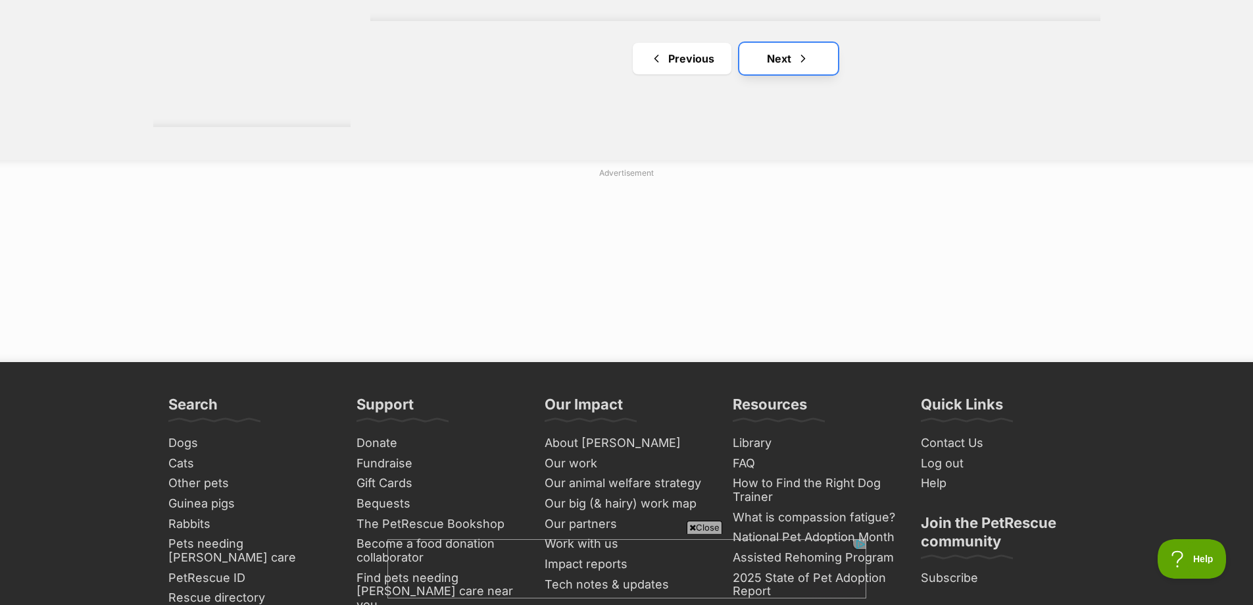
click at [807, 66] on span "Next page" at bounding box center [803, 59] width 13 height 16
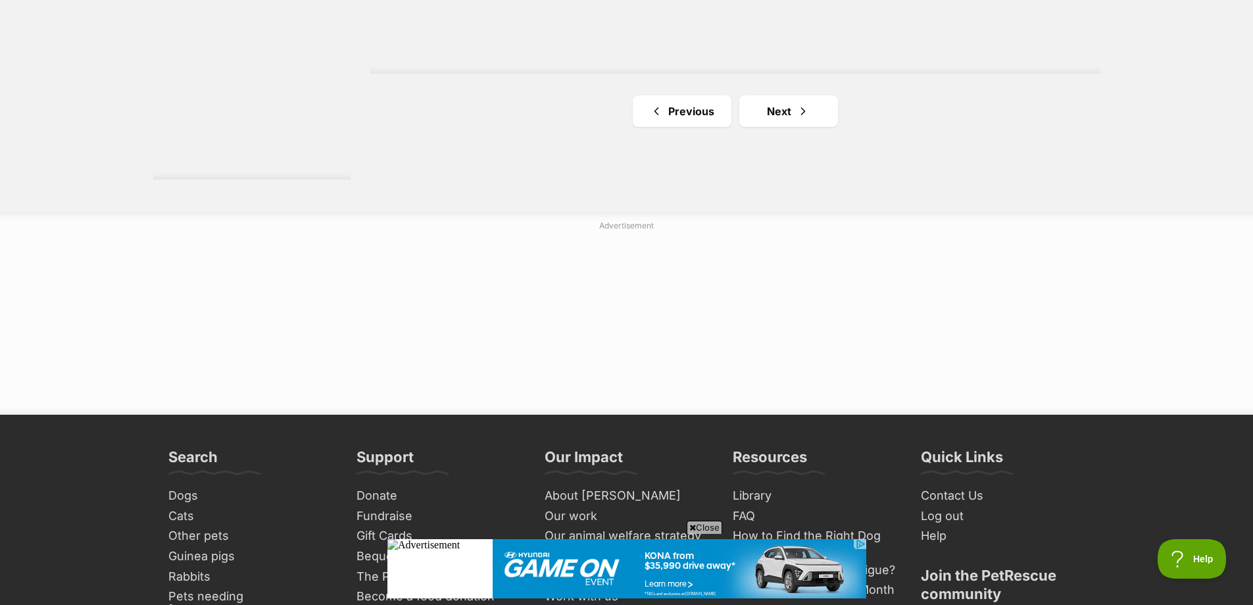
scroll to position [2527, 0]
click at [798, 114] on span "Next page" at bounding box center [803, 111] width 13 height 16
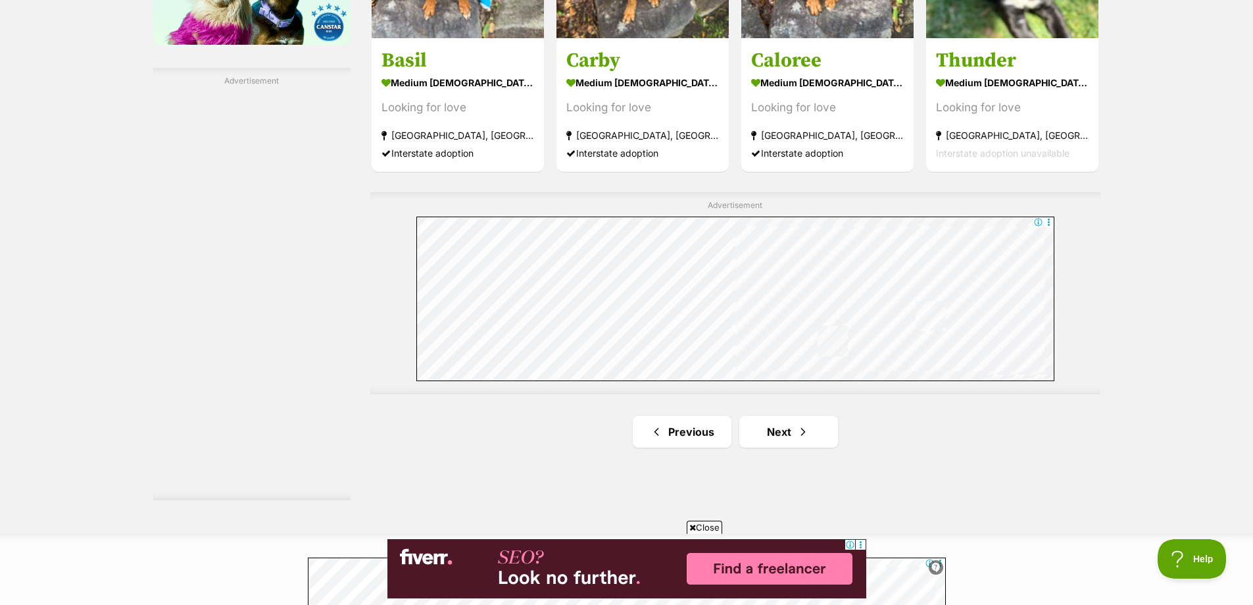
scroll to position [2207, 0]
click at [777, 435] on link "Next" at bounding box center [789, 431] width 99 height 32
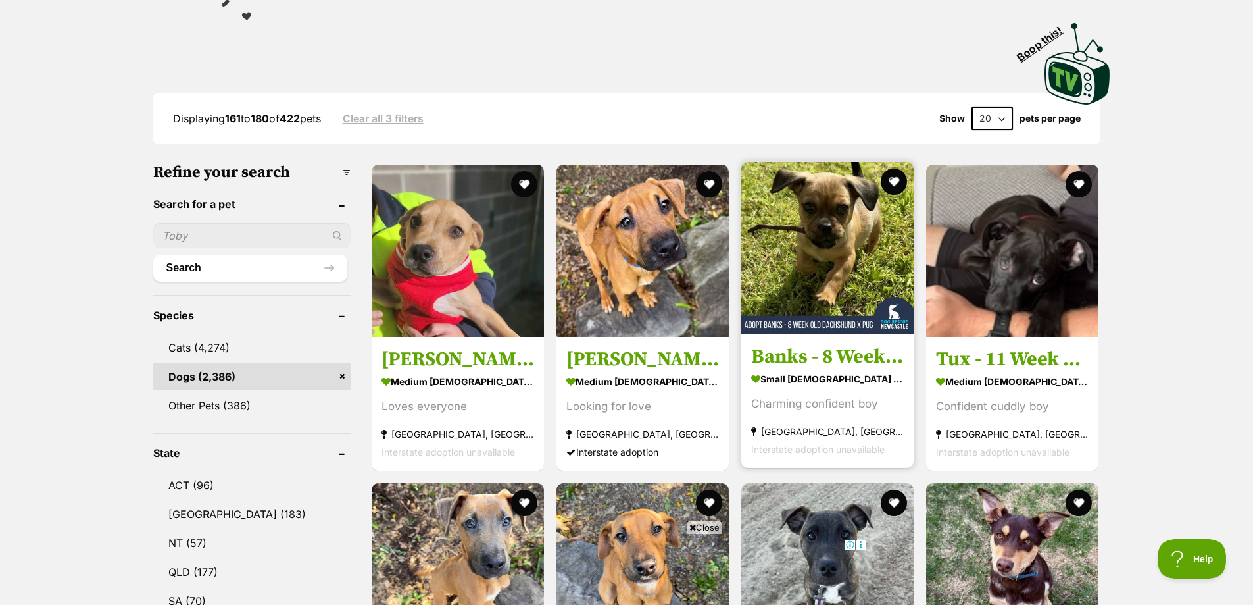
scroll to position [266, 0]
click at [793, 383] on strong "small male Dog" at bounding box center [827, 377] width 153 height 19
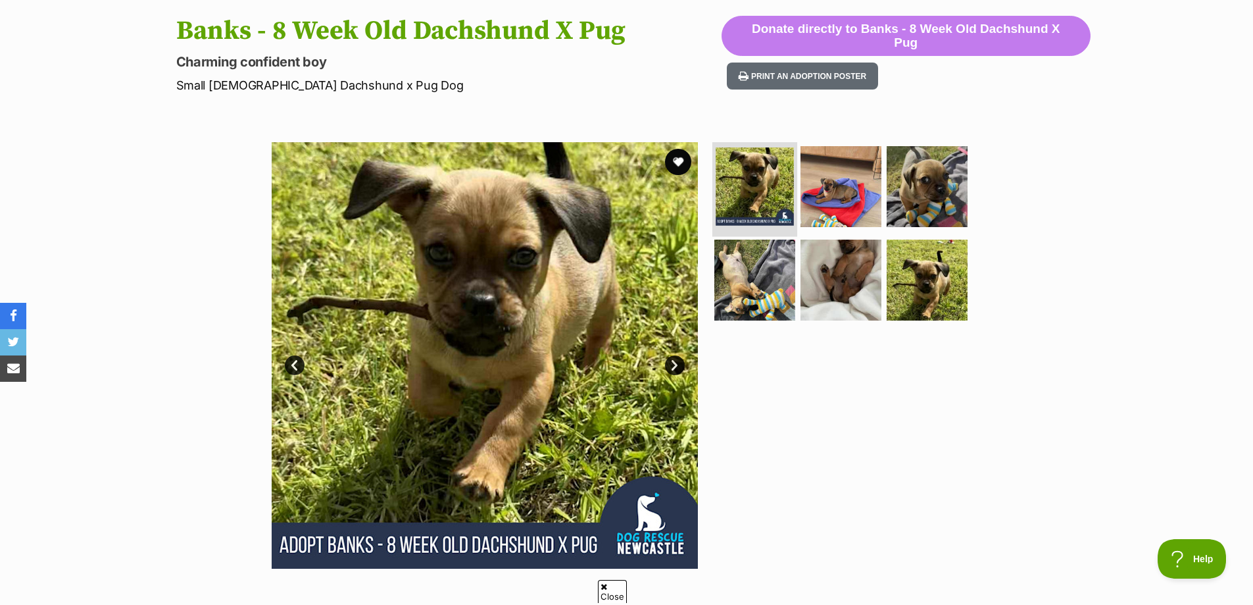
click at [776, 196] on img at bounding box center [755, 186] width 78 height 78
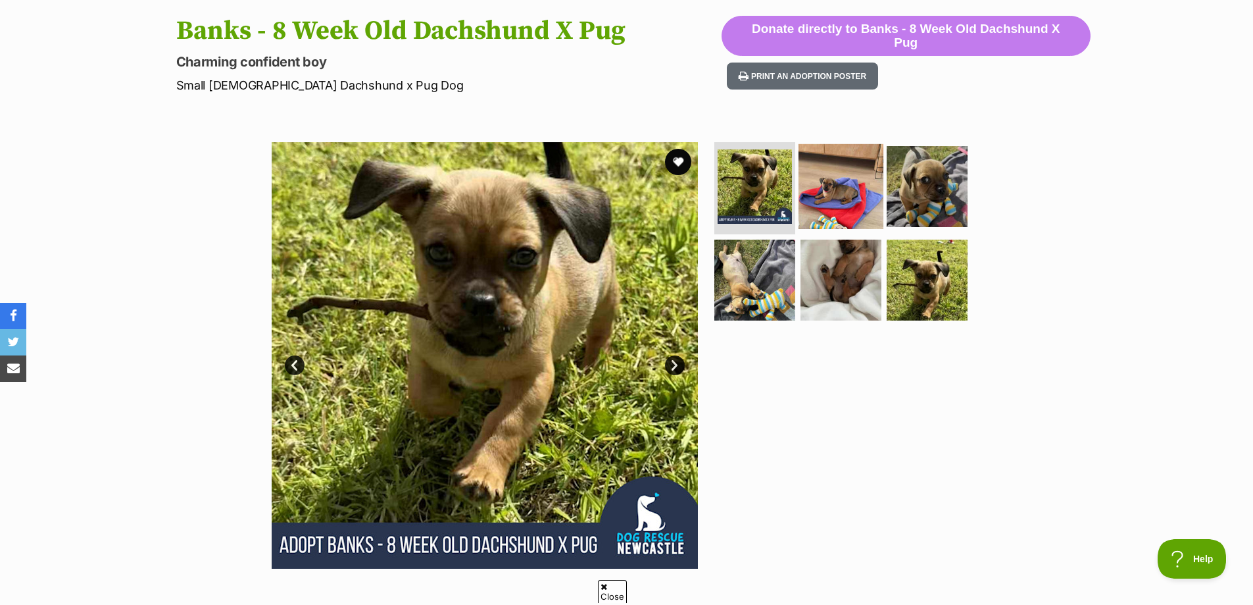
click at [817, 194] on img at bounding box center [841, 186] width 85 height 85
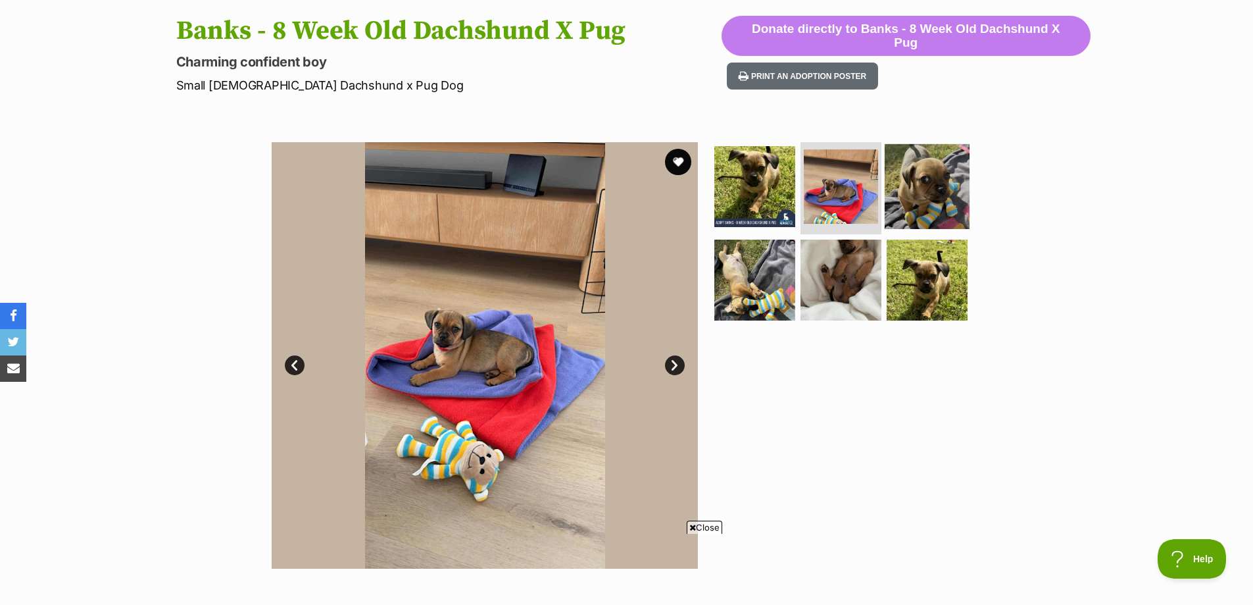
click at [950, 179] on img at bounding box center [927, 186] width 85 height 85
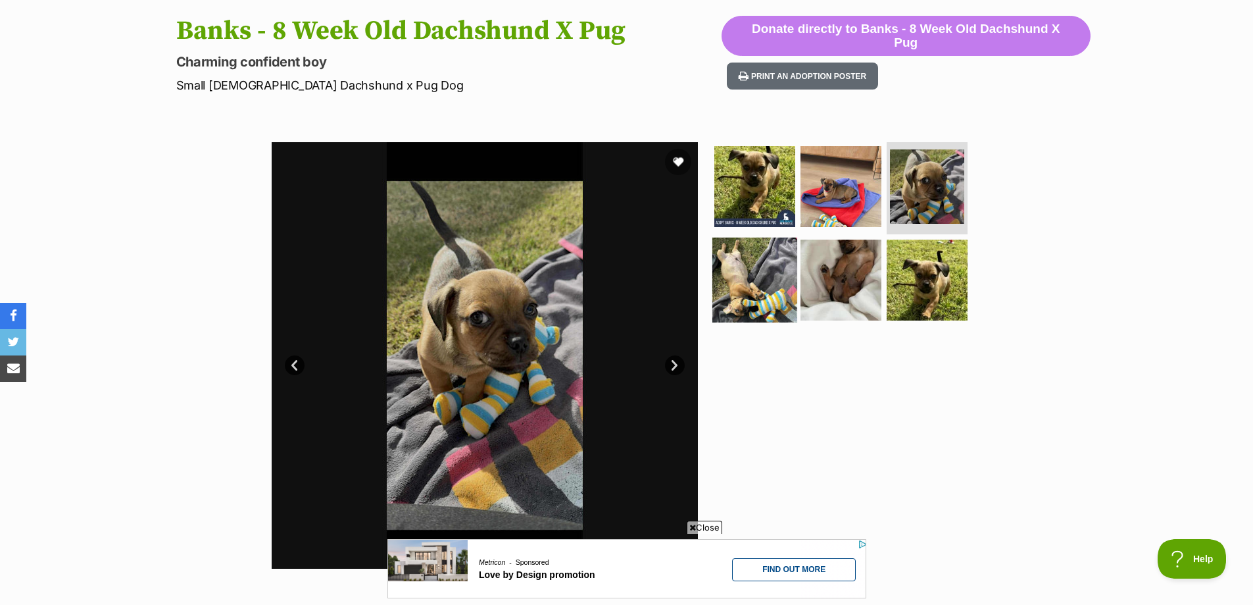
click at [742, 263] on img at bounding box center [755, 280] width 85 height 85
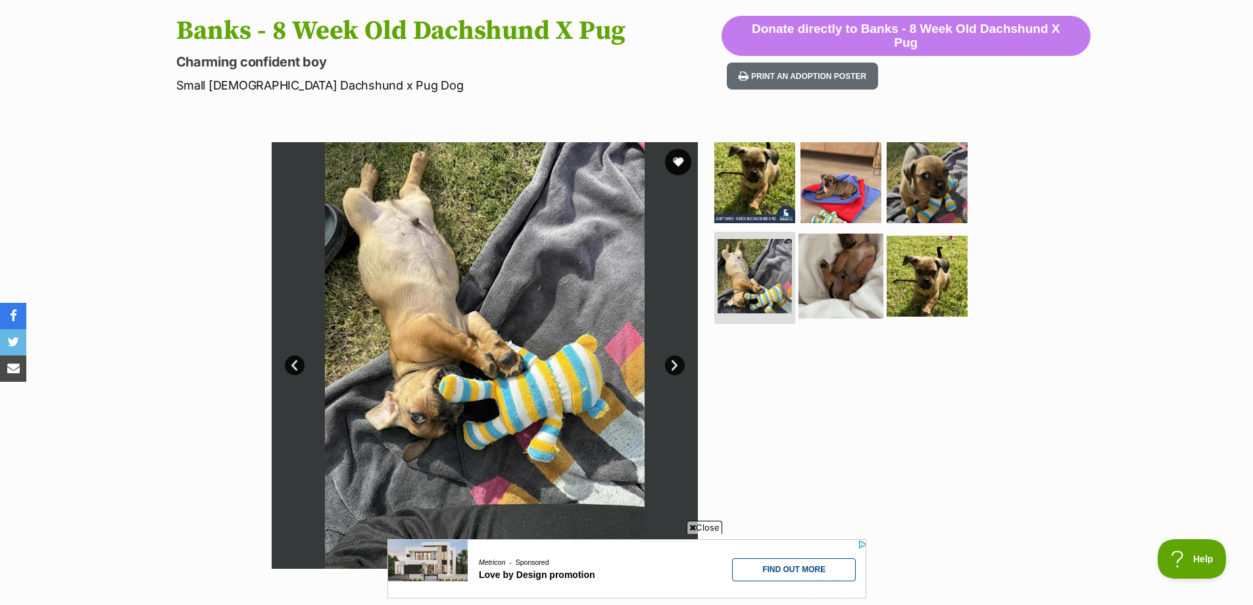
click at [842, 269] on img at bounding box center [841, 276] width 85 height 85
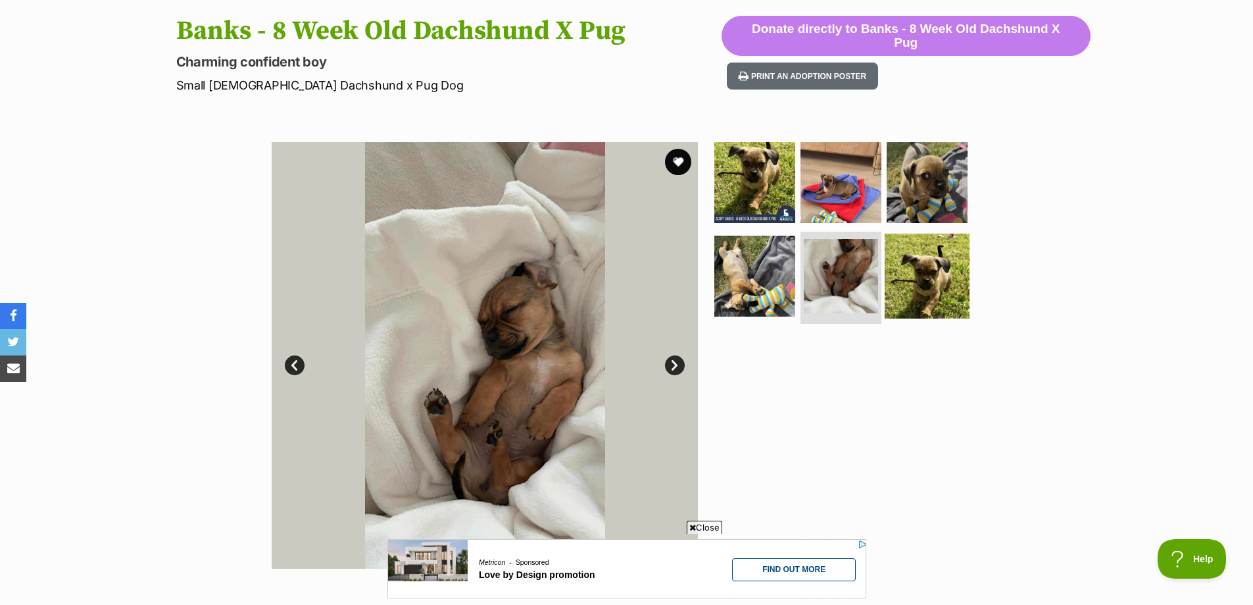
click at [924, 277] on img at bounding box center [927, 276] width 85 height 85
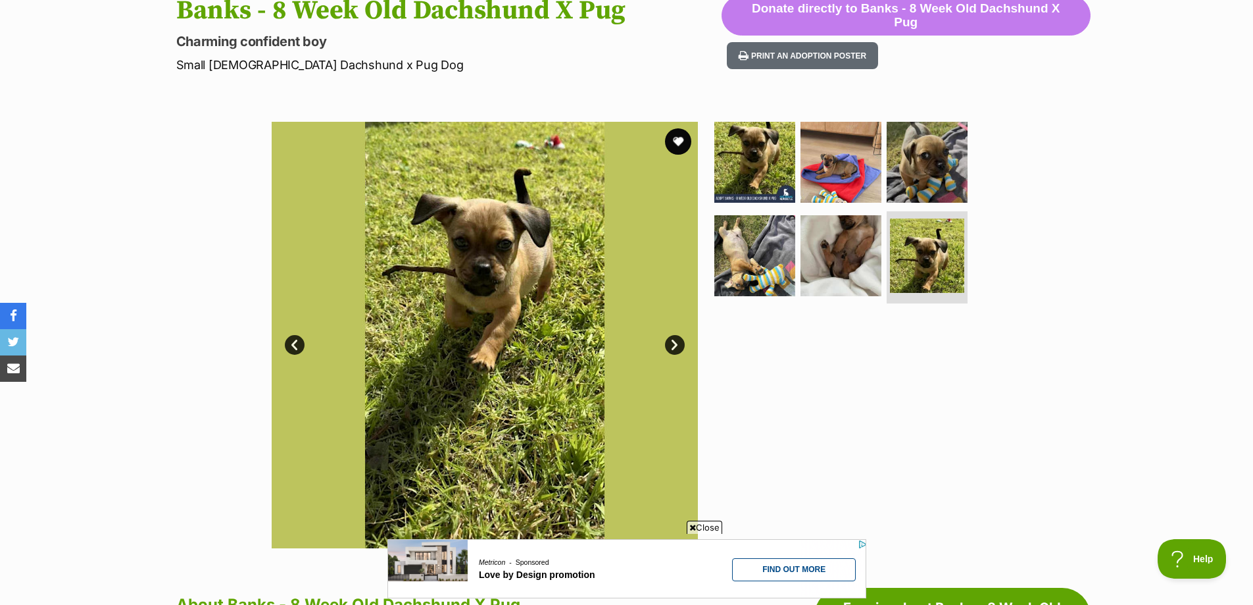
scroll to position [153, 0]
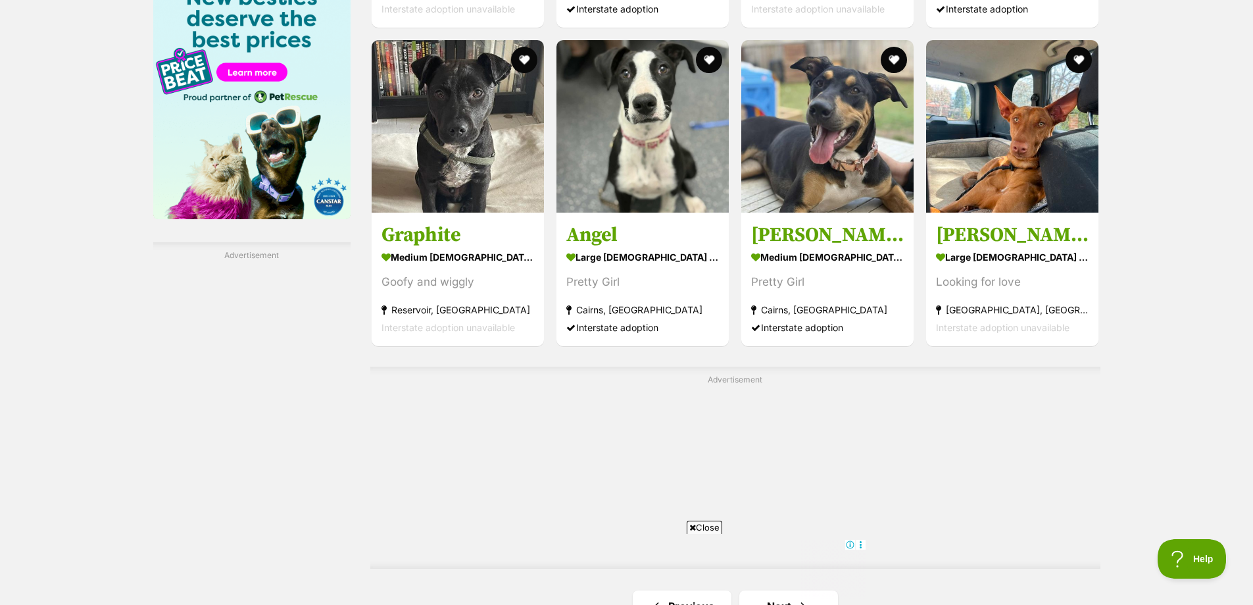
scroll to position [2031, 0]
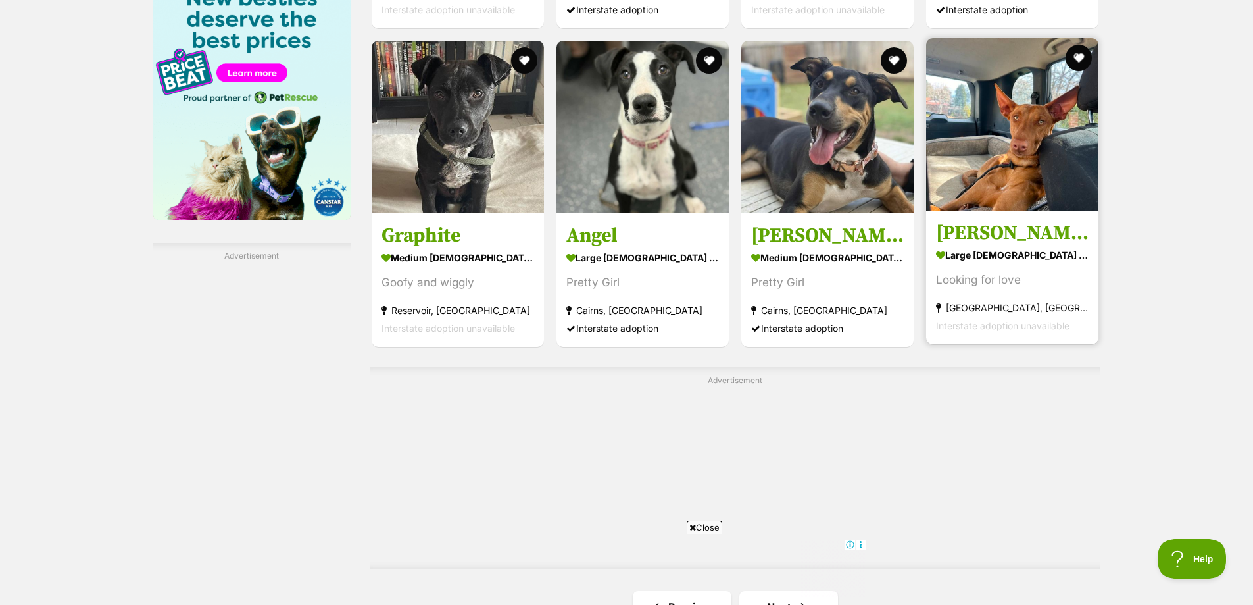
click at [965, 226] on h3 "[PERSON_NAME]" at bounding box center [1012, 232] width 153 height 25
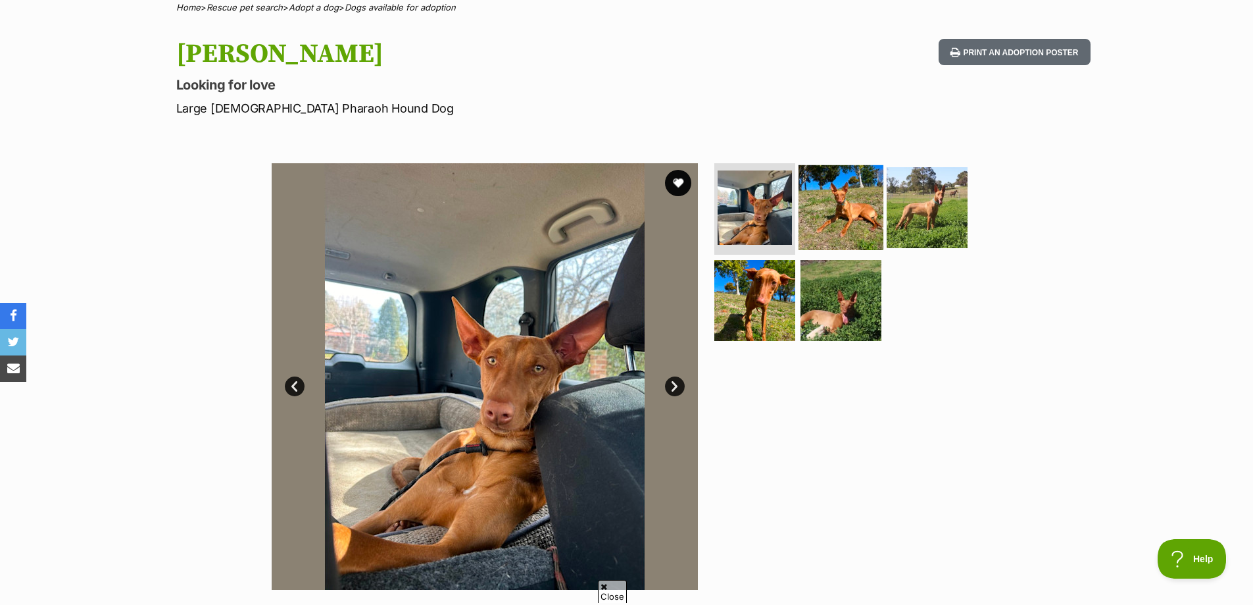
click at [838, 189] on img at bounding box center [841, 206] width 85 height 85
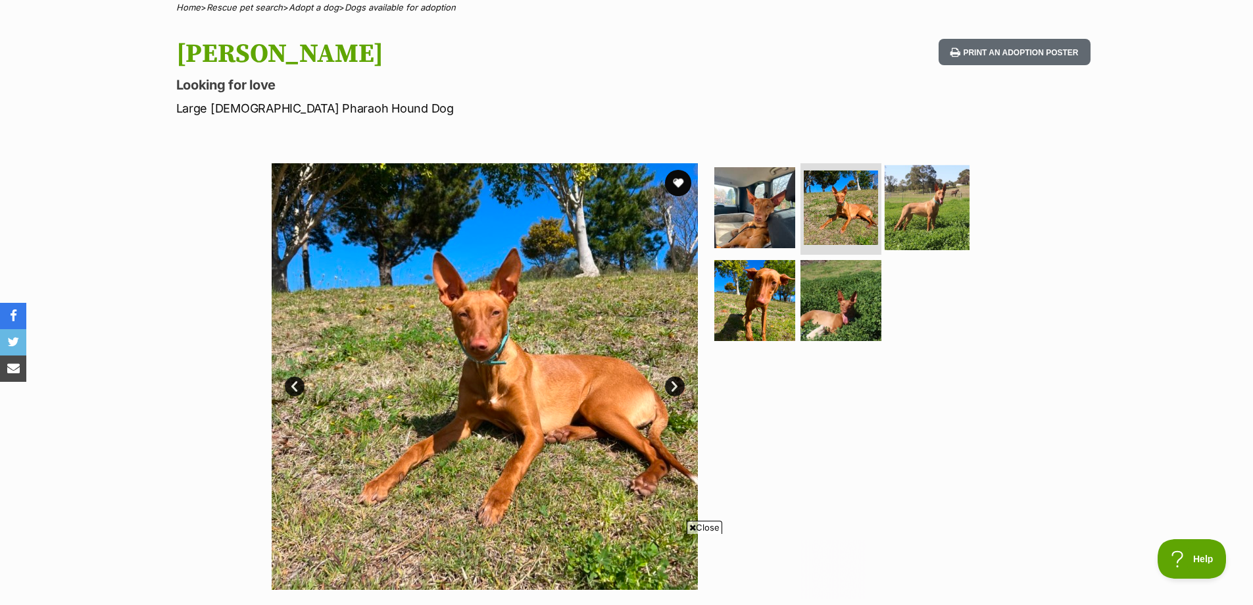
click at [911, 208] on img at bounding box center [927, 206] width 85 height 85
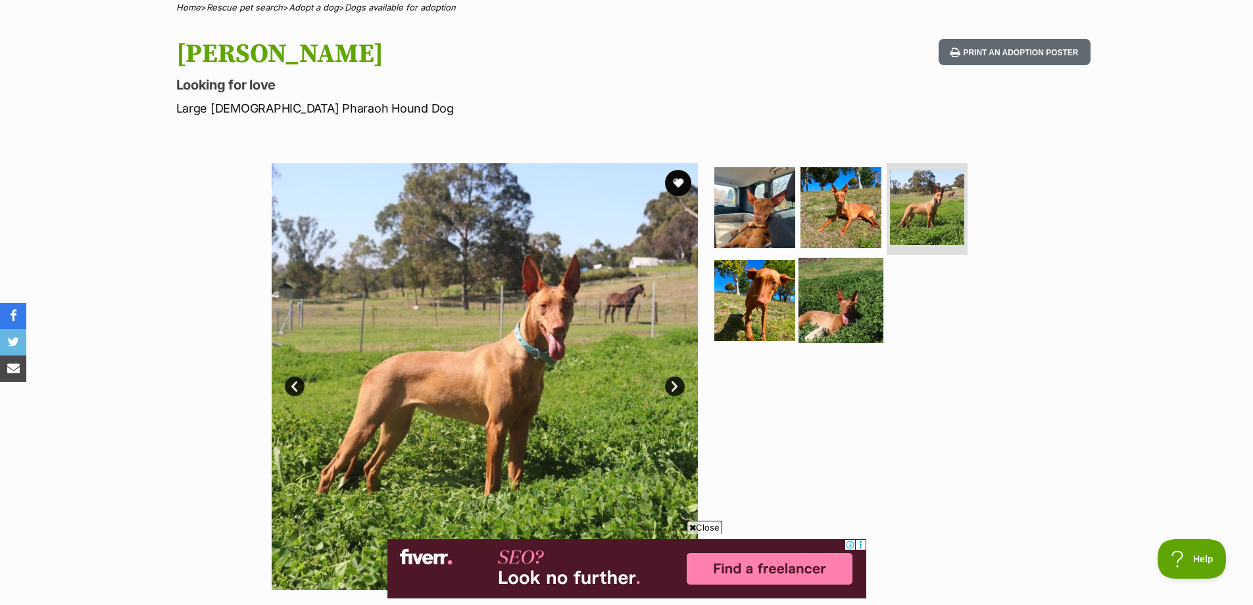
click at [847, 283] on img at bounding box center [841, 300] width 85 height 85
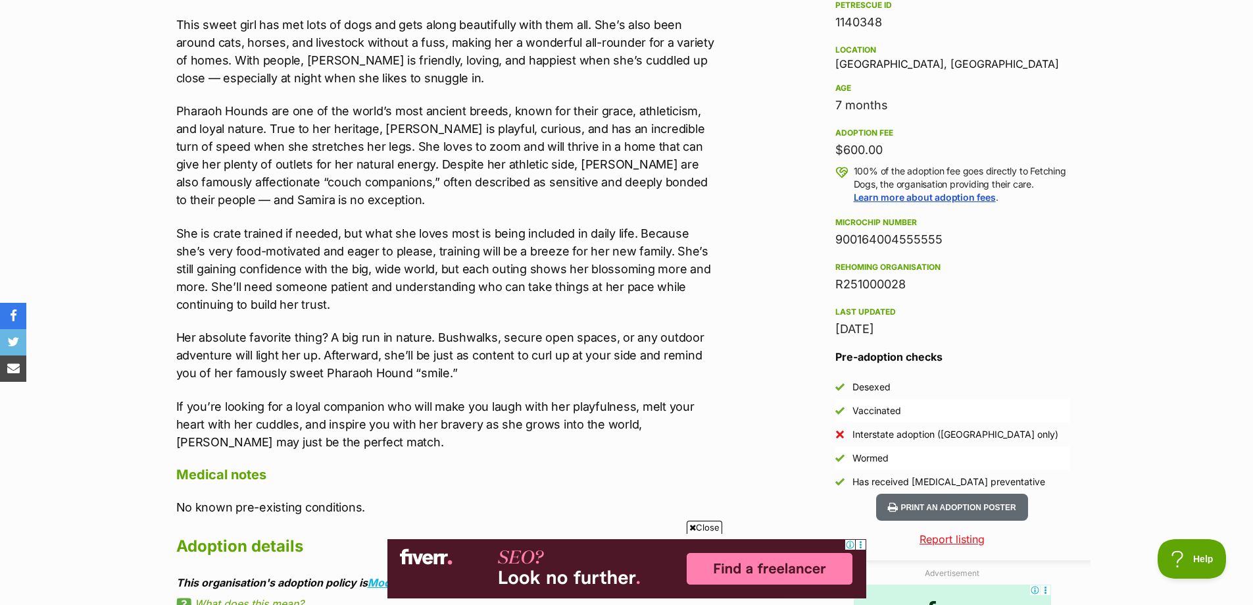
scroll to position [840, 0]
